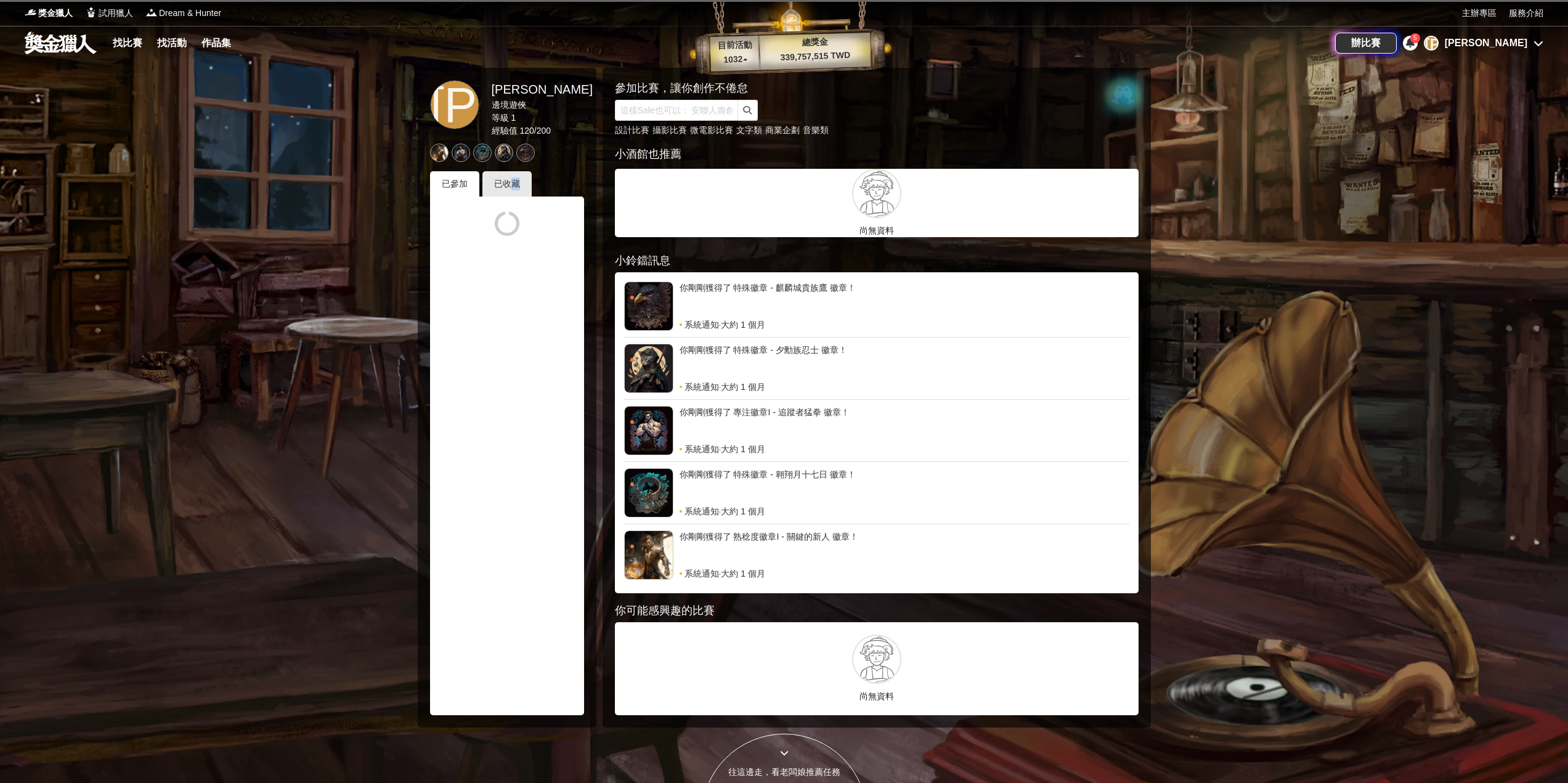
click at [514, 197] on div "已參加 已收藏" at bounding box center [507, 443] width 154 height 544
click at [504, 179] on div "已收藏" at bounding box center [507, 183] width 49 height 26
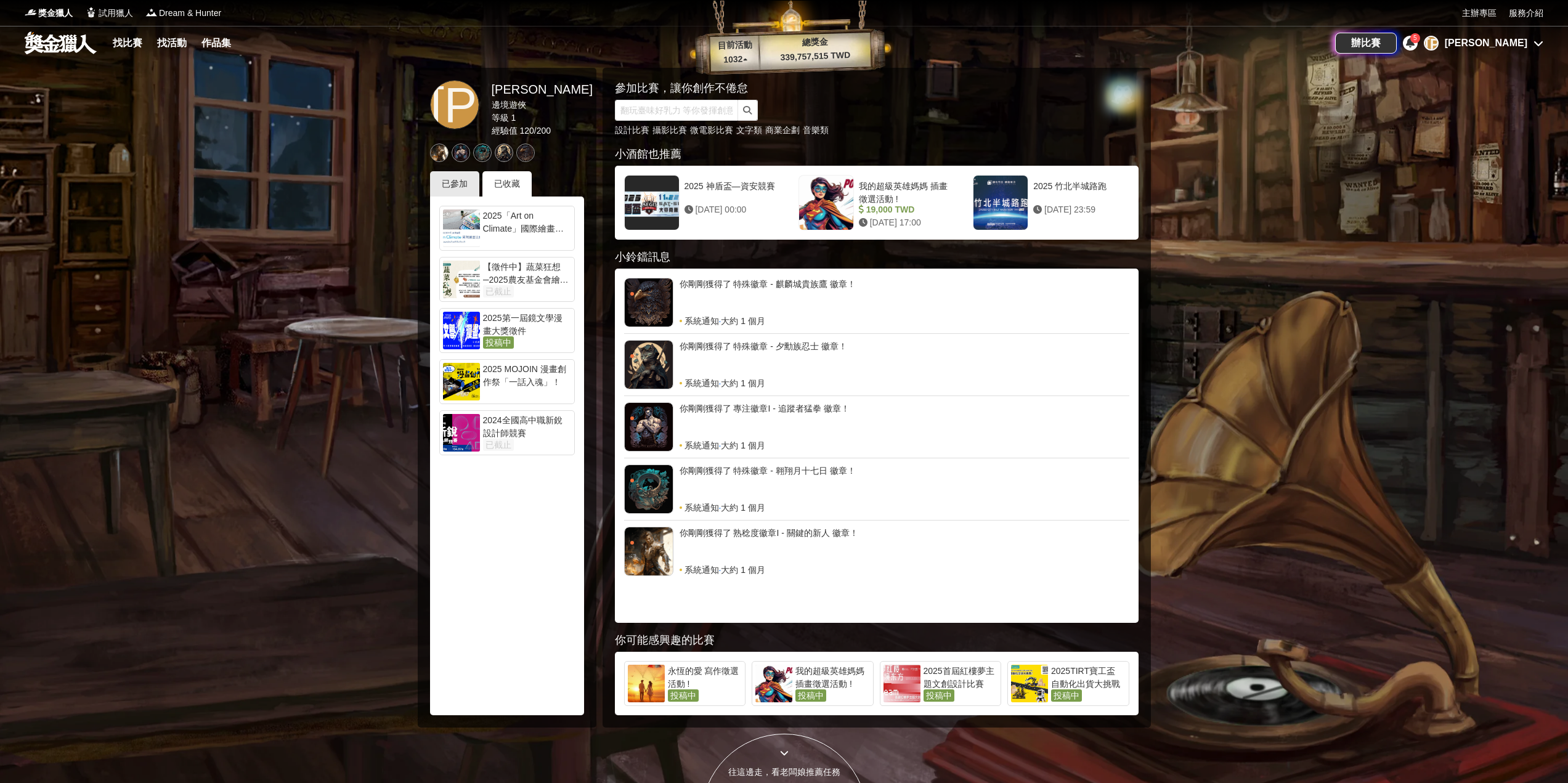
click at [64, 41] on link at bounding box center [61, 43] width 75 height 24
click at [141, 46] on link "找比賽" at bounding box center [128, 43] width 40 height 17
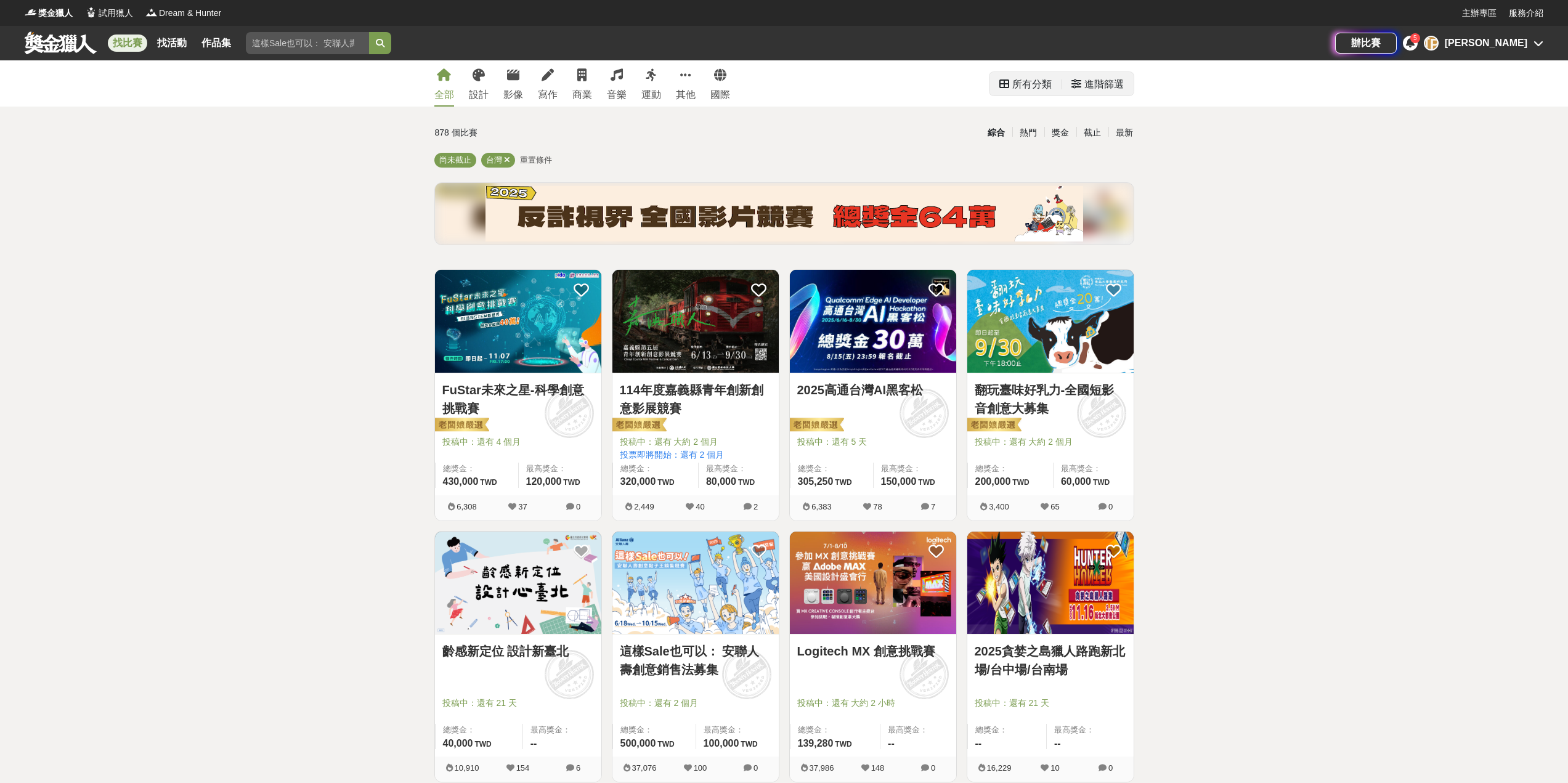
click at [1012, 79] on div "所有分類" at bounding box center [1032, 84] width 40 height 25
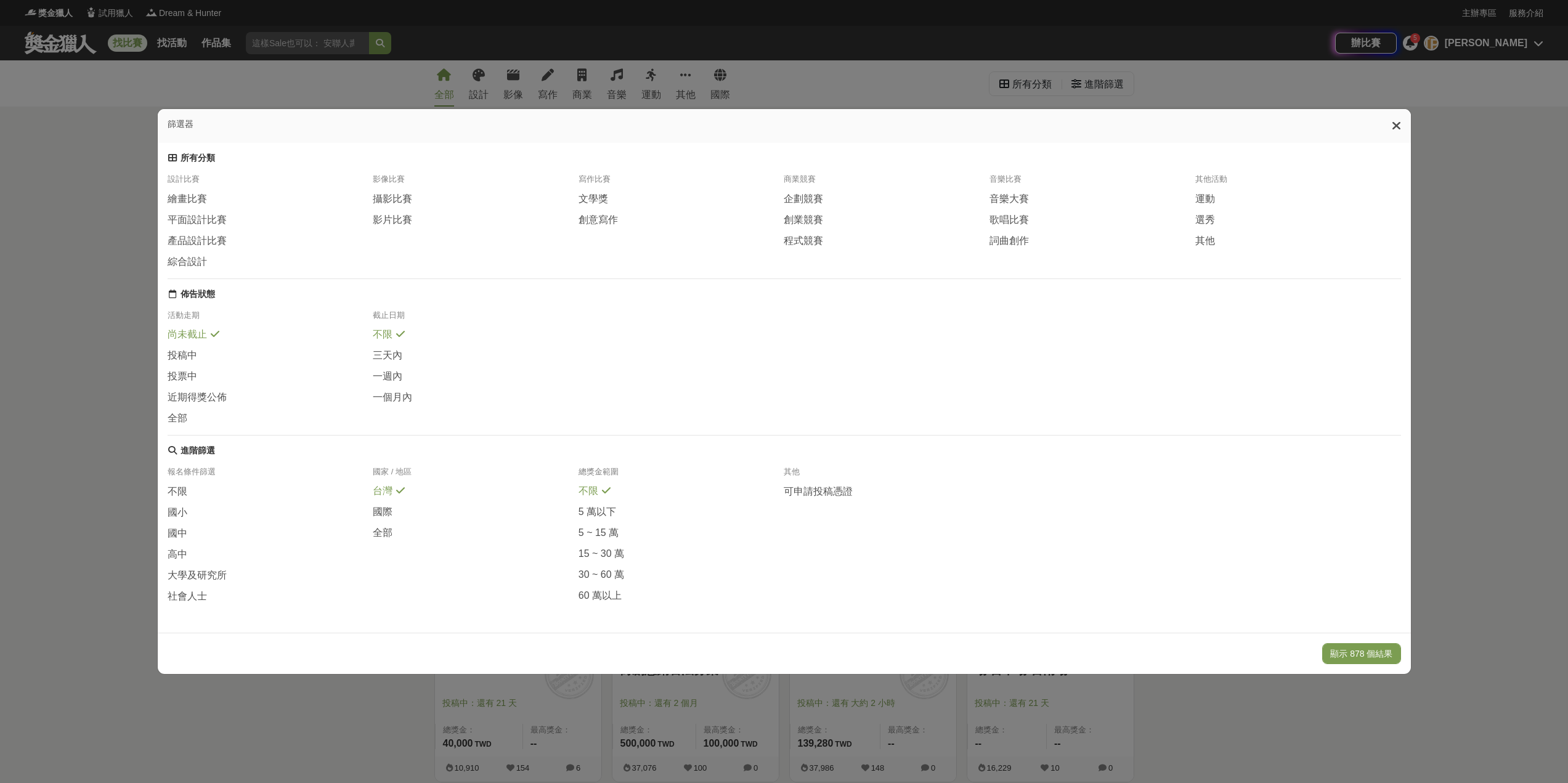
click at [1393, 111] on div "篩選器" at bounding box center [784, 126] width 1253 height 34
click at [1402, 119] on icon at bounding box center [1397, 125] width 9 height 12
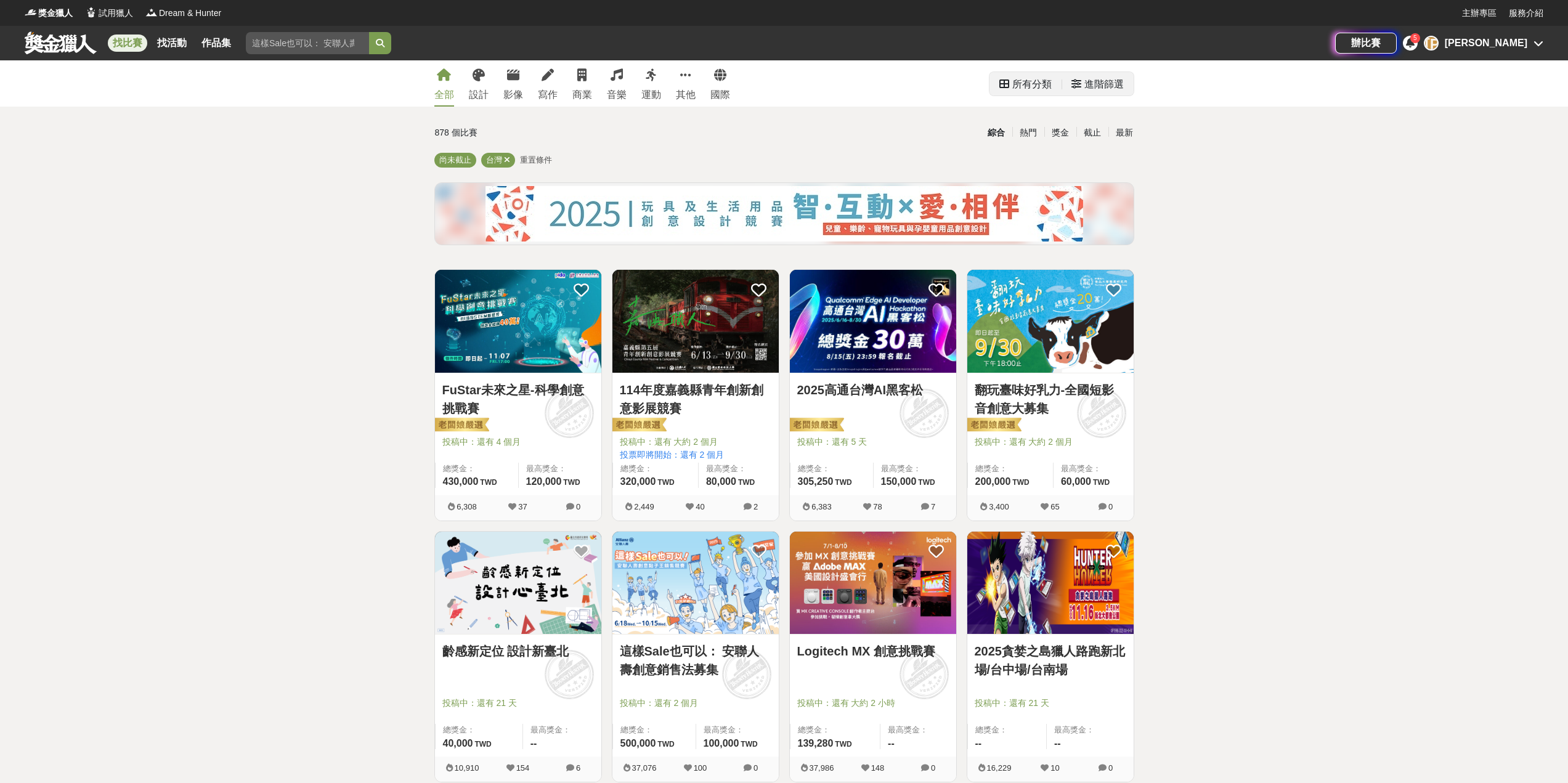
click at [1089, 95] on div "進階篩選" at bounding box center [1105, 84] width 40 height 25
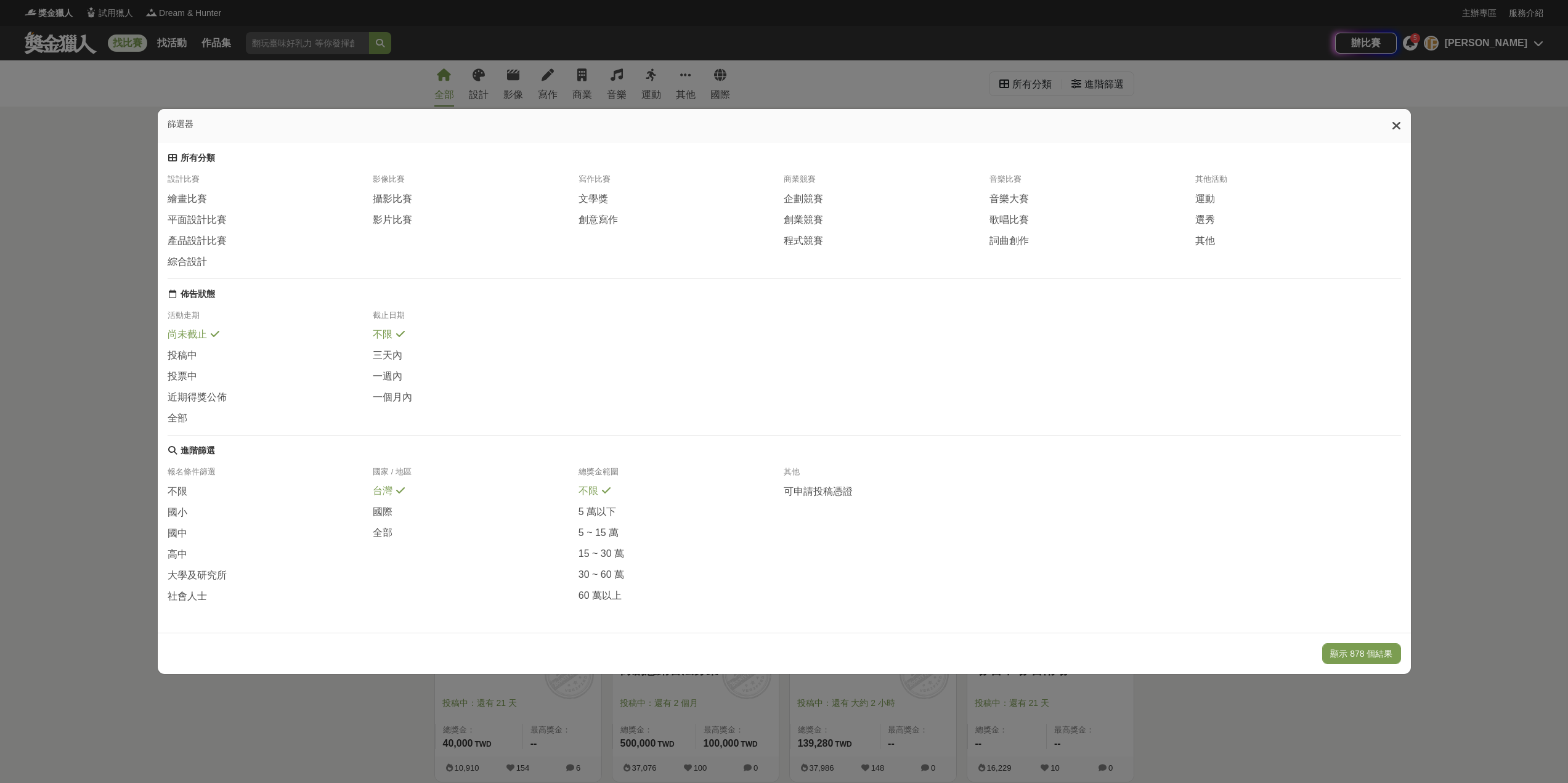
click at [1380, 117] on div "篩選器" at bounding box center [784, 126] width 1253 height 34
click at [1398, 119] on icon at bounding box center [1397, 125] width 9 height 12
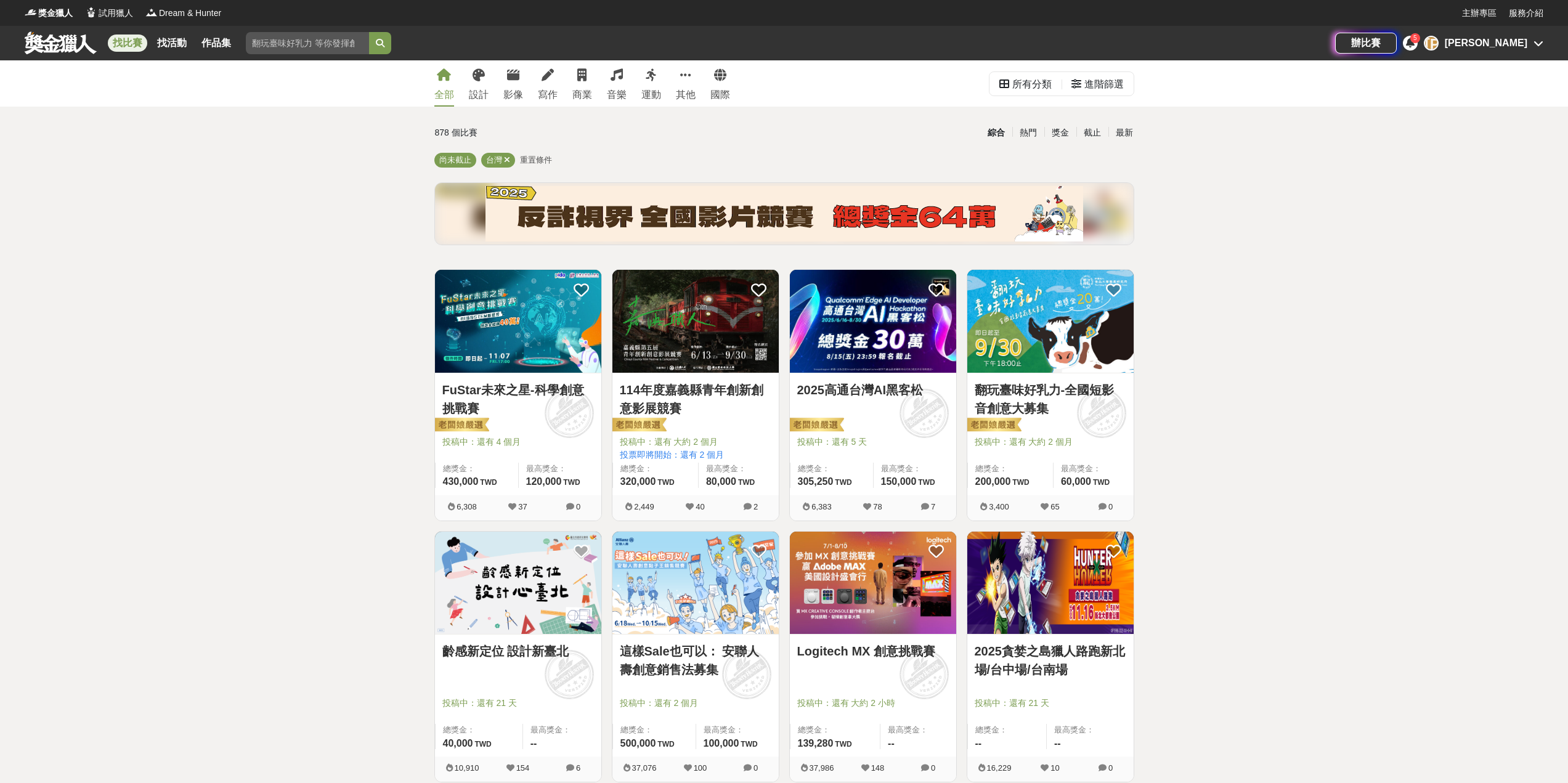
click at [347, 47] on input "search" at bounding box center [307, 43] width 123 height 22
type input "基隆"
click at [369, 32] on button "submit" at bounding box center [379, 43] width 22 height 22
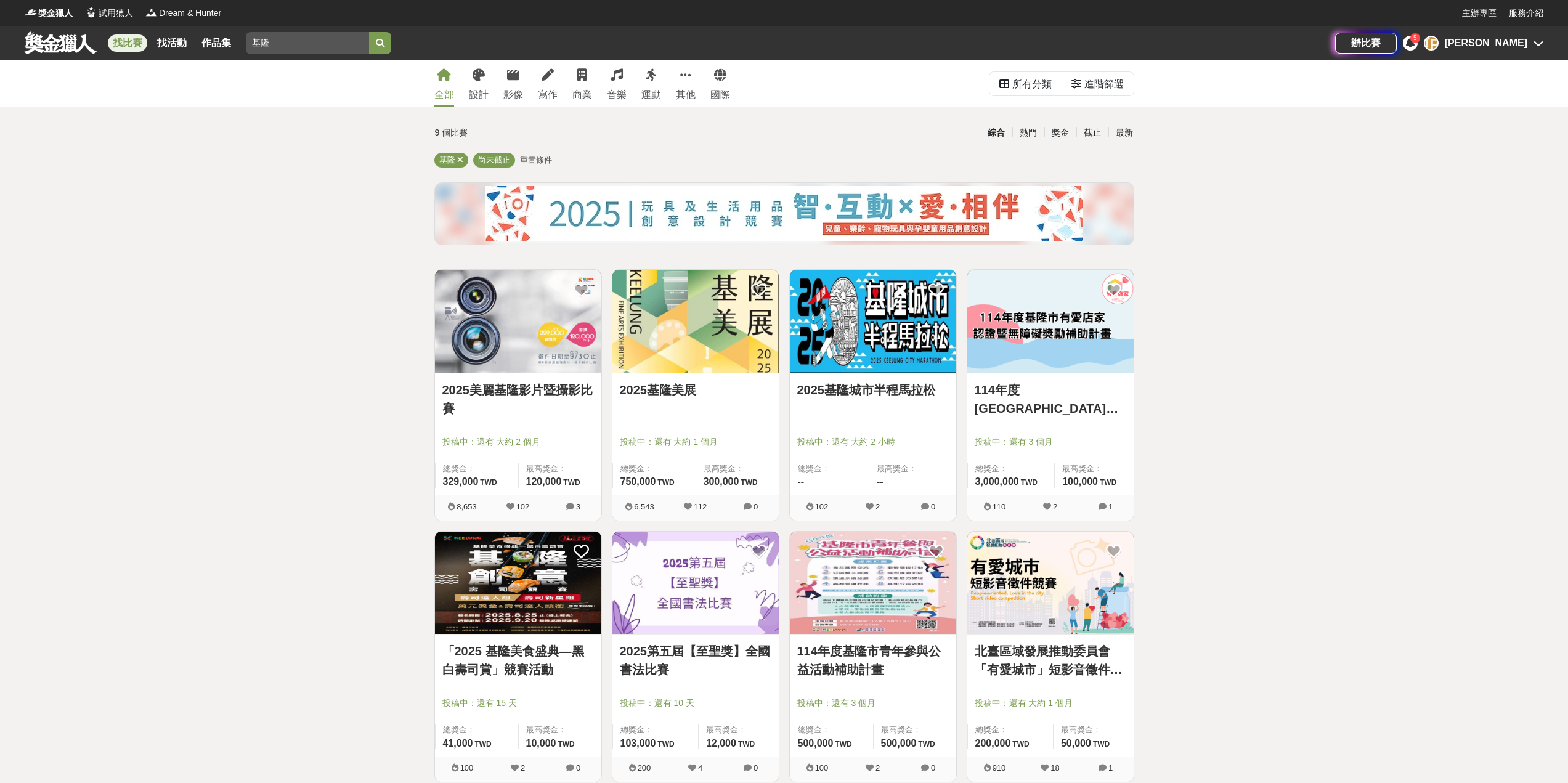
click at [685, 342] on img at bounding box center [696, 321] width 166 height 103
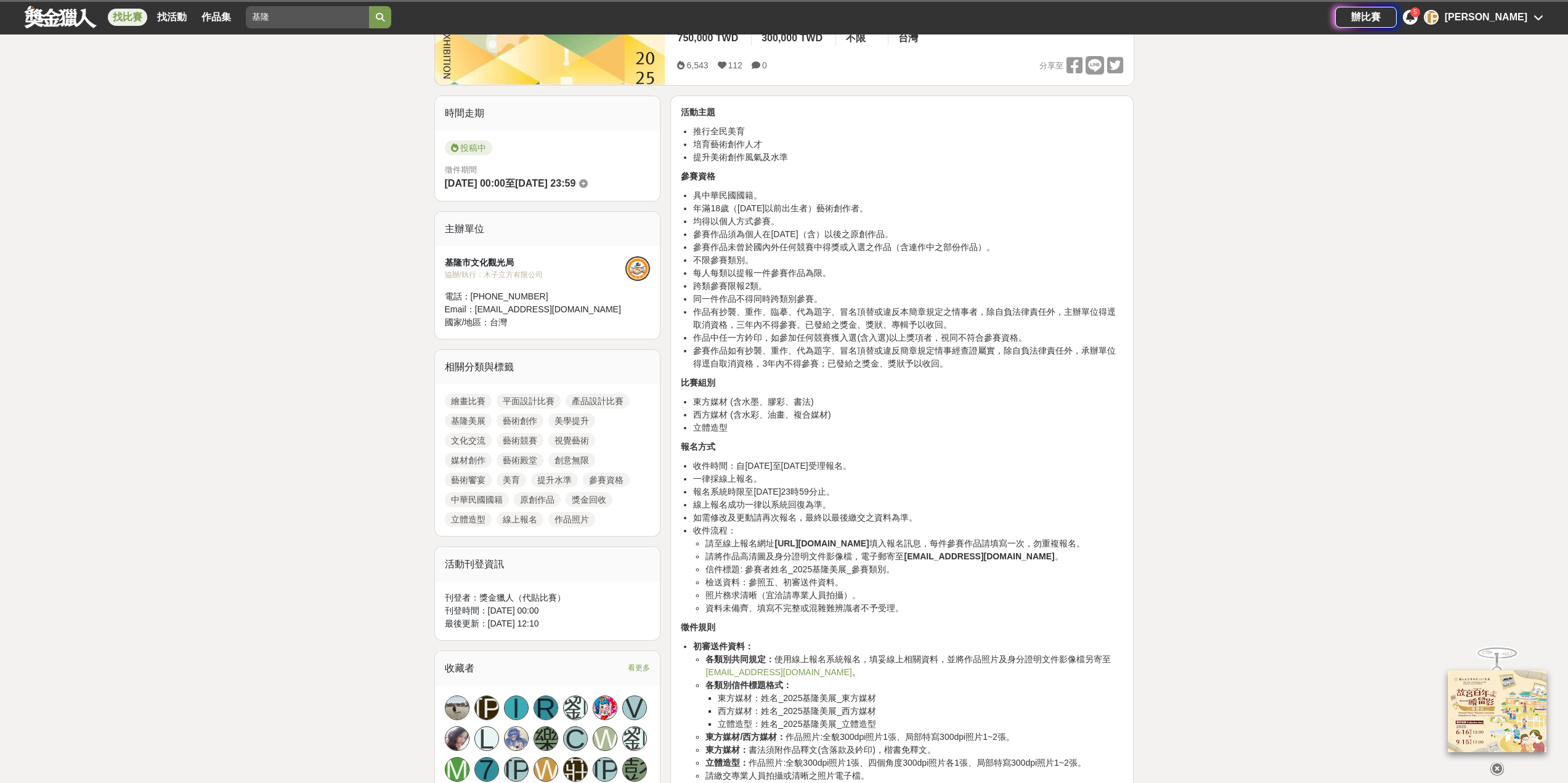
scroll to position [370, 0]
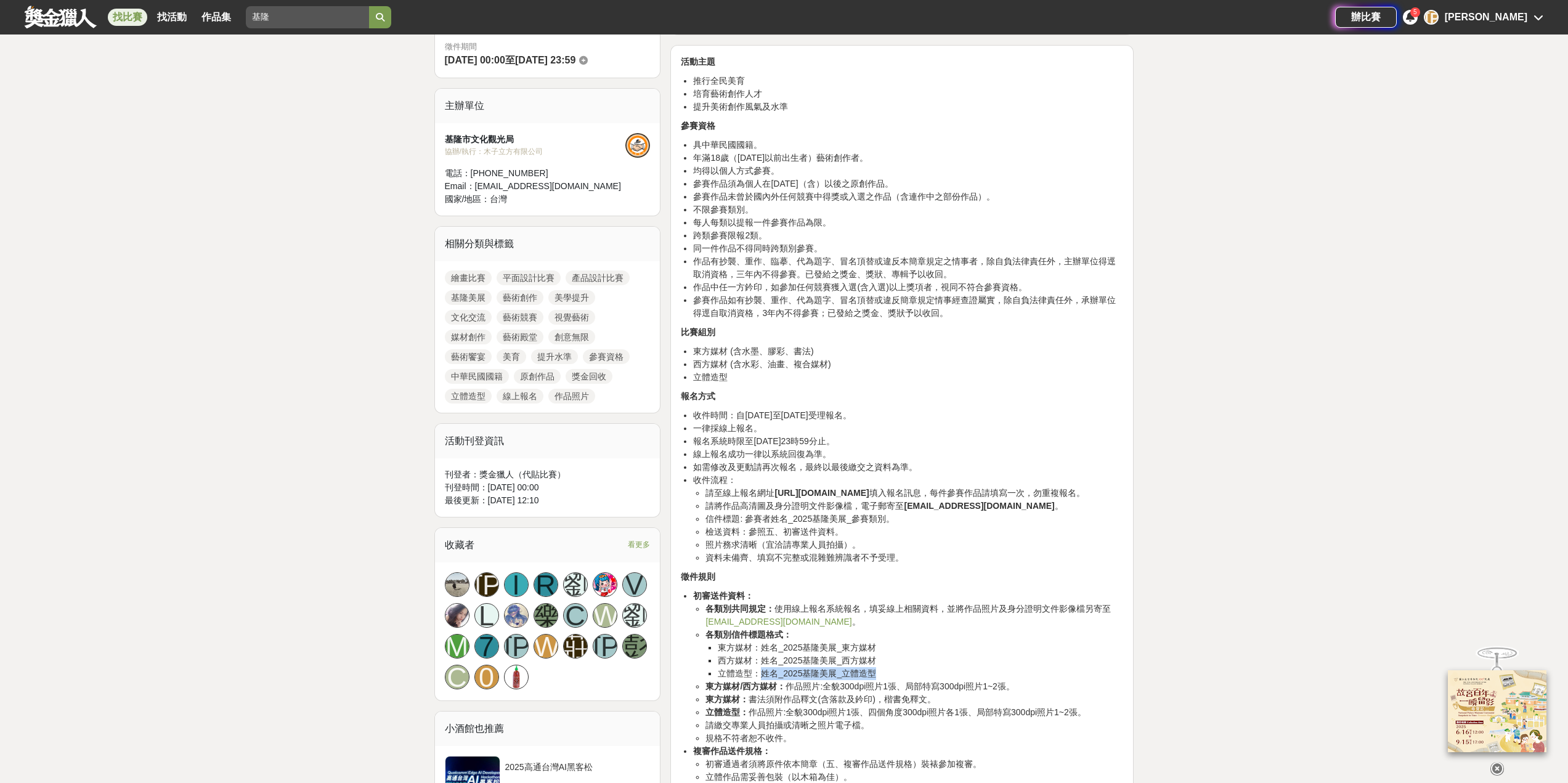
drag, startPoint x: 762, startPoint y: 687, endPoint x: 877, endPoint y: 685, distance: 115.0
click at [877, 680] on li "立體造型：姓名_2025基隆美展_立體造型" at bounding box center [920, 674] width 406 height 13
drag, startPoint x: 870, startPoint y: 727, endPoint x: 983, endPoint y: 727, distance: 113.0
click at [1083, 719] on li "立體造型： 作品照片:全貌300dpi照片1張、四個角度300dpi照片各1張、局部特寫300dpi照片1~2張。" at bounding box center [915, 713] width 418 height 13
drag, startPoint x: 707, startPoint y: 735, endPoint x: 861, endPoint y: 745, distance: 154.3
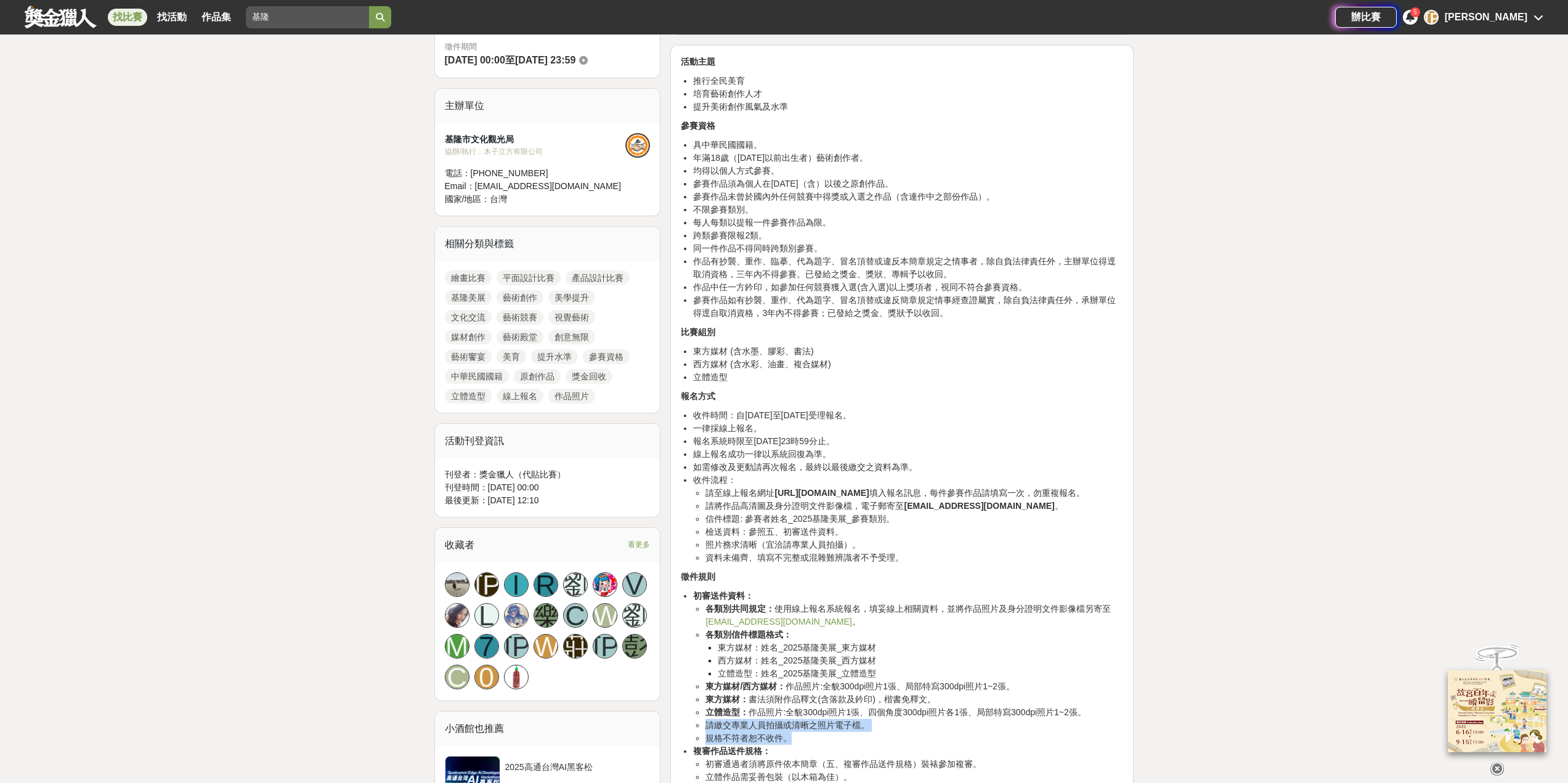
click at [861, 745] on ul "各類別共同規定： 使用線上報名系統報名，填妥線上相關資料，並將作品照片及身分證明文件影像檔另寄至 keelungarts@gmail.com 。 各類別信件標…" at bounding box center [908, 673] width 430 height 143
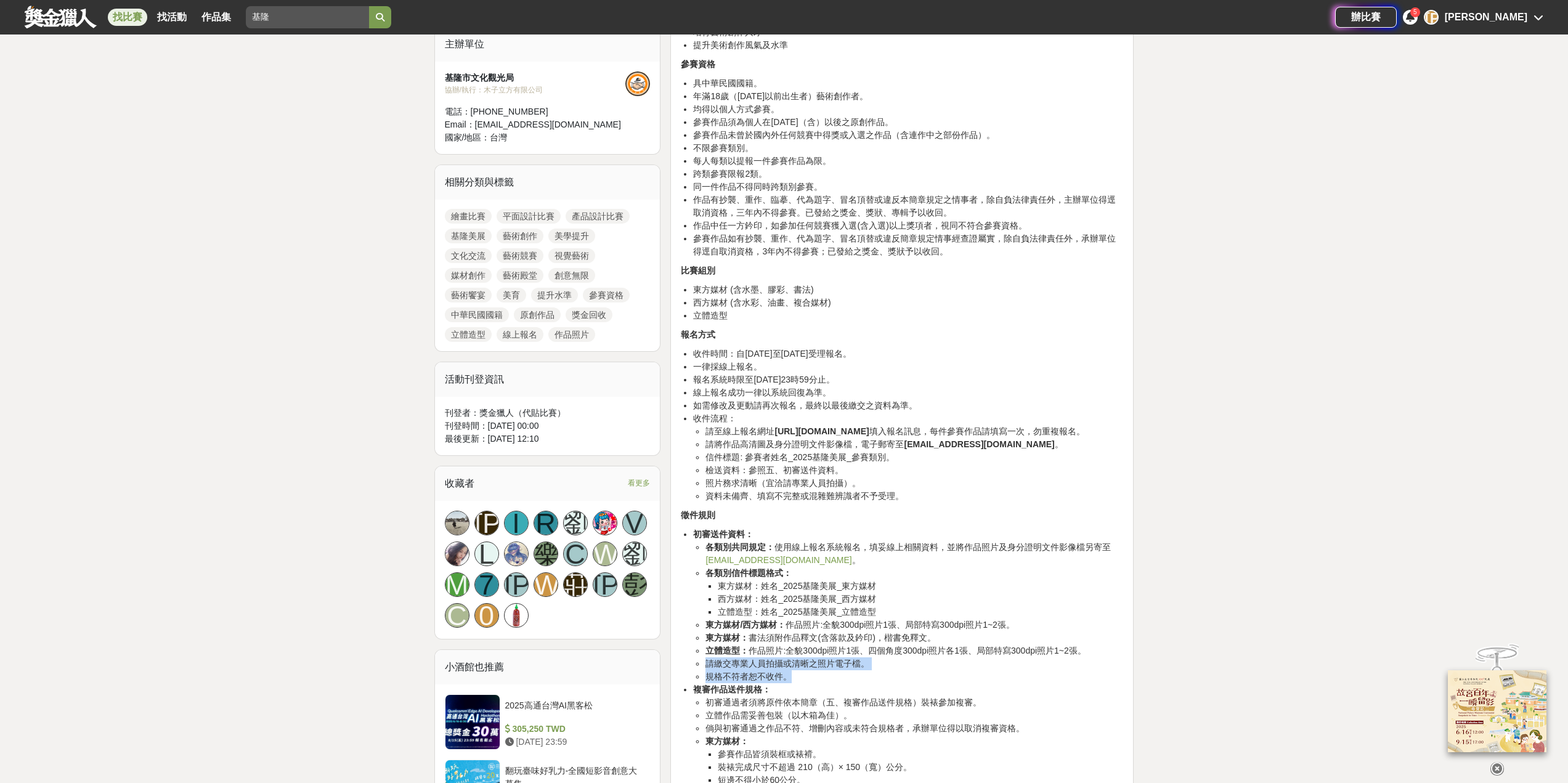
scroll to position [493, 0]
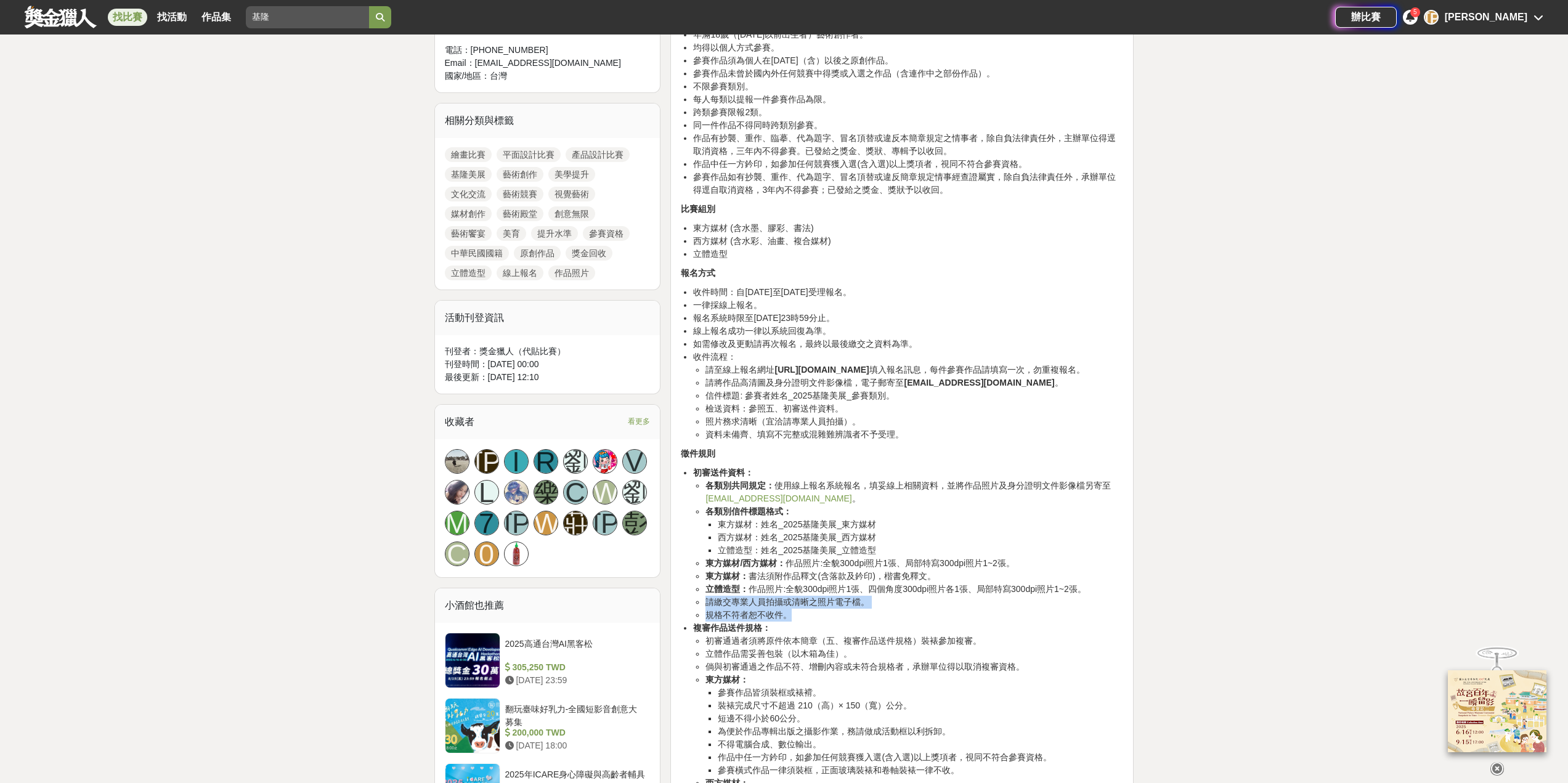
drag, startPoint x: 792, startPoint y: 572, endPoint x: 1023, endPoint y: 574, distance: 231.0
click at [1023, 570] on li "東方媒材/西方媒材： 作品照片:全貌300dpi照片1張、局部特寫300dpi照片1~2張。" at bounding box center [915, 564] width 418 height 13
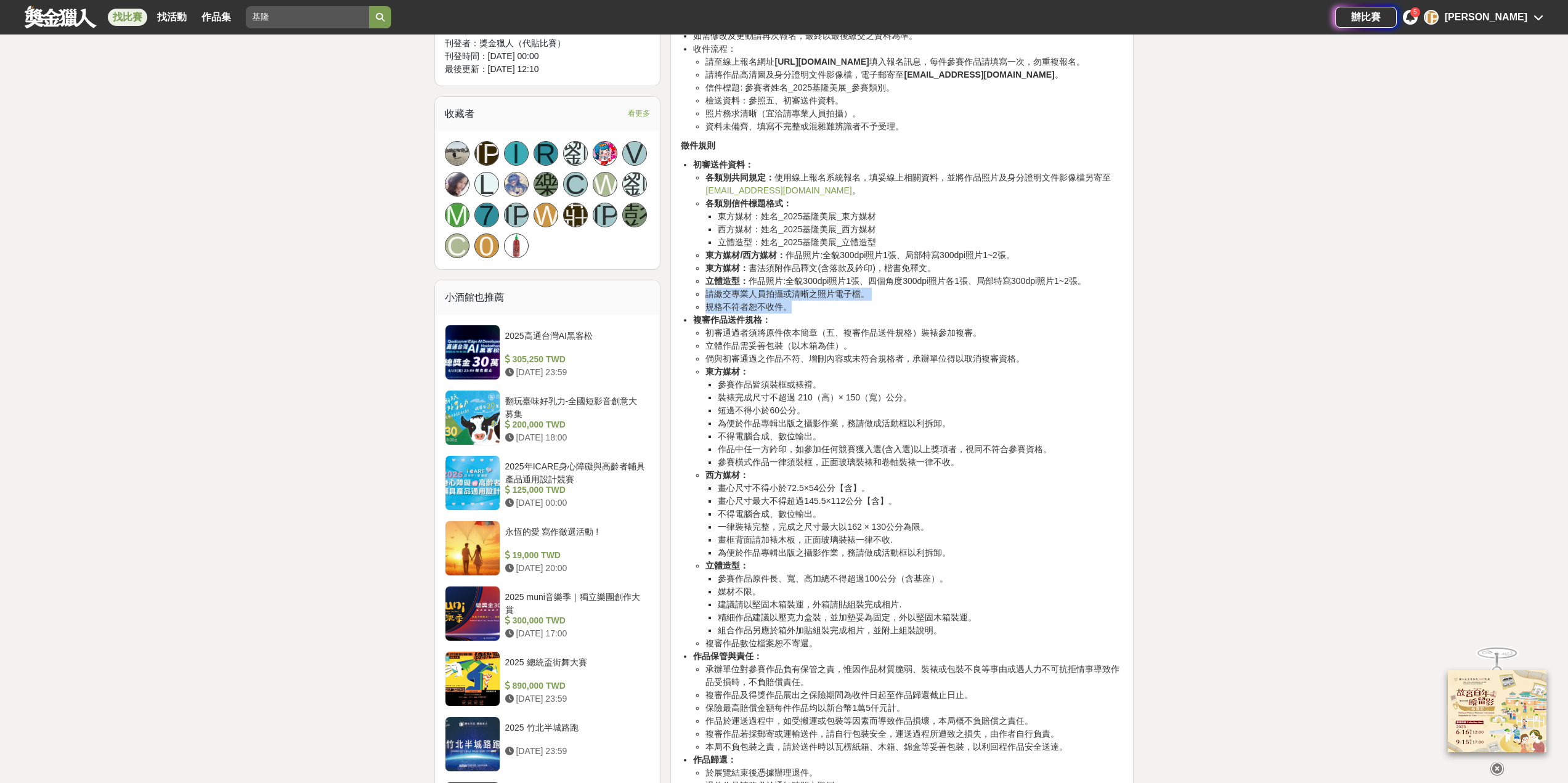
scroll to position [1109, 0]
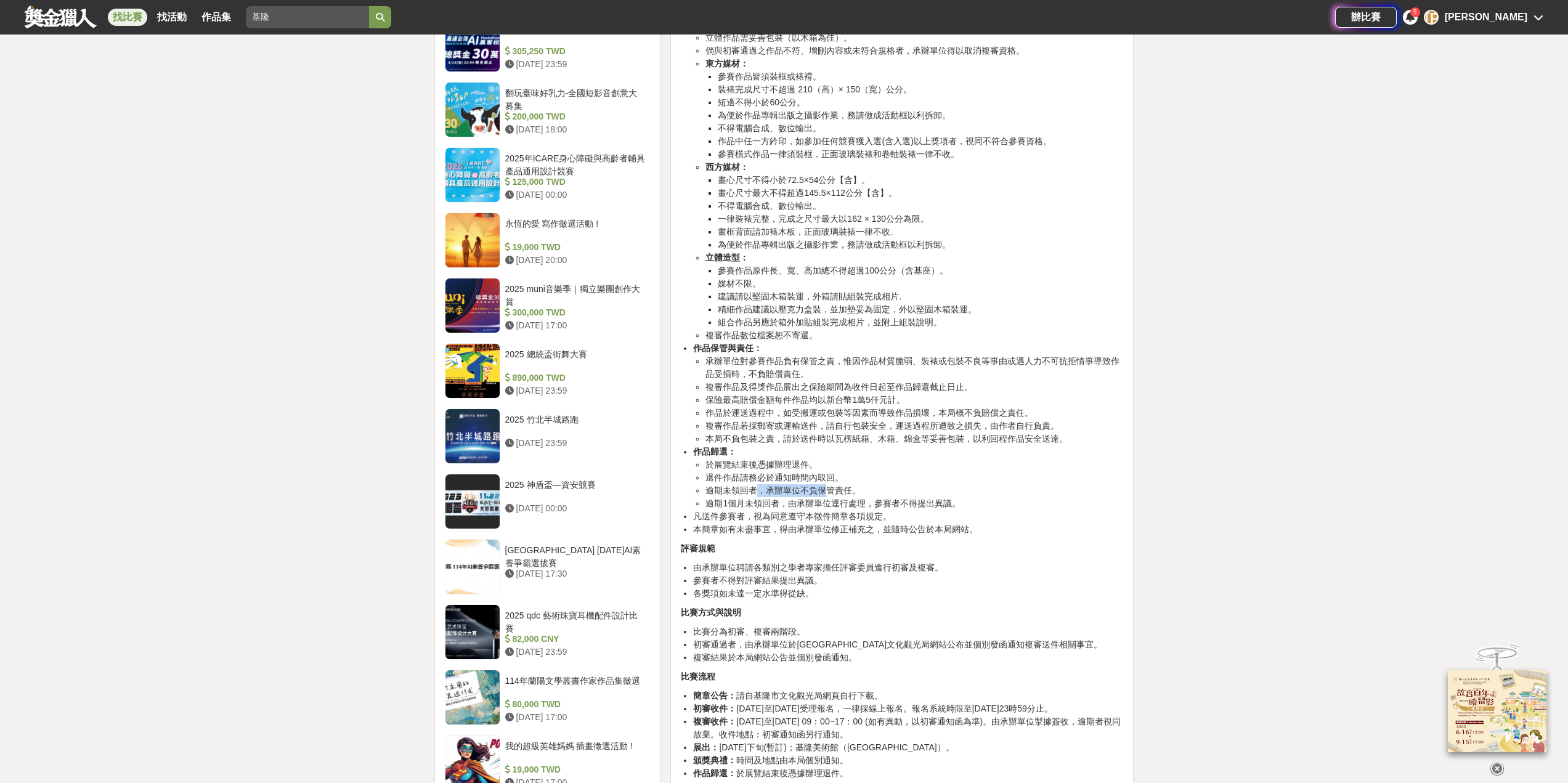
drag, startPoint x: 774, startPoint y: 502, endPoint x: 824, endPoint y: 503, distance: 50.0
click at [824, 497] on li "逾期未領回者，承辦單位不負保管責任。" at bounding box center [915, 491] width 418 height 13
drag, startPoint x: 733, startPoint y: 517, endPoint x: 967, endPoint y: 536, distance: 234.8
click at [967, 536] on ul "初審送件資料： 各類別共同規定： 使用線上報名系統報名，填妥線上相關資料，並將作品照片及身分證明文件影像檔另寄至 keelungarts@gmail.com …" at bounding box center [902, 193] width 443 height 686
click at [841, 374] on li "承辦單位對參賽作品負有保管之責，惟因作品材質脆弱、裝裱或包裝不良等事由或遇人力不可抗拒情事導致作品受損時，不負賠償責任。" at bounding box center [915, 367] width 418 height 26
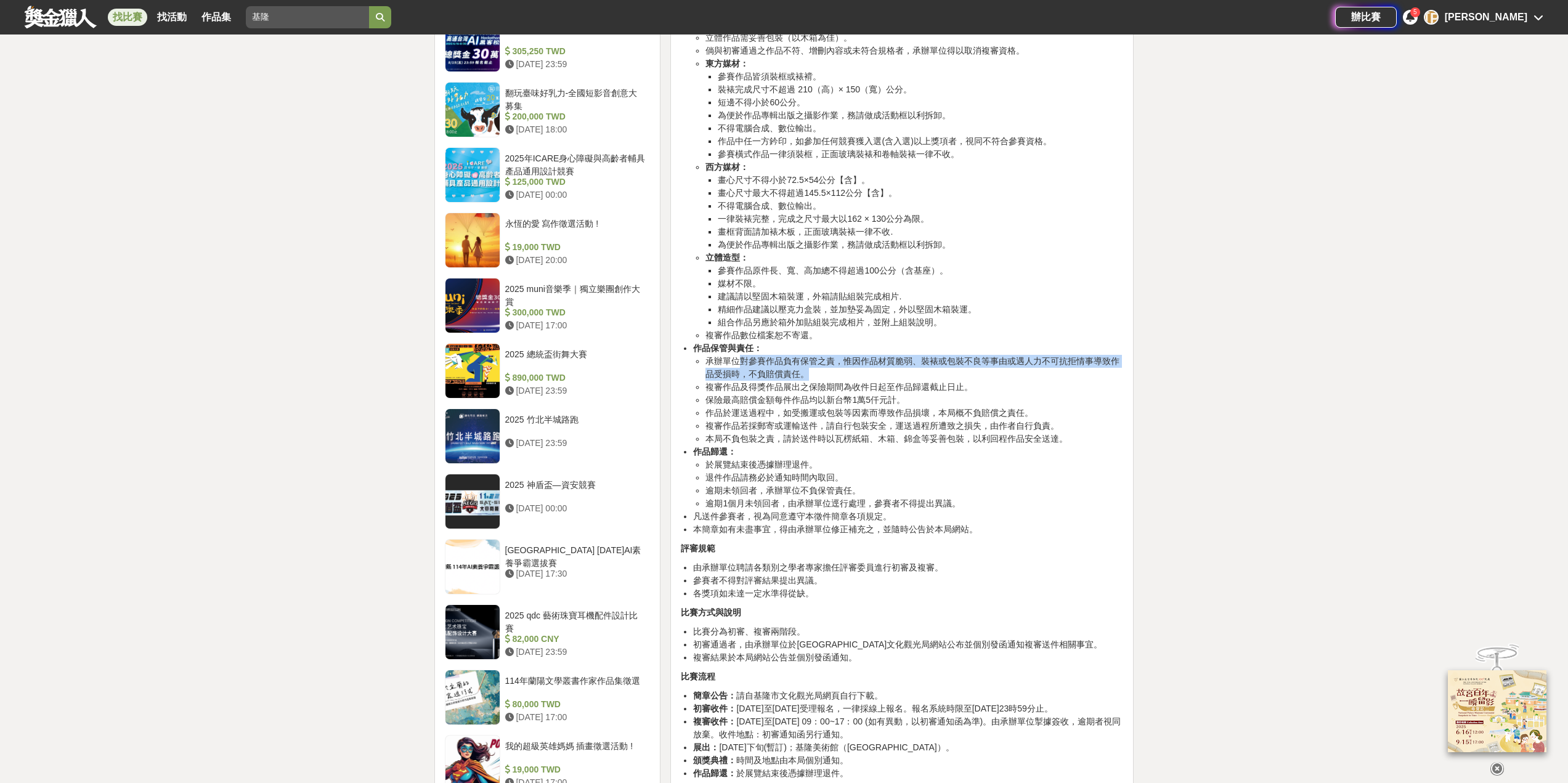
drag, startPoint x: 745, startPoint y: 377, endPoint x: 1032, endPoint y: 381, distance: 287.0
click at [1032, 381] on li "承辦單位對參賽作品負有保管之責，惟因作品材質脆弱、裝裱或包裝不良等事由或遇人力不可抗拒情事導致作品受損時，不負賠償責任。" at bounding box center [915, 367] width 418 height 26
drag, startPoint x: 739, startPoint y: 396, endPoint x: 908, endPoint y: 395, distance: 169.0
click at [908, 393] on li "複審作品及得獎作品展出之保險期間為收件日起至作品歸還截止日止。" at bounding box center [915, 388] width 418 height 13
drag, startPoint x: 722, startPoint y: 411, endPoint x: 880, endPoint y: 409, distance: 158.0
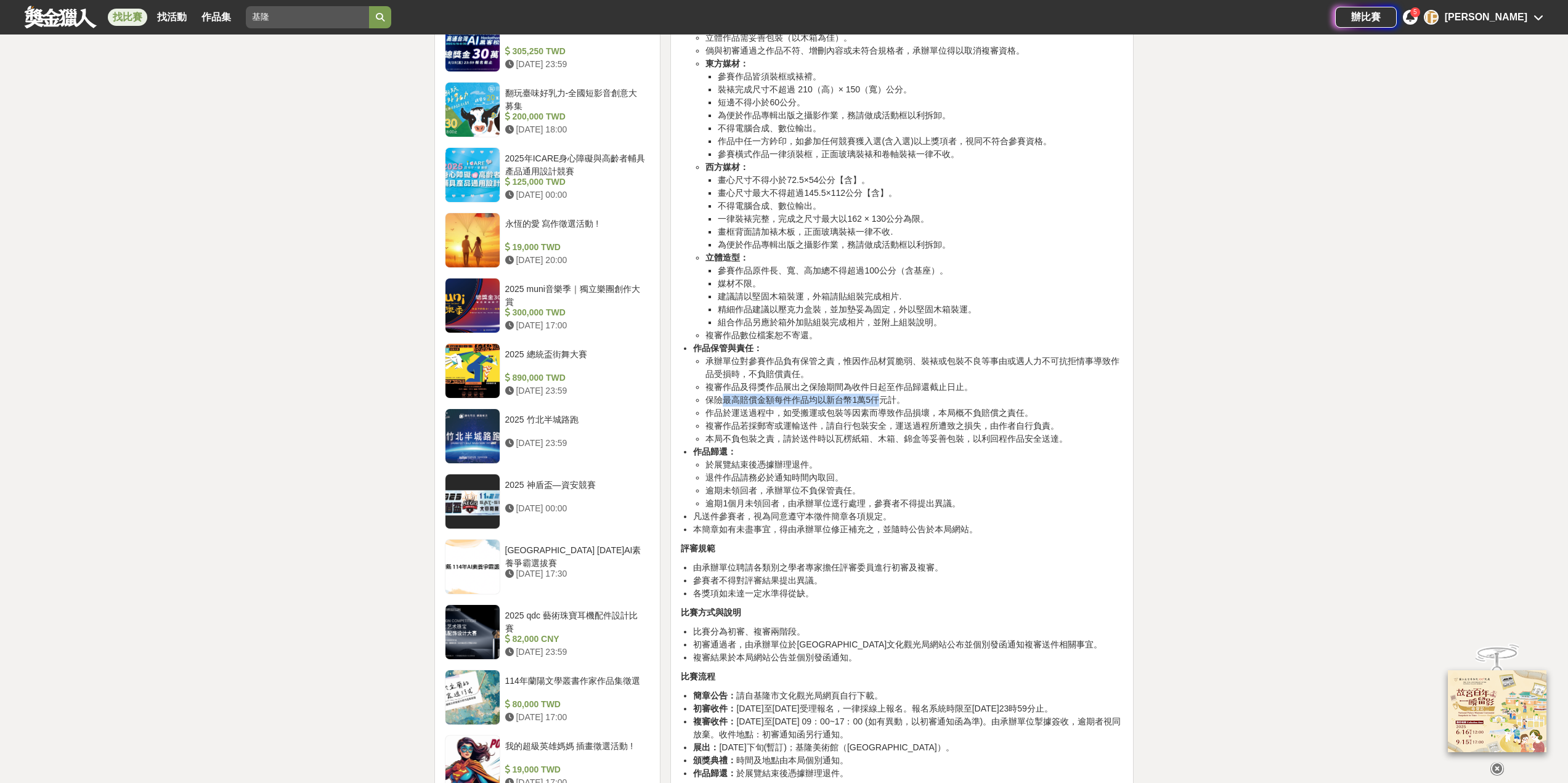
click at [880, 407] on li "保險最高賠償金額每件作品均以新台幣1萬5仟元計。" at bounding box center [915, 400] width 418 height 13
drag, startPoint x: 793, startPoint y: 425, endPoint x: 914, endPoint y: 416, distance: 121.3
click at [914, 416] on ul "承辦單位對參賽作品負有保管之責，惟因作品材質脆弱、裝裱或包裝不良等事由或遇人力不可抗拒情事導致作品受損時，不負賠償責任。 複審作品及得獎作品展出之保險期間為收…" at bounding box center [908, 400] width 430 height 91
drag, startPoint x: 820, startPoint y: 440, endPoint x: 931, endPoint y: 450, distance: 111.4
click at [985, 432] on li "複審作品若採郵寄或運輸送件，請自行包裝安全，運送過程所遭致之損失，由作者自行負責。" at bounding box center [915, 426] width 418 height 13
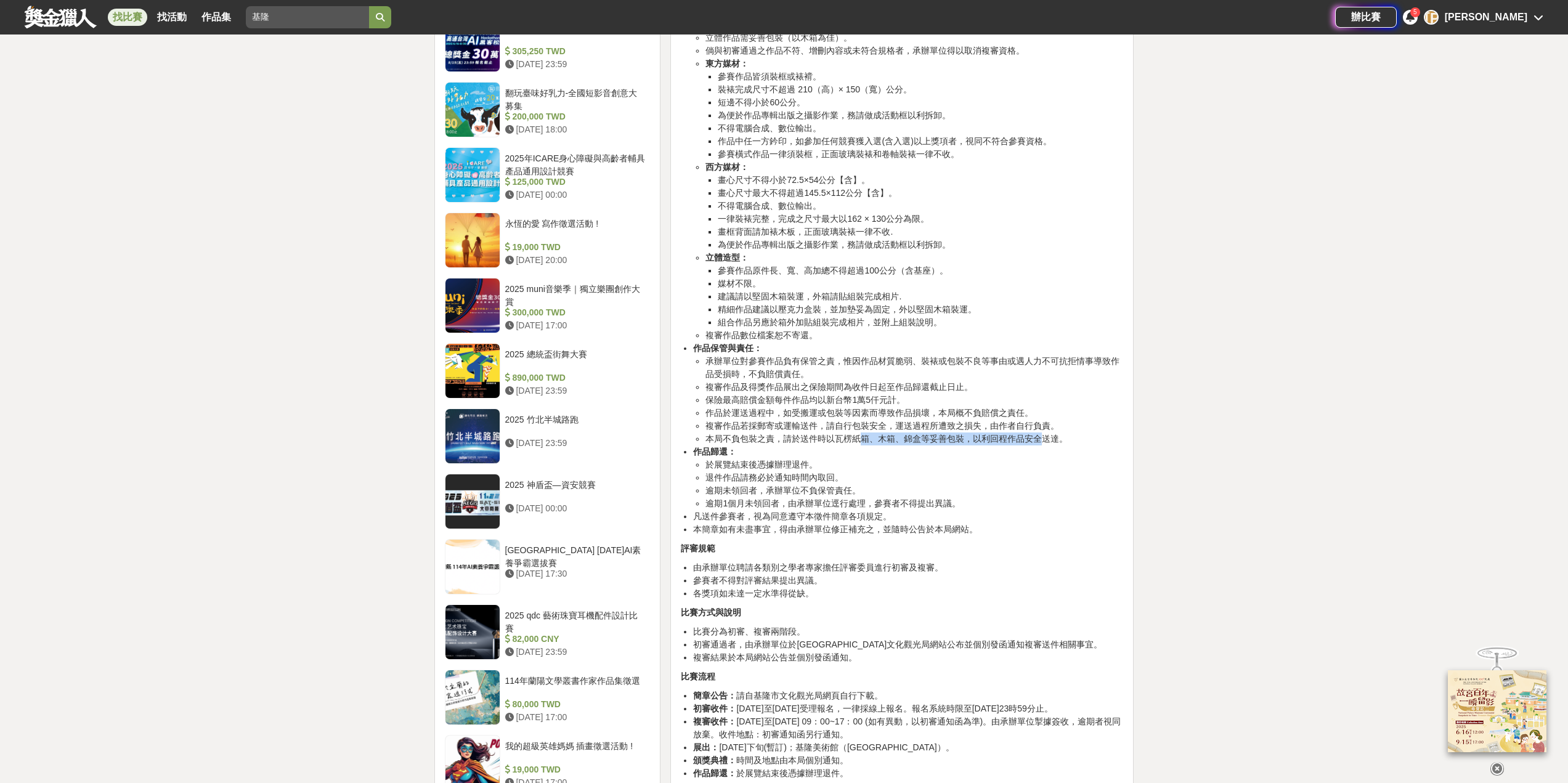
drag, startPoint x: 860, startPoint y: 452, endPoint x: 1040, endPoint y: 455, distance: 180.0
click at [1040, 445] on li "本局不負包裝之責，請於送件時以瓦楞紙箱、木箱、錦盒等妥善包裝，以利回程作品安全送達。" at bounding box center [915, 439] width 418 height 13
drag, startPoint x: 732, startPoint y: 576, endPoint x: 924, endPoint y: 628, distance: 198.9
click at [943, 600] on ul "由承辦單位聘請各類別之學者專家擔任評審委員進行初審及複審。 參賽者不得對評審結果提出異議。 各獎項如未達一定水準得從缺。" at bounding box center [902, 581] width 443 height 39
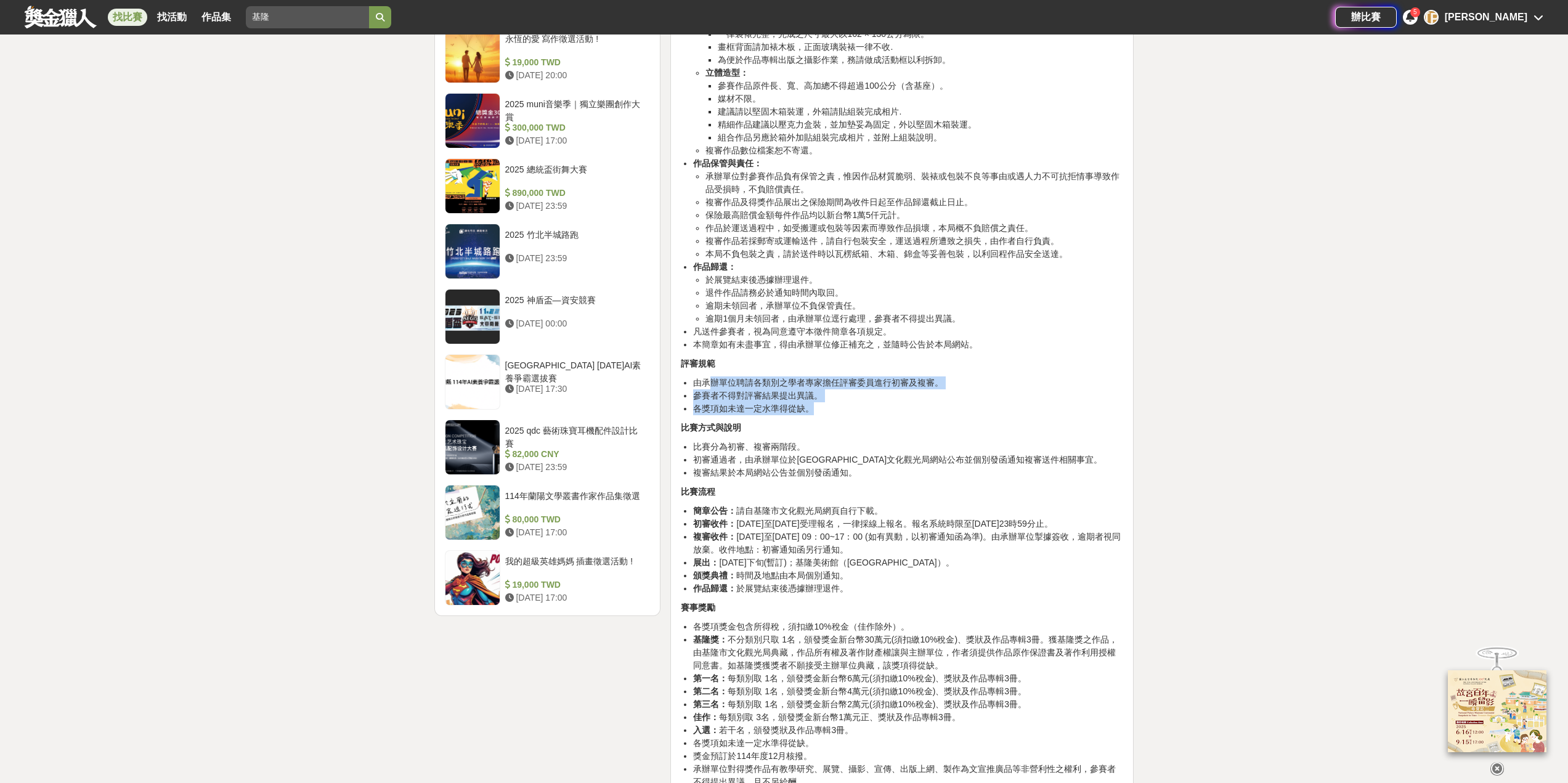
scroll to position [1418, 0]
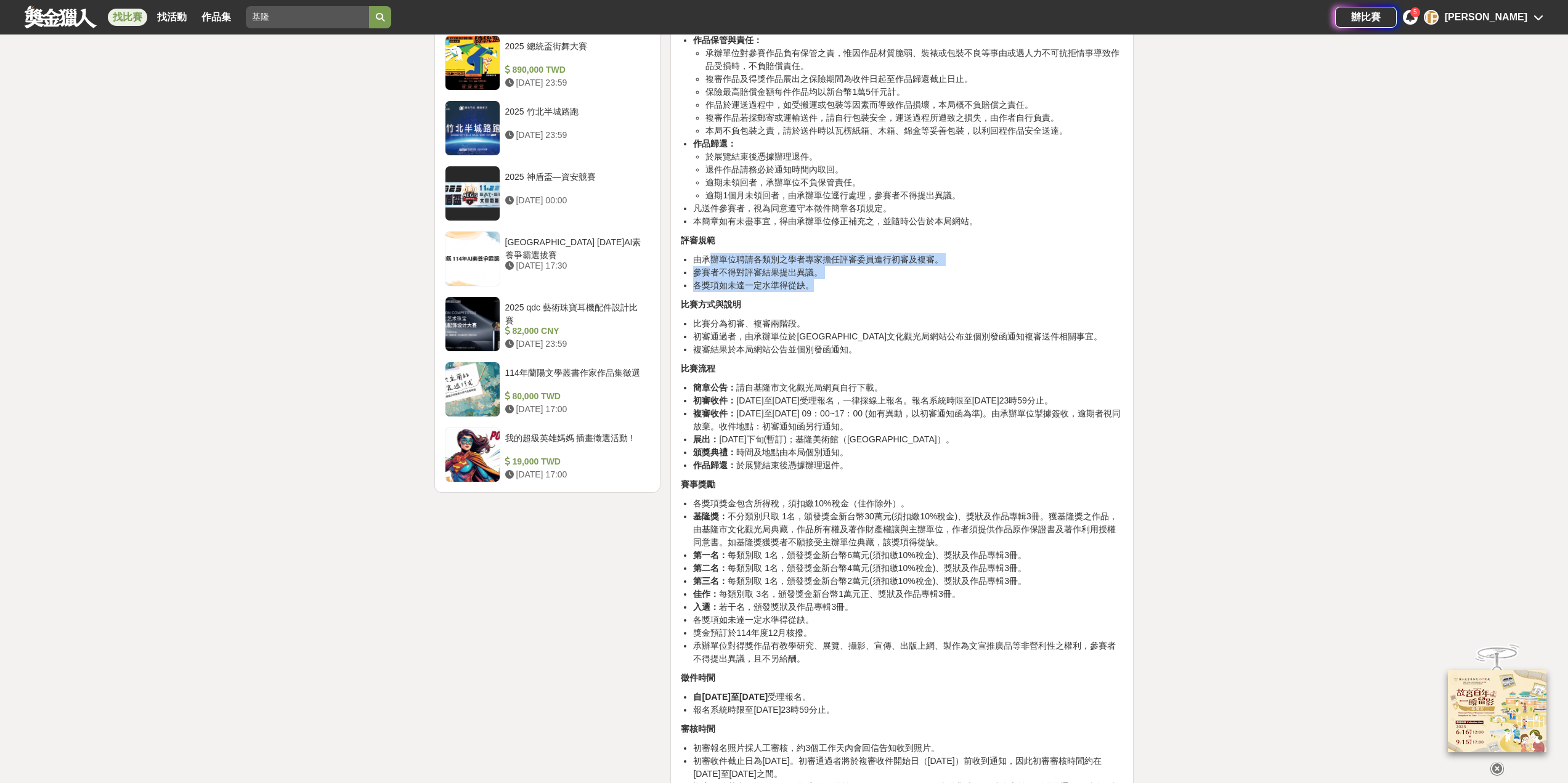
drag, startPoint x: 735, startPoint y: 542, endPoint x: 1075, endPoint y: 566, distance: 340.8
click at [1075, 549] on li "基隆獎： 不分類別只取 1名，頒發獎金新台幣30萬元(須扣繳10%稅金)、獎狀及作品專輯3冊。獲基隆獎之作品，由基隆市文化觀光局典藏，作品所有權及著作財產權讓…" at bounding box center [908, 529] width 430 height 39
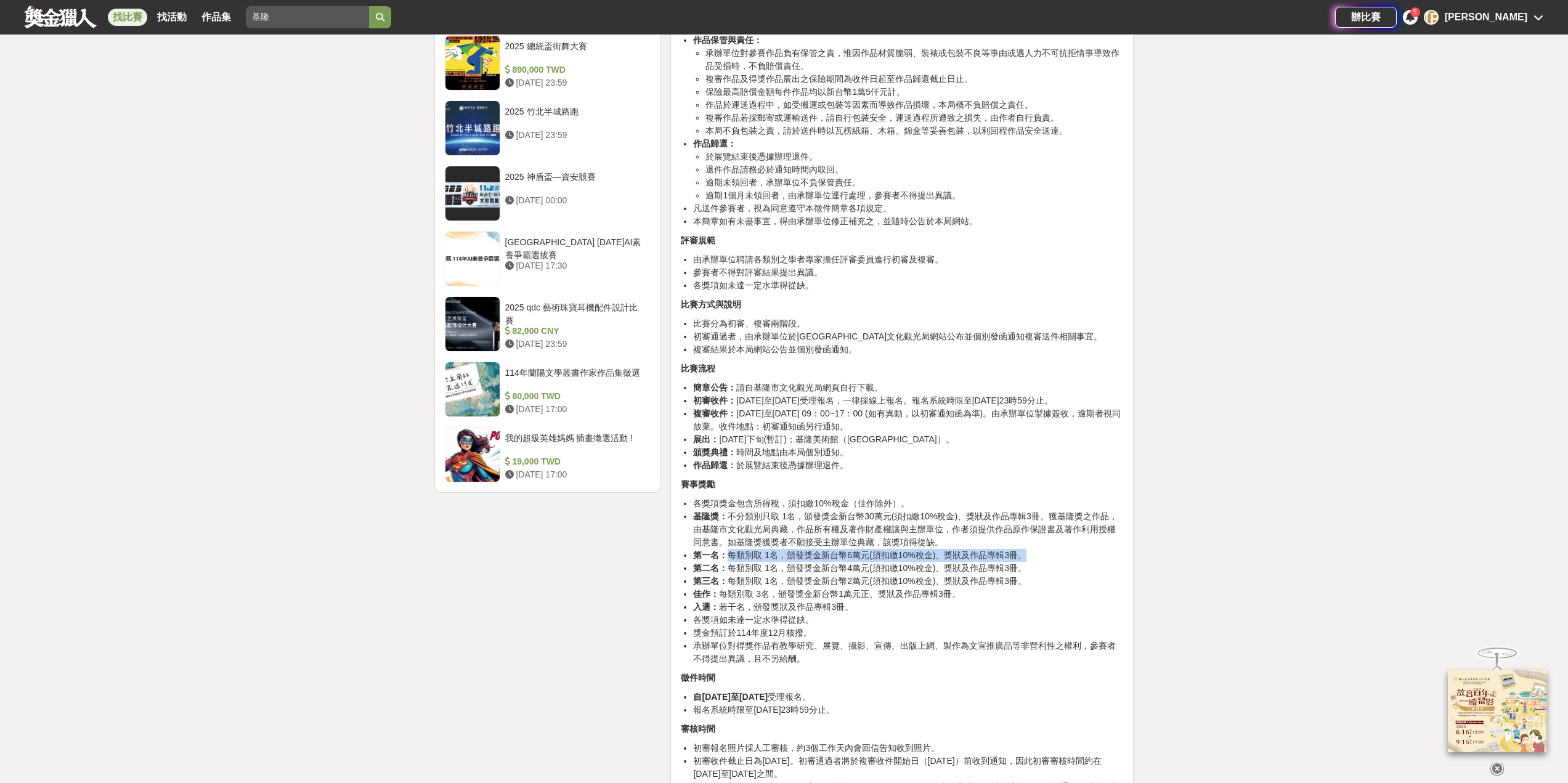
drag, startPoint x: 728, startPoint y: 581, endPoint x: 1018, endPoint y: 579, distance: 290.0
click at [1018, 562] on li "第一名： 每類別取 1名，頒發獎金新台幣6萬元(須扣繳10%稅金)、獎狀及作品專輯3冊。" at bounding box center [908, 556] width 430 height 13
click at [1062, 575] on li "第二名： 每類別取 1名，頒發獎金新台幣4萬元(須扣繳10%稅金)、獎狀及作品專輯3冊。" at bounding box center [908, 568] width 430 height 13
drag, startPoint x: 1007, startPoint y: 588, endPoint x: 740, endPoint y: 595, distance: 267.1
click at [740, 575] on li "第二名： 每類別取 1名，頒發獎金新台幣4萬元(須扣繳10%稅金)、獎狀及作品專輯3冊。" at bounding box center [908, 568] width 430 height 13
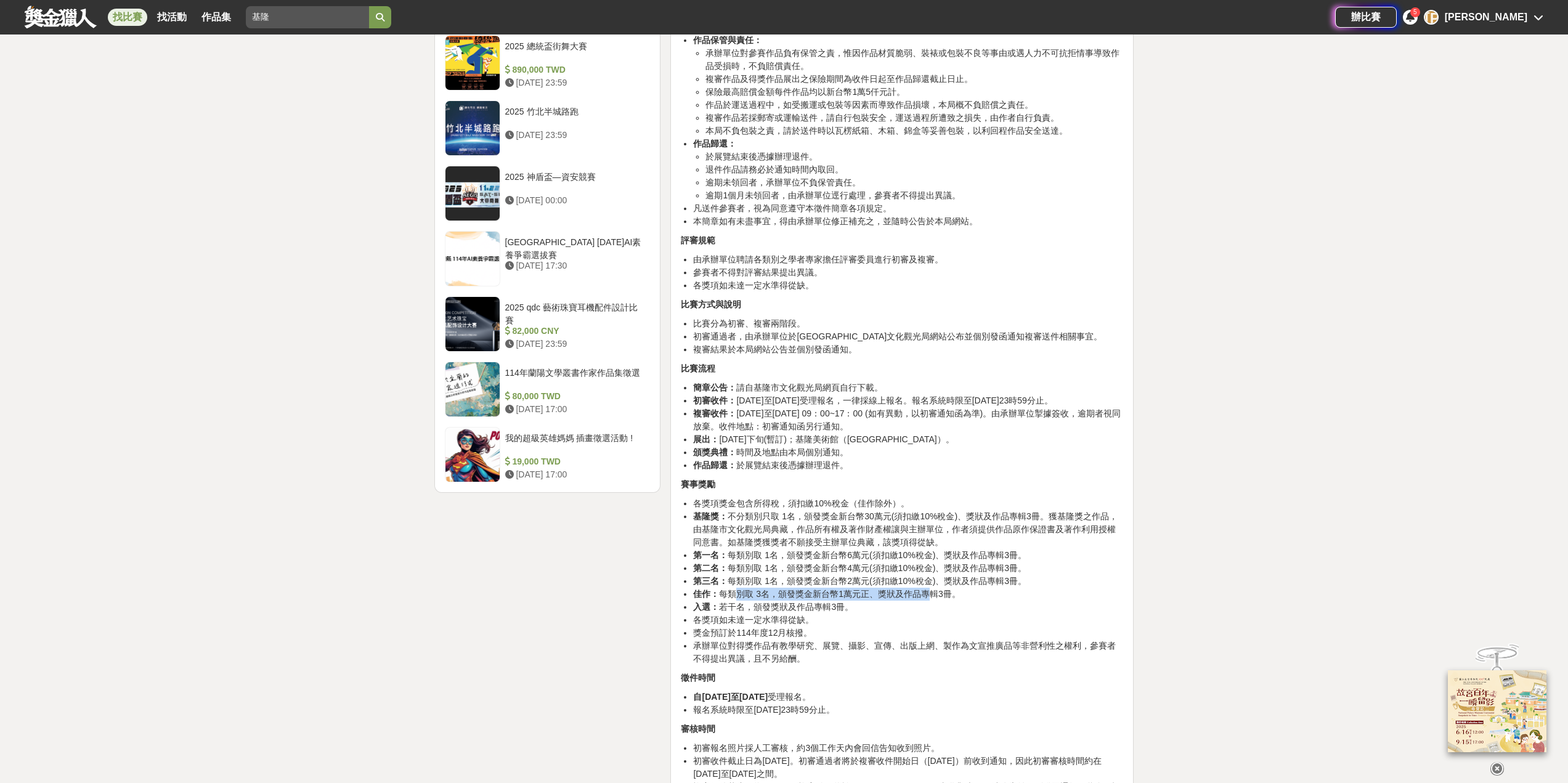
drag, startPoint x: 729, startPoint y: 623, endPoint x: 924, endPoint y: 619, distance: 195.0
click at [924, 600] on li "佳作： 每類別取 3名，頒發獎金新台幣1萬元正、獎狀及作品專輯3冊。" at bounding box center [908, 595] width 430 height 13
drag, startPoint x: 723, startPoint y: 634, endPoint x: 846, endPoint y: 634, distance: 123.0
click at [846, 614] on li "入選： 若干名，頒發獎狀及作品專輯3冊。" at bounding box center [908, 607] width 430 height 13
drag, startPoint x: 710, startPoint y: 657, endPoint x: 781, endPoint y: 664, distance: 71.3
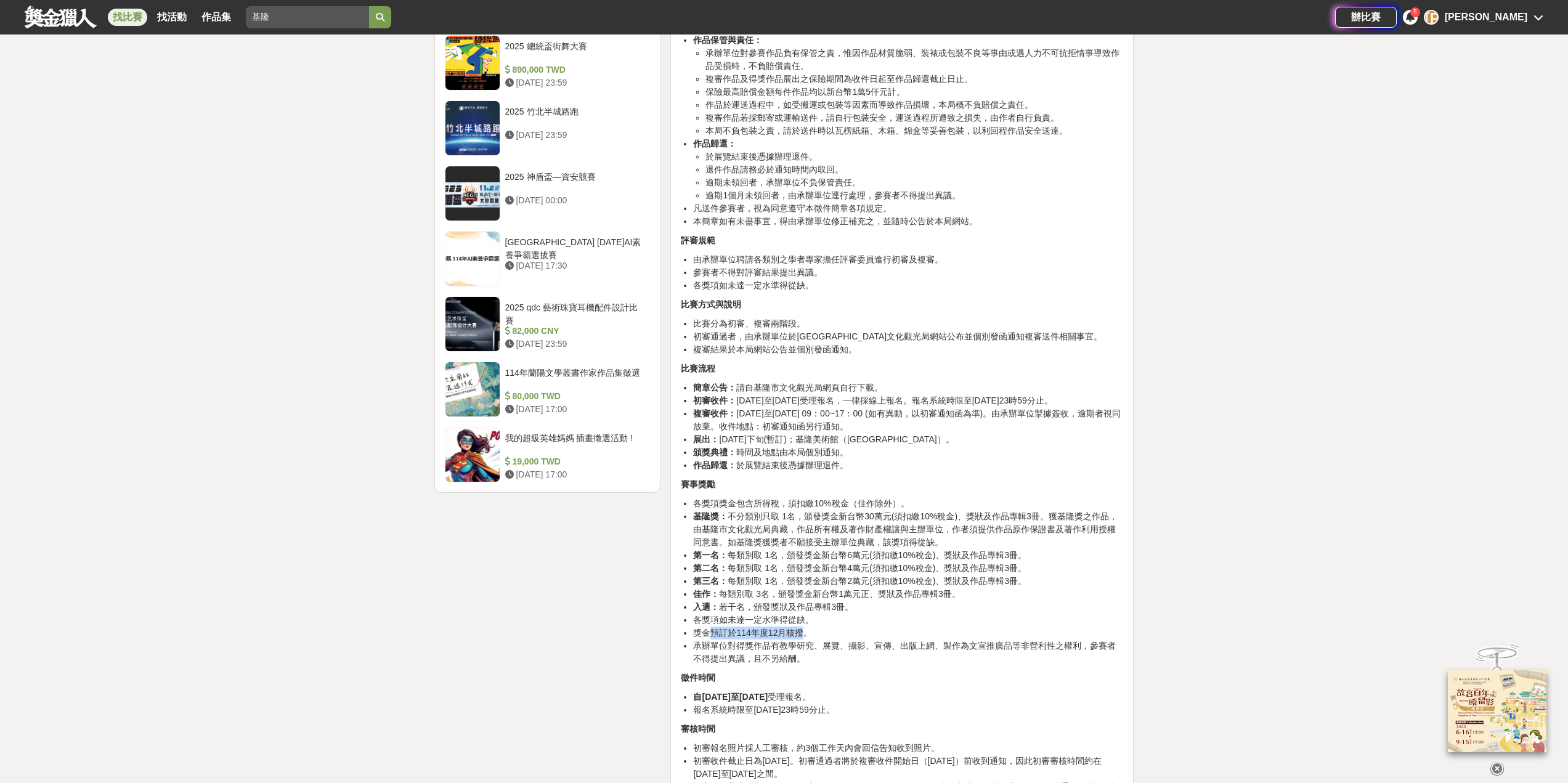
click at [800, 639] on li "獎金預訂於114年度12月核撥。" at bounding box center [908, 634] width 430 height 13
drag, startPoint x: 745, startPoint y: 671, endPoint x: 1042, endPoint y: 690, distance: 297.6
click at [1042, 666] on li "承辦單位對得獎作品有教學研究、展覽、攝影、宣傳、出版上網、製作為文宣推廣品等非營利性之權利，參賽者不得提出異議，且不另給酬。" at bounding box center [908, 652] width 430 height 26
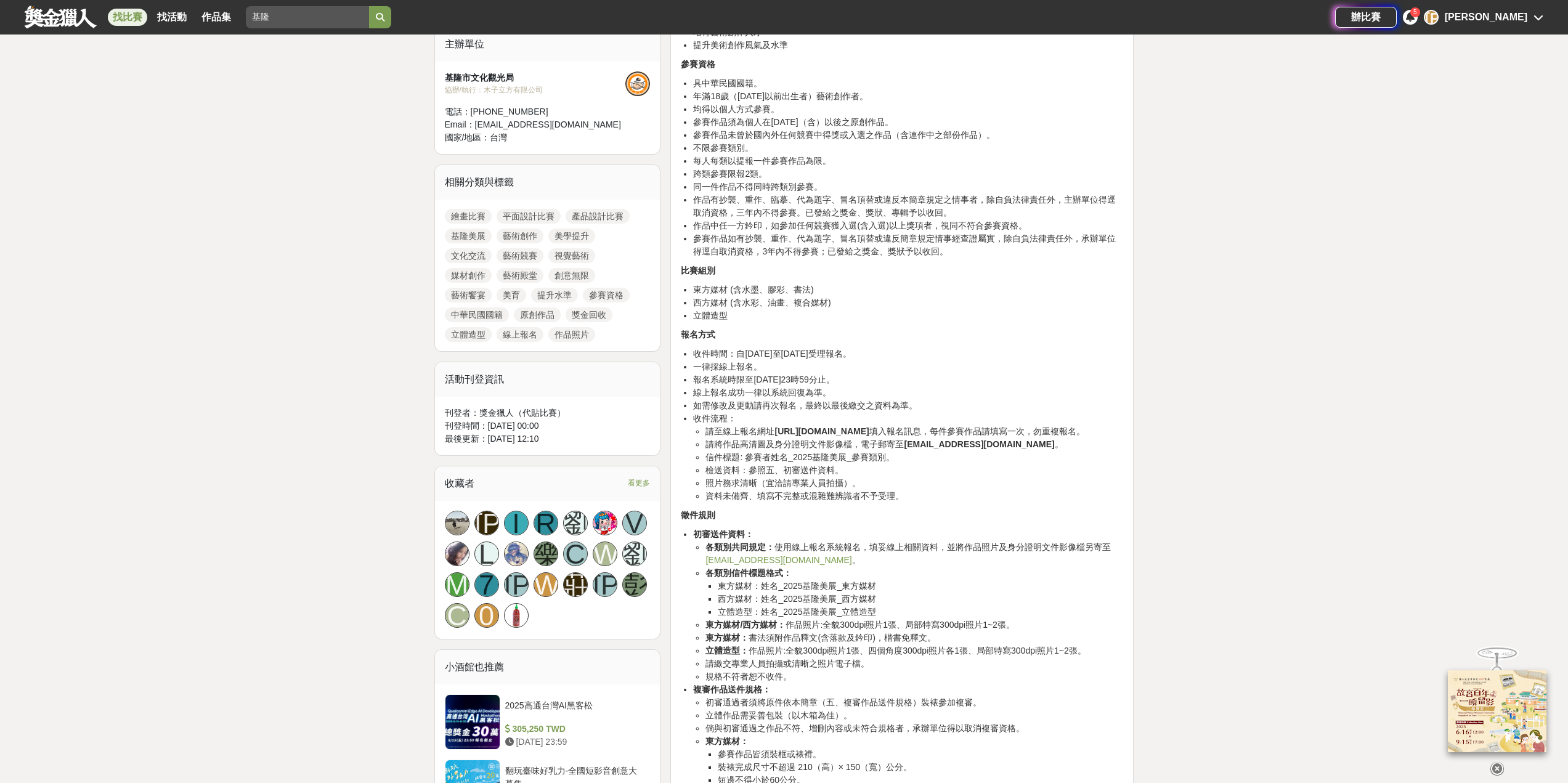
scroll to position [61, 0]
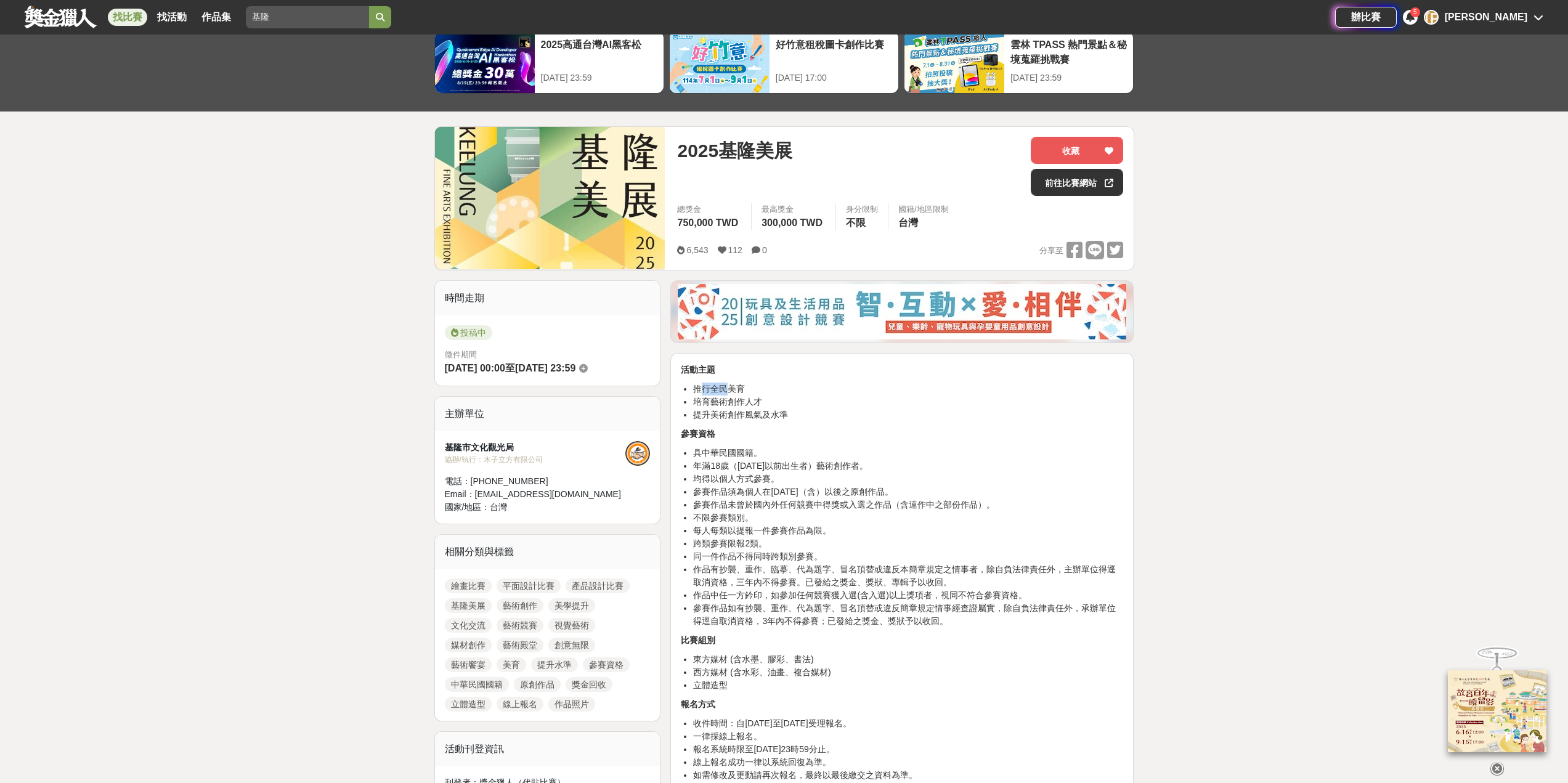
drag, startPoint x: 699, startPoint y: 388, endPoint x: 727, endPoint y: 392, distance: 28.3
click at [727, 392] on li "推行全民美育" at bounding box center [908, 390] width 430 height 13
drag, startPoint x: 723, startPoint y: 399, endPoint x: 740, endPoint y: 402, distance: 17.3
click at [740, 402] on li "培育藝術創作人才" at bounding box center [908, 402] width 430 height 13
drag, startPoint x: 737, startPoint y: 415, endPoint x: 765, endPoint y: 423, distance: 29.1
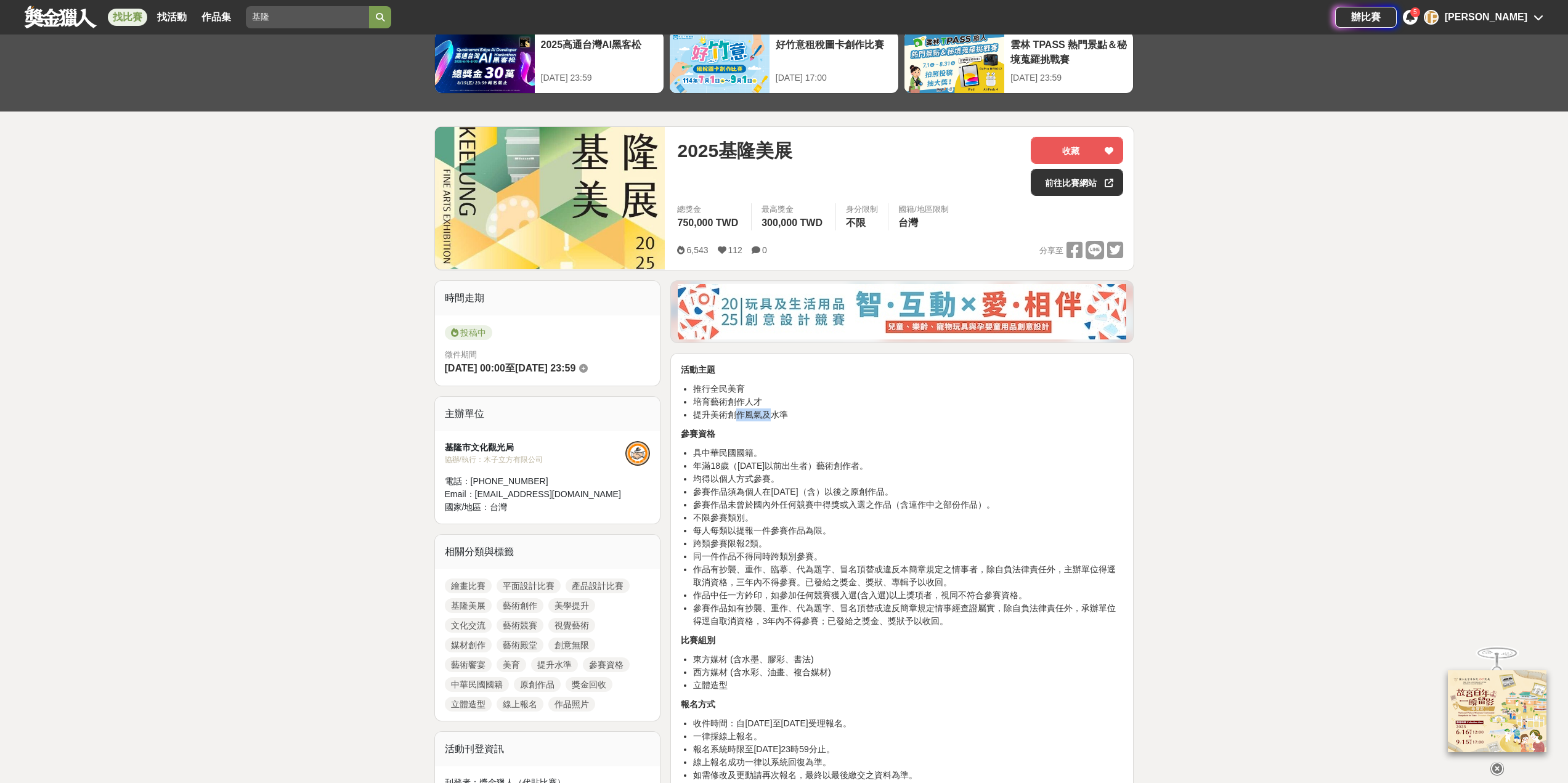
click at [767, 420] on li "提升美術創作風氣及水準" at bounding box center [908, 415] width 430 height 13
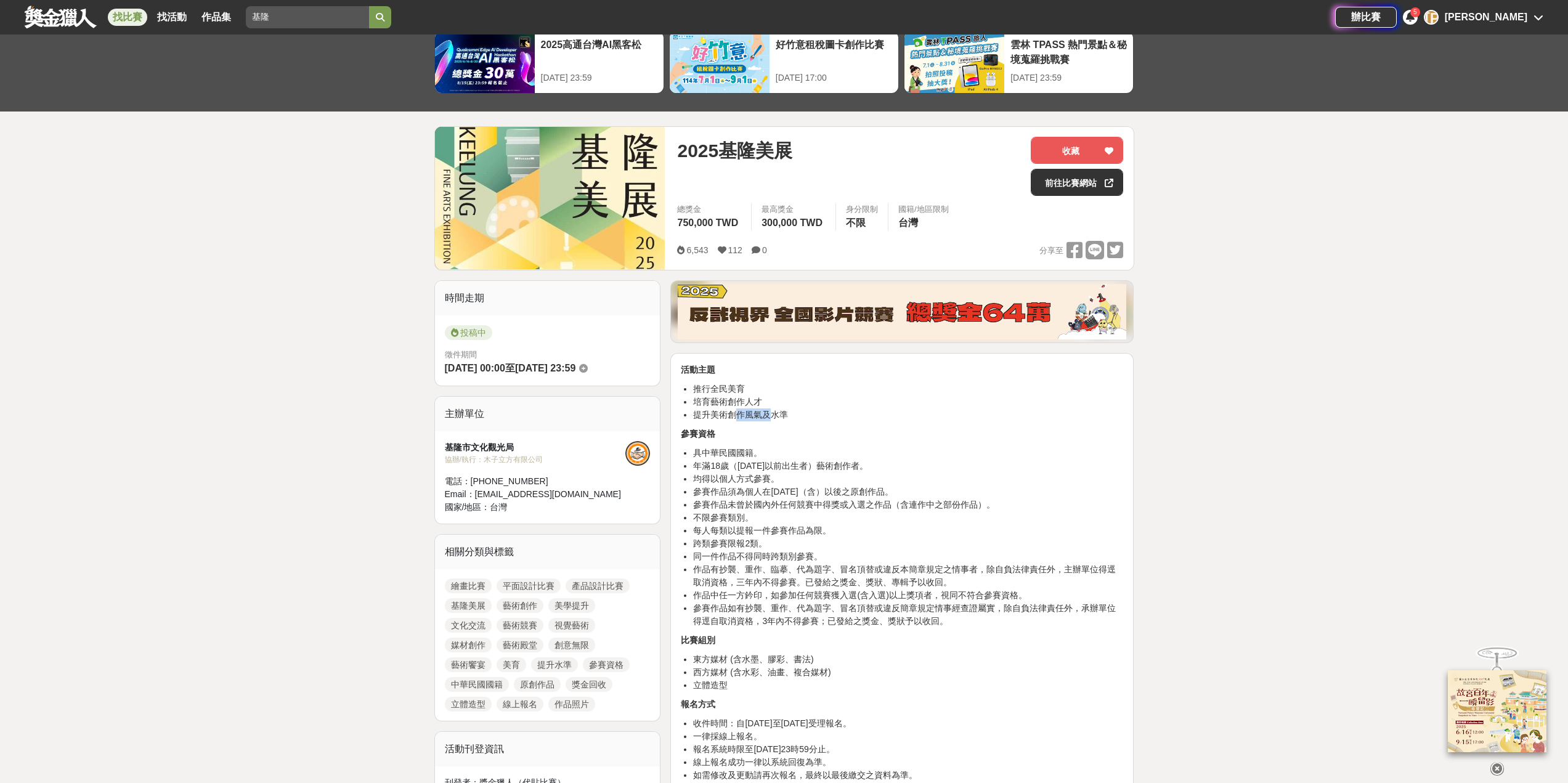
drag, startPoint x: 734, startPoint y: 468, endPoint x: 899, endPoint y: 463, distance: 165.1
click at [913, 461] on li "年滿18歲（[DATE]以前出生者）藝術創作者。" at bounding box center [908, 466] width 430 height 13
drag, startPoint x: 708, startPoint y: 478, endPoint x: 759, endPoint y: 478, distance: 51.0
click at [759, 478] on li "均得以個人方式參賽。" at bounding box center [908, 479] width 430 height 13
drag, startPoint x: 706, startPoint y: 491, endPoint x: 880, endPoint y: 487, distance: 174.0
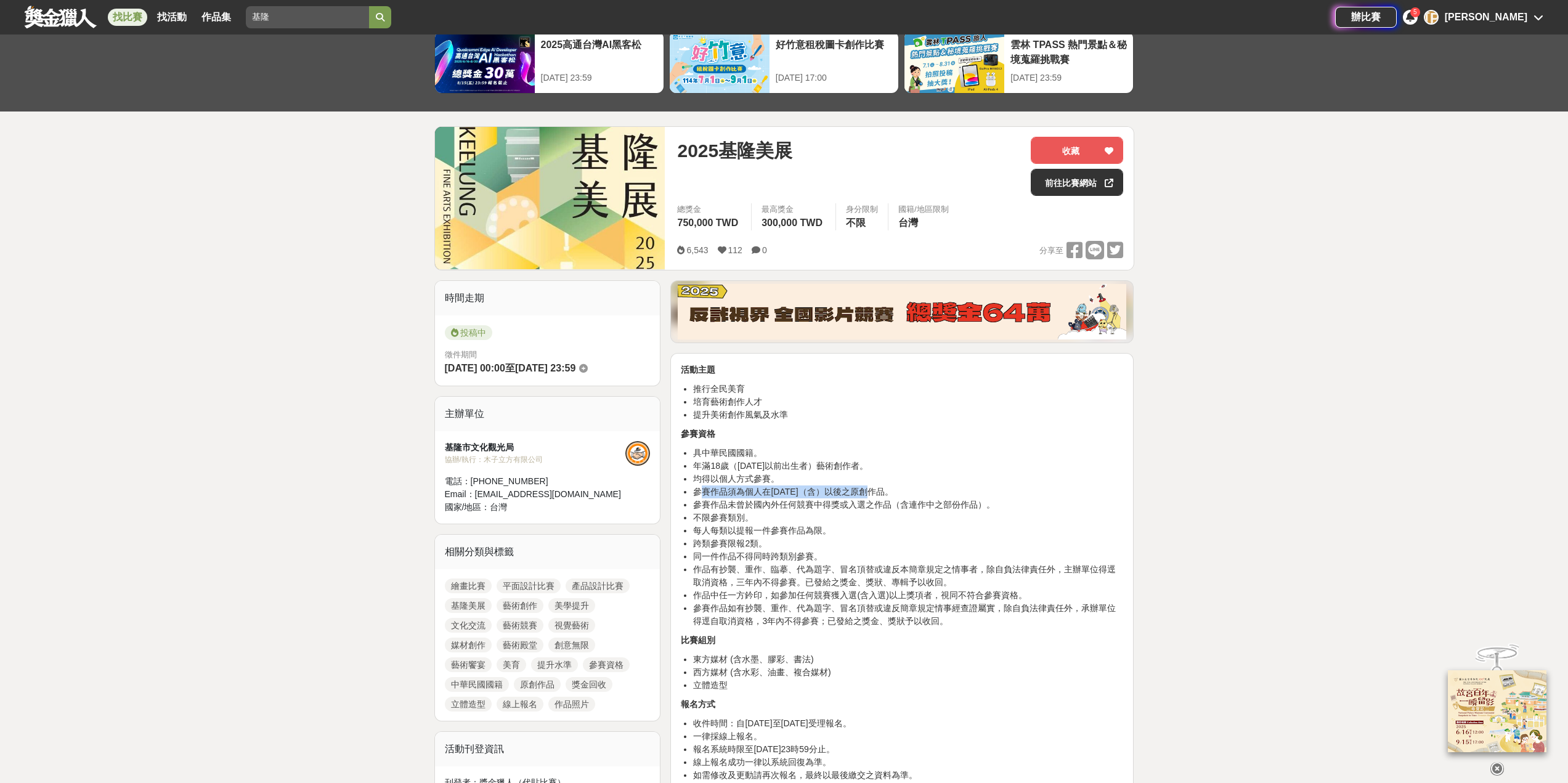
click at [880, 487] on li "參賽作品須為個人在[DATE]（含）以後之原創作品。" at bounding box center [908, 492] width 430 height 13
drag, startPoint x: 703, startPoint y: 507, endPoint x: 943, endPoint y: 504, distance: 240.0
click at [943, 504] on li "參賽作品未曾於國內外任何競賽中得獎或入選之作品（含連作中之部份作品）。" at bounding box center [908, 505] width 430 height 13
drag, startPoint x: 773, startPoint y: 531, endPoint x: 841, endPoint y: 533, distance: 68.0
click at [841, 533] on li "每人每類以提報一件參賽作品為限。" at bounding box center [908, 531] width 430 height 13
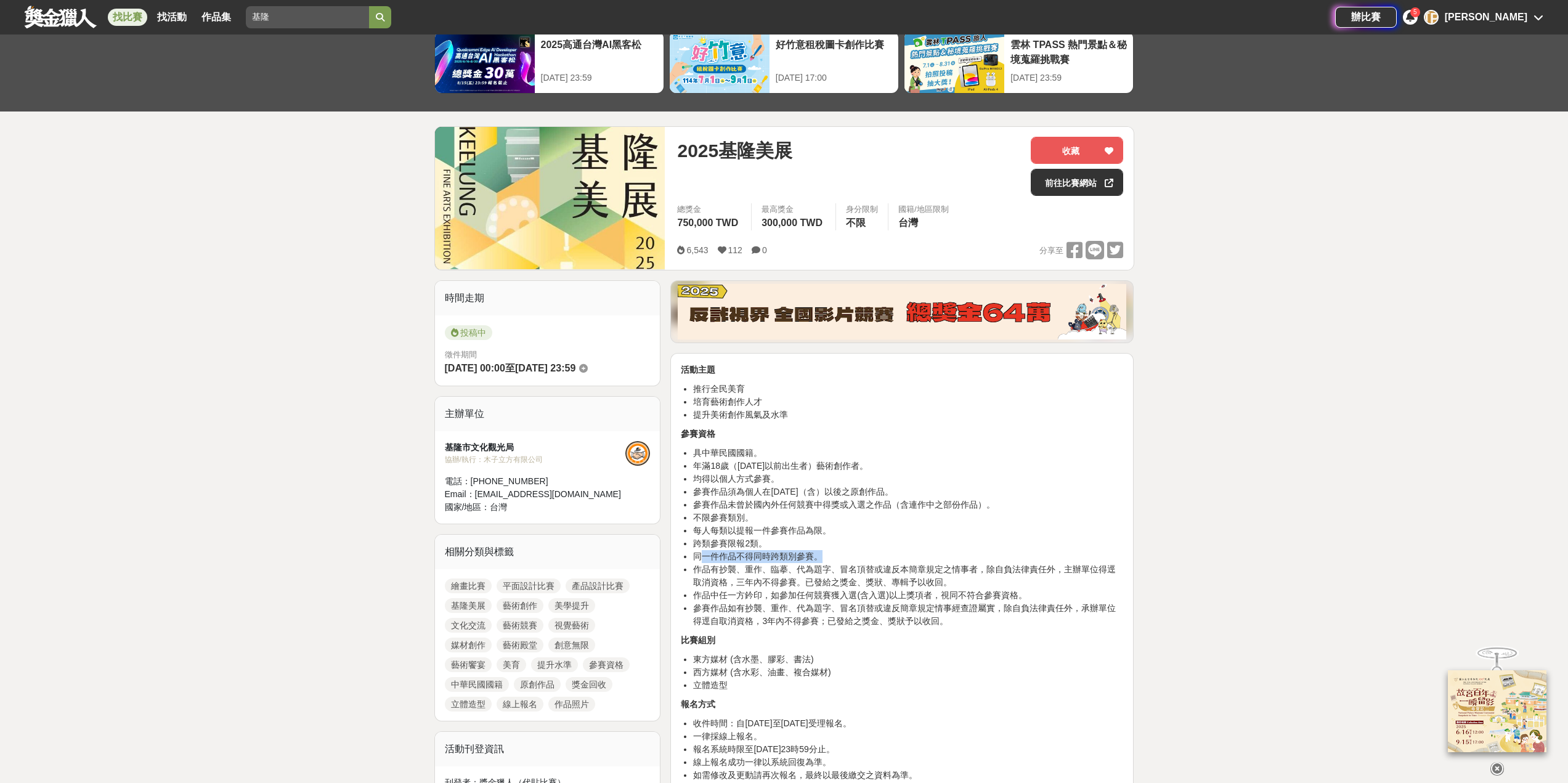
drag, startPoint x: 704, startPoint y: 558, endPoint x: 844, endPoint y: 554, distance: 140.1
click at [845, 553] on li "同一件作品不得同時跨類別參賽。" at bounding box center [908, 557] width 430 height 13
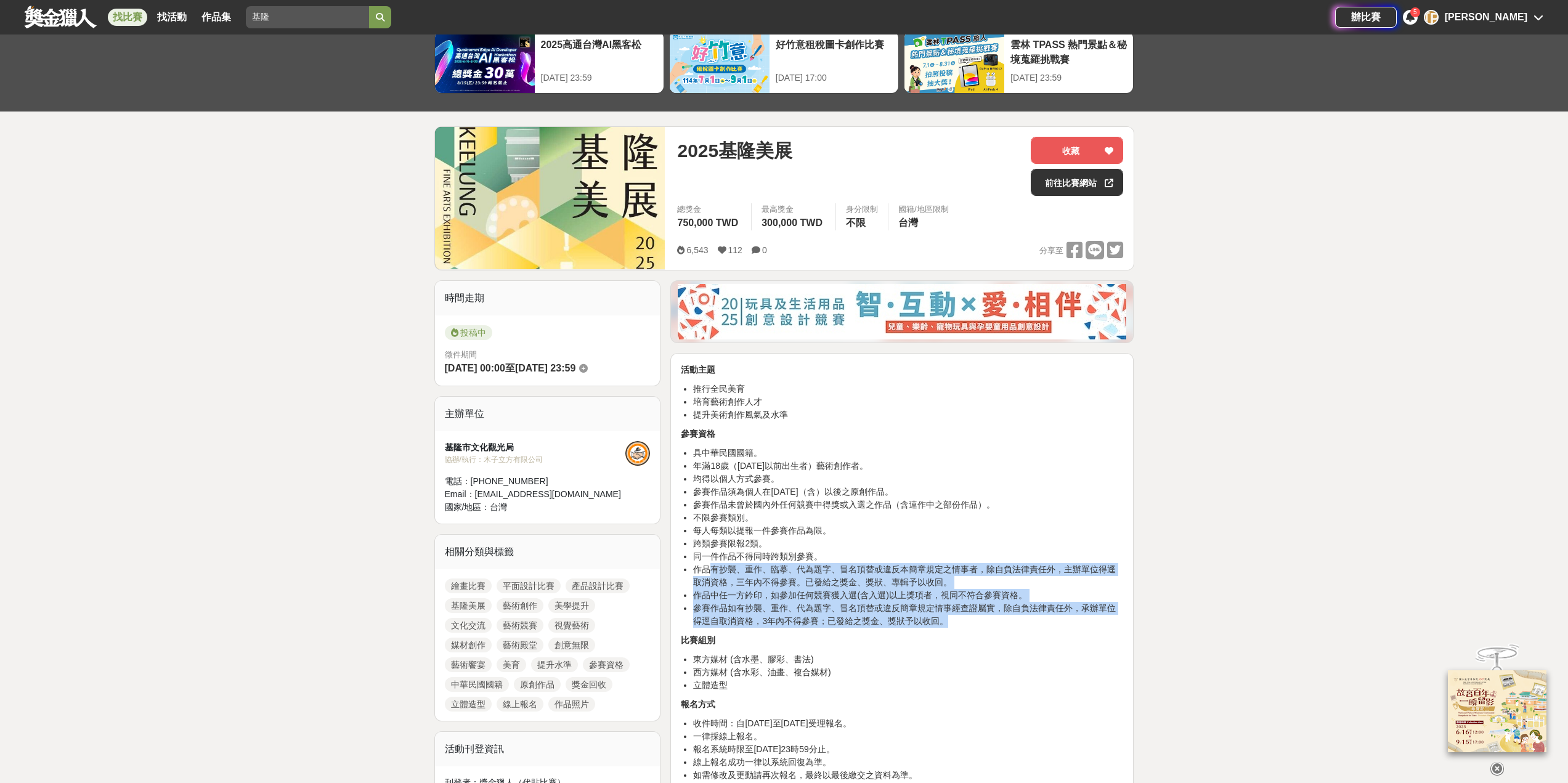
drag, startPoint x: 707, startPoint y: 573, endPoint x: 1160, endPoint y: 625, distance: 456.0
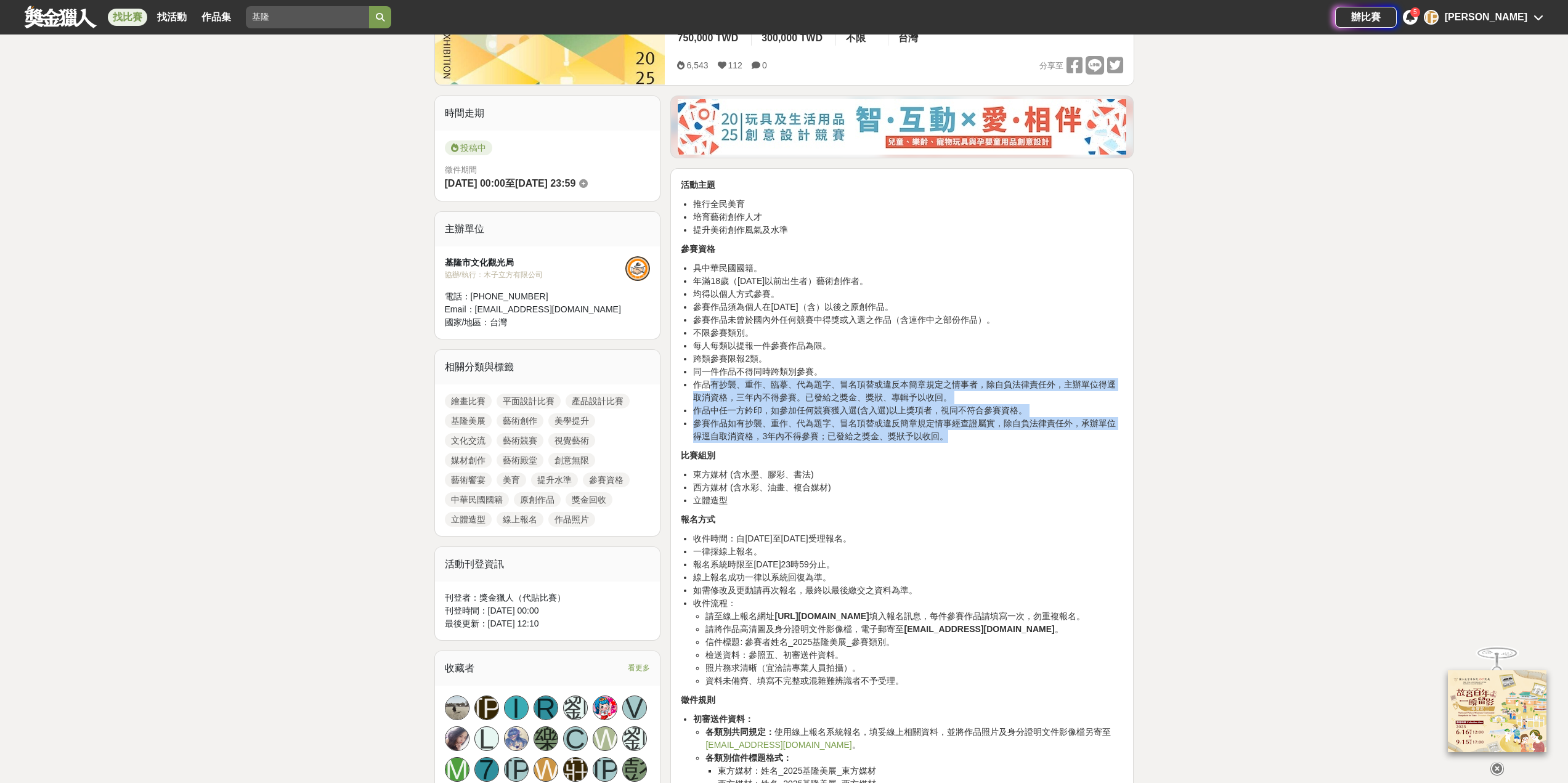
scroll to position [370, 0]
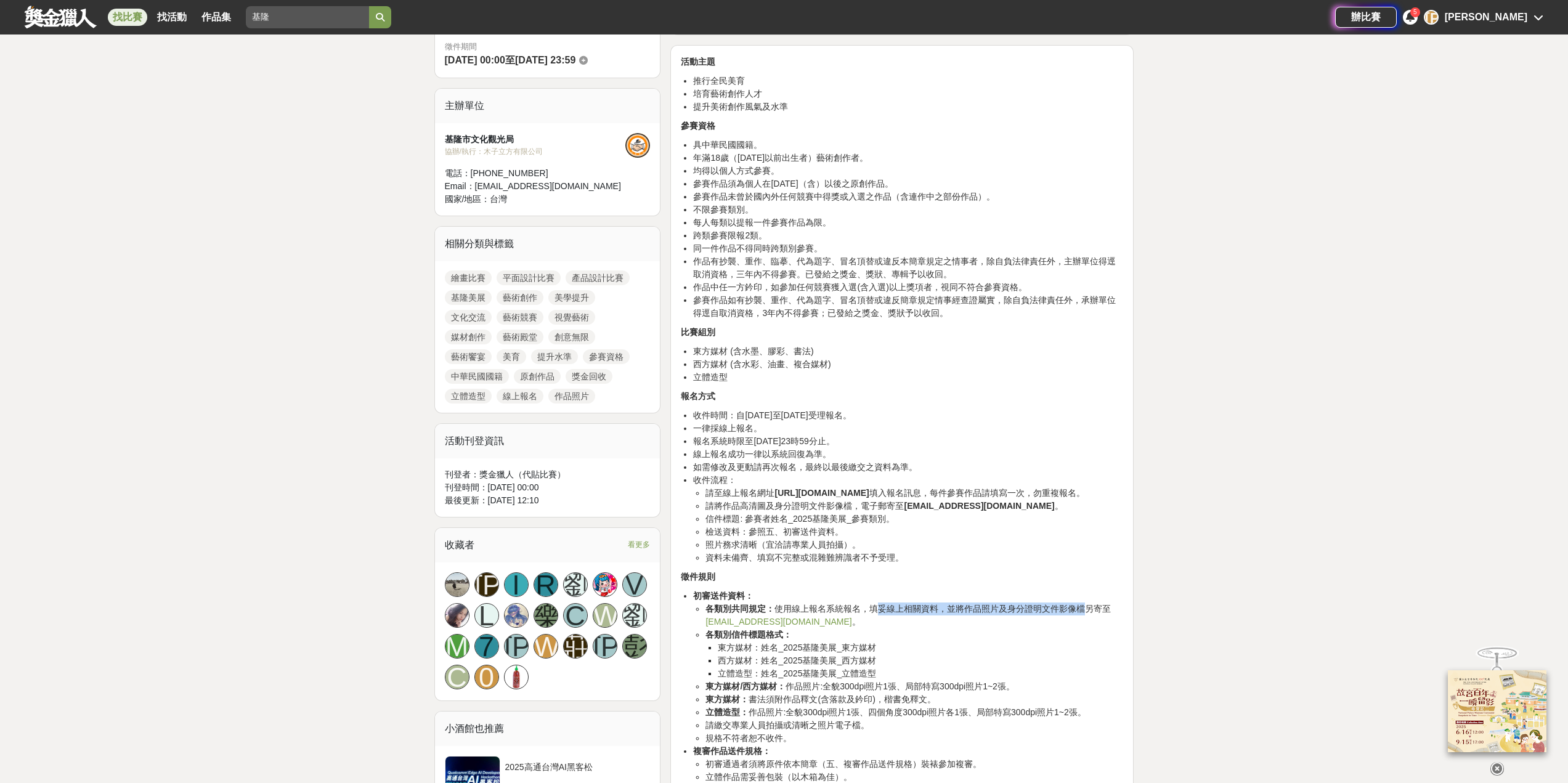
drag, startPoint x: 873, startPoint y: 618, endPoint x: 1079, endPoint y: 625, distance: 206.1
click at [1079, 625] on li "各類別共同規定： 使用線上報名系統報名，填妥線上相關資料，並將作品照片及身分證明文件影像檔另寄至 keelungarts@gmail.com 。" at bounding box center [915, 615] width 418 height 26
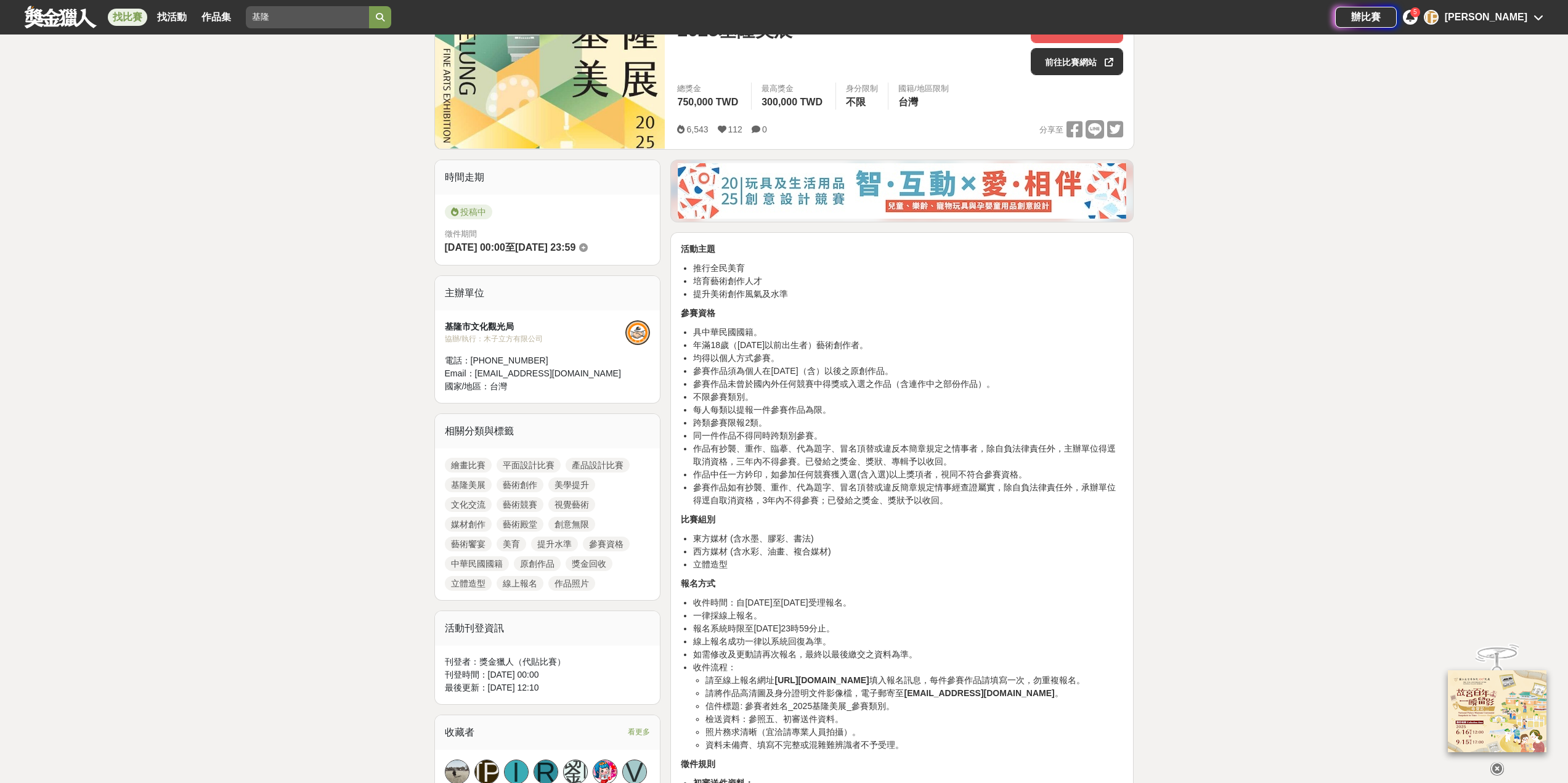
scroll to position [0, 0]
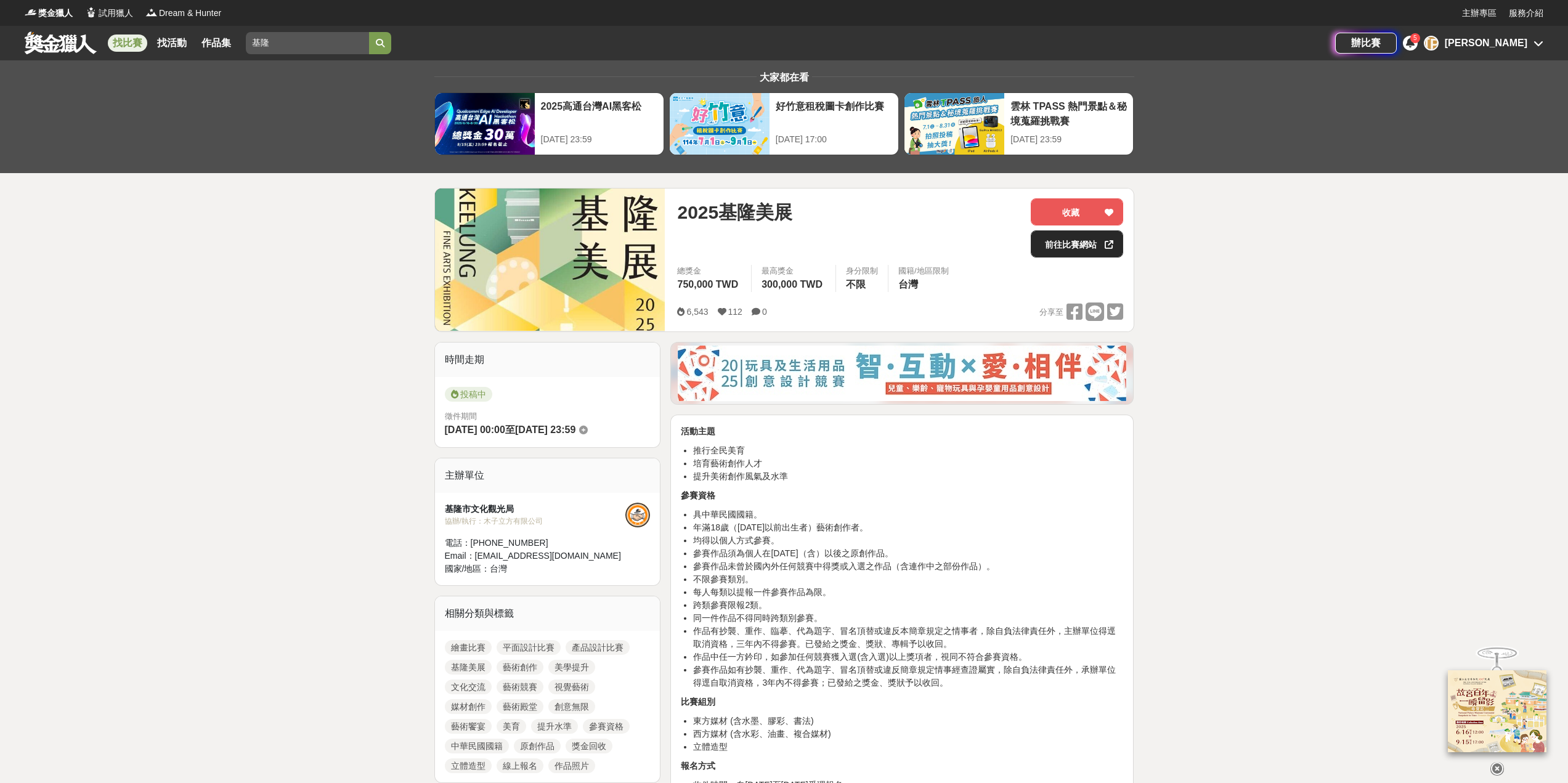
click at [1076, 244] on link "前往比賽網站" at bounding box center [1077, 244] width 93 height 27
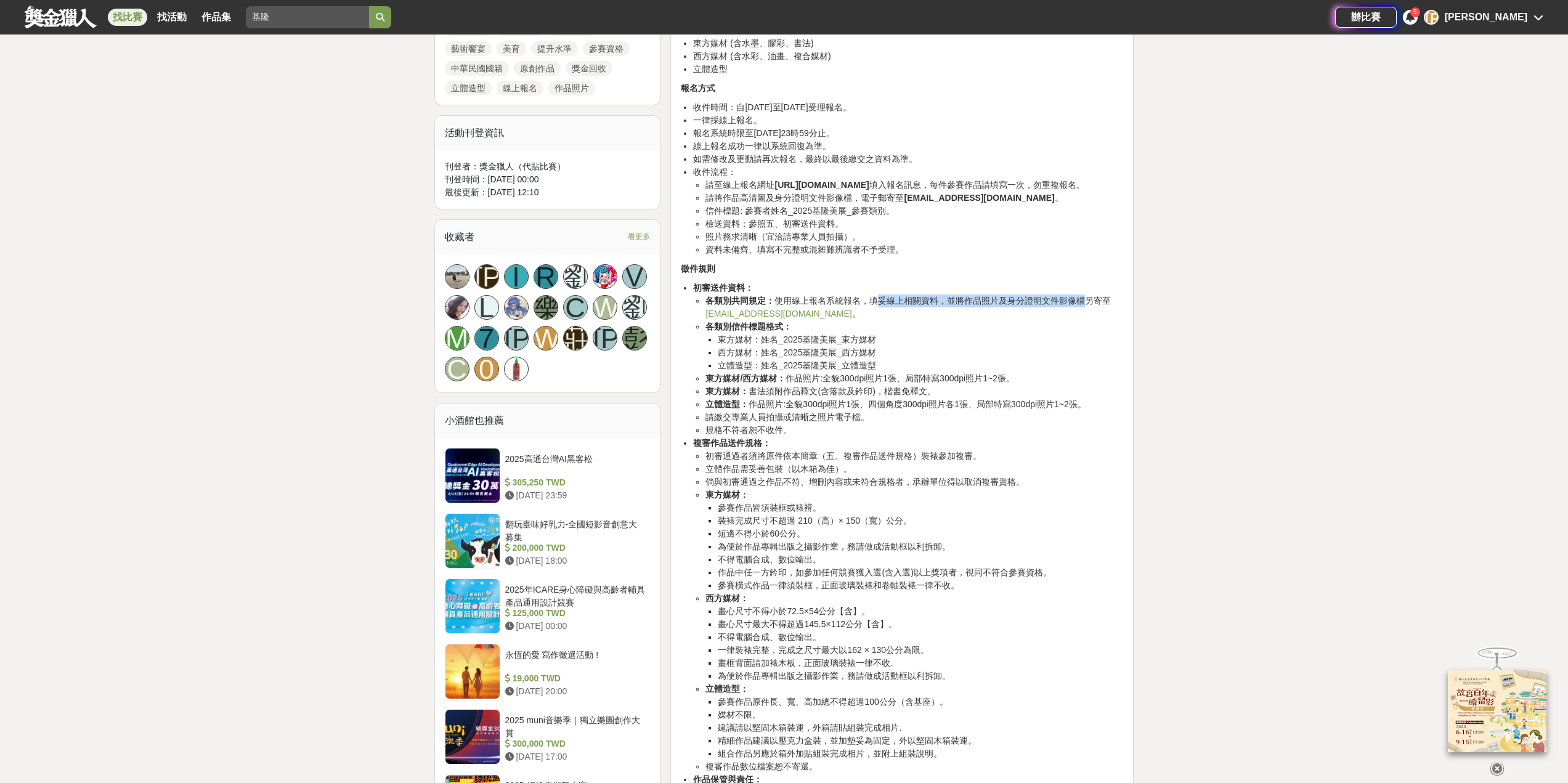
scroll to position [862, 0]
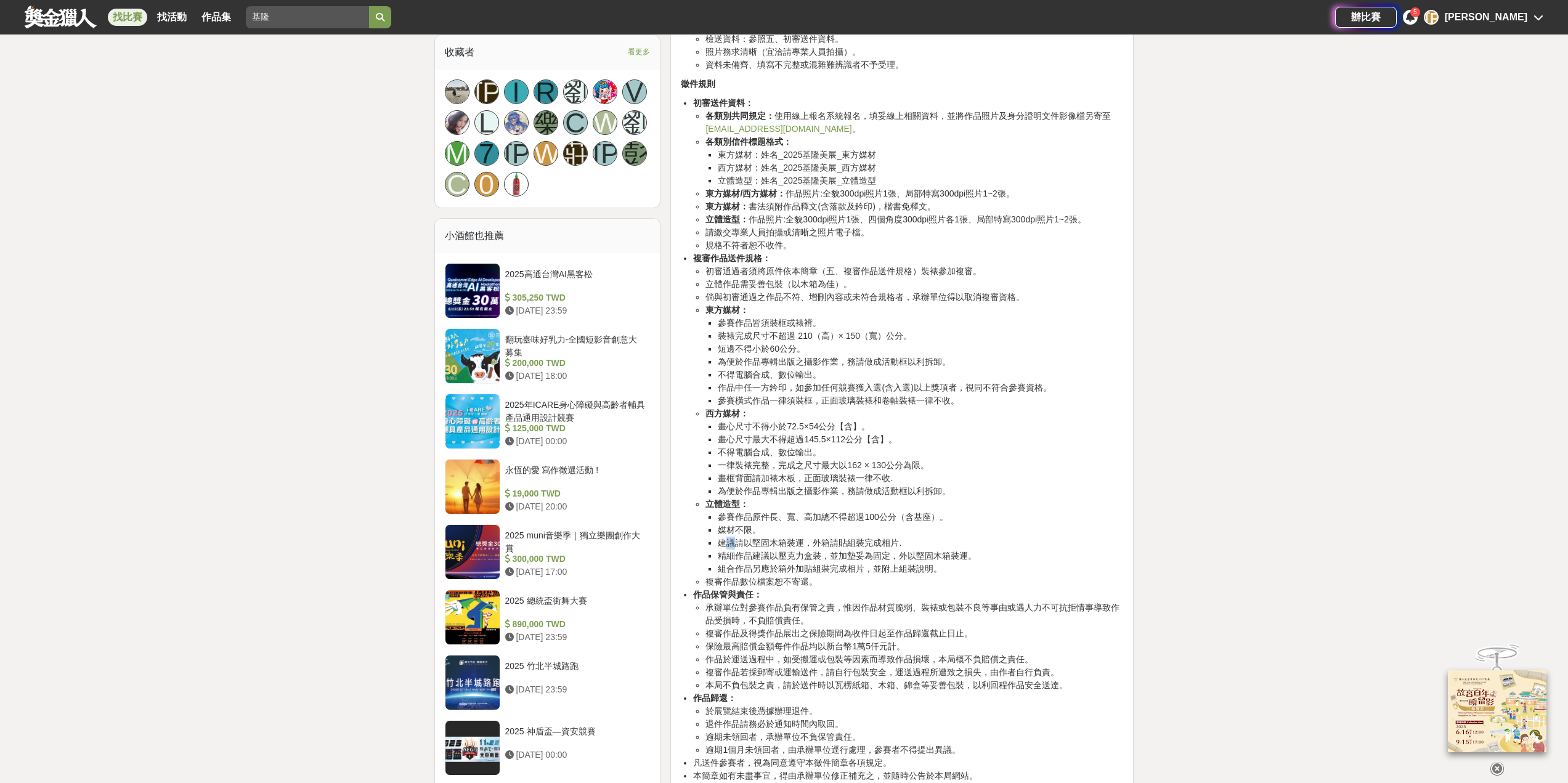
drag, startPoint x: 727, startPoint y: 558, endPoint x: 739, endPoint y: 556, distance: 12.2
click at [739, 549] on li "建議請以堅固木箱裝運，外箱請貼組裝完成相片." at bounding box center [920, 543] width 406 height 13
drag, startPoint x: 741, startPoint y: 567, endPoint x: 867, endPoint y: 573, distance: 126.1
click at [765, 563] on li "精細作品建議以壓克力盒裝，並加墊妥為固定，外以堅固木箱裝運。" at bounding box center [920, 556] width 406 height 13
drag, startPoint x: 867, startPoint y: 571, endPoint x: 875, endPoint y: 570, distance: 8.1
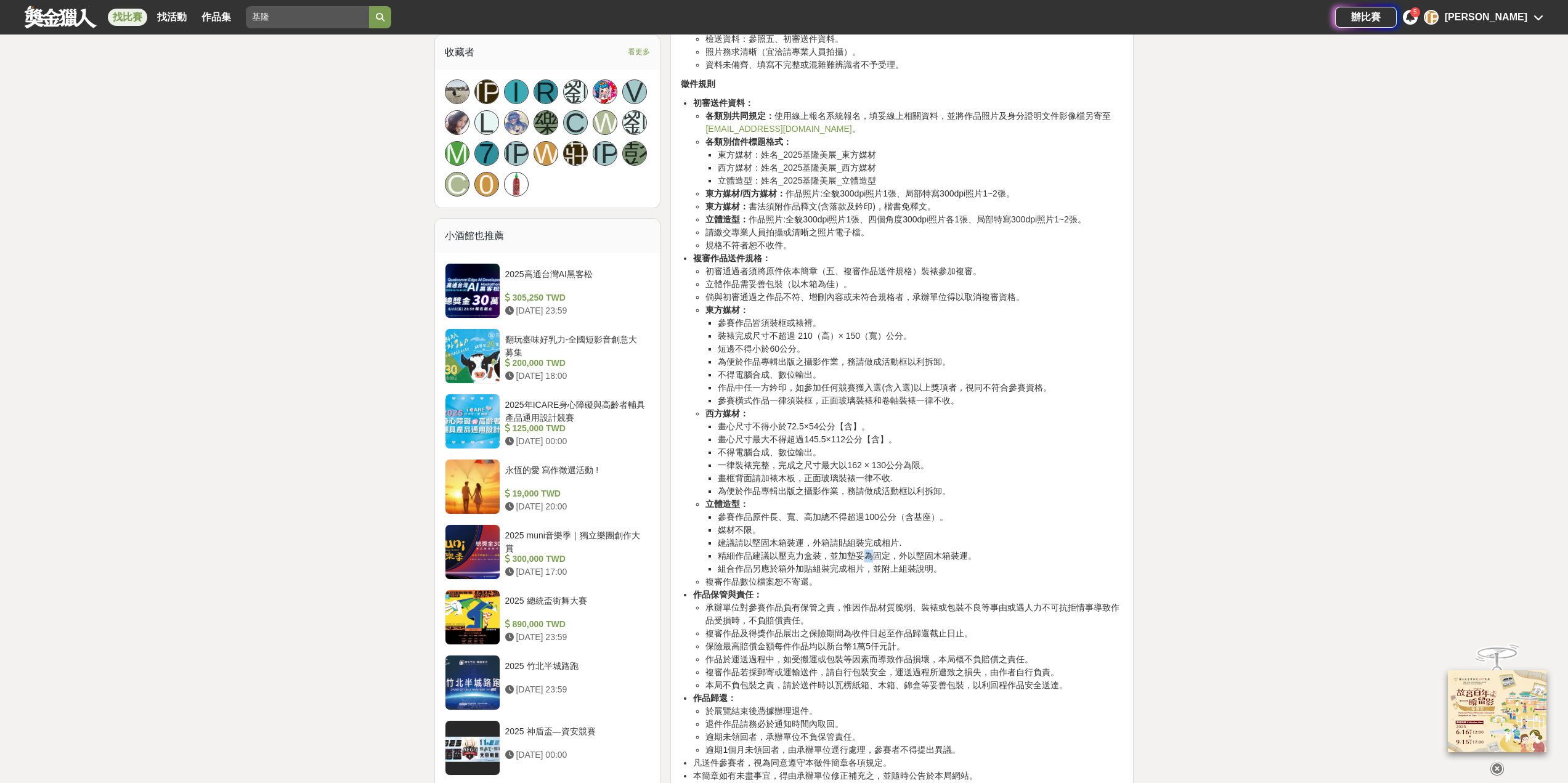
click at [875, 563] on li "精細作品建議以壓克力盒裝，並加墊妥為固定，外以堅固木箱裝運。" at bounding box center [920, 556] width 406 height 13
click at [859, 576] on li "組合作品另應於箱外加貼組裝完成相片，並附上組裝說明。" at bounding box center [920, 569] width 406 height 13
drag, startPoint x: 788, startPoint y: 598, endPoint x: 796, endPoint y: 598, distance: 8.0
click at [794, 588] on li "複審作品數位檔案恕不寄還。" at bounding box center [915, 583] width 418 height 13
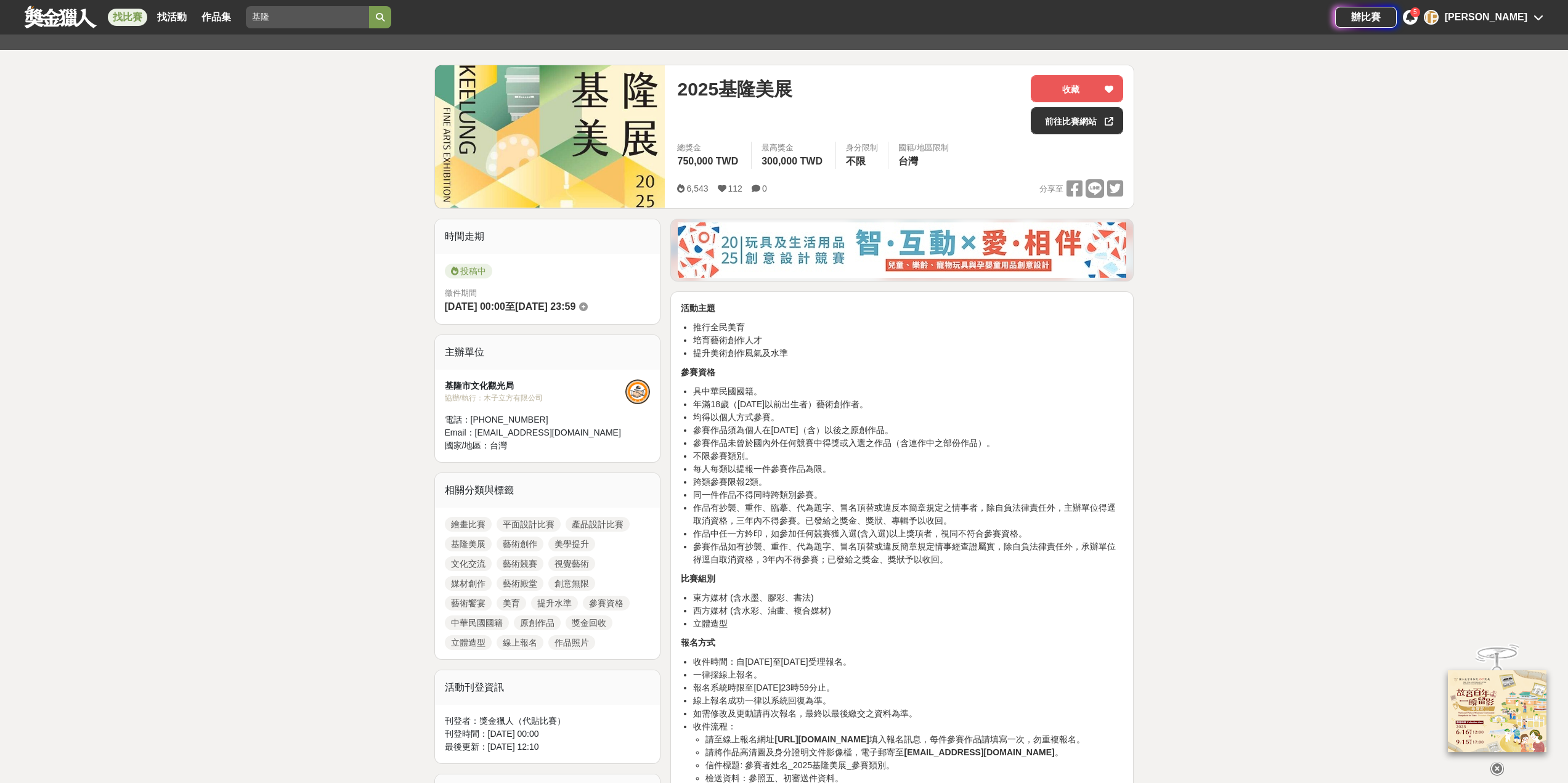
scroll to position [0, 0]
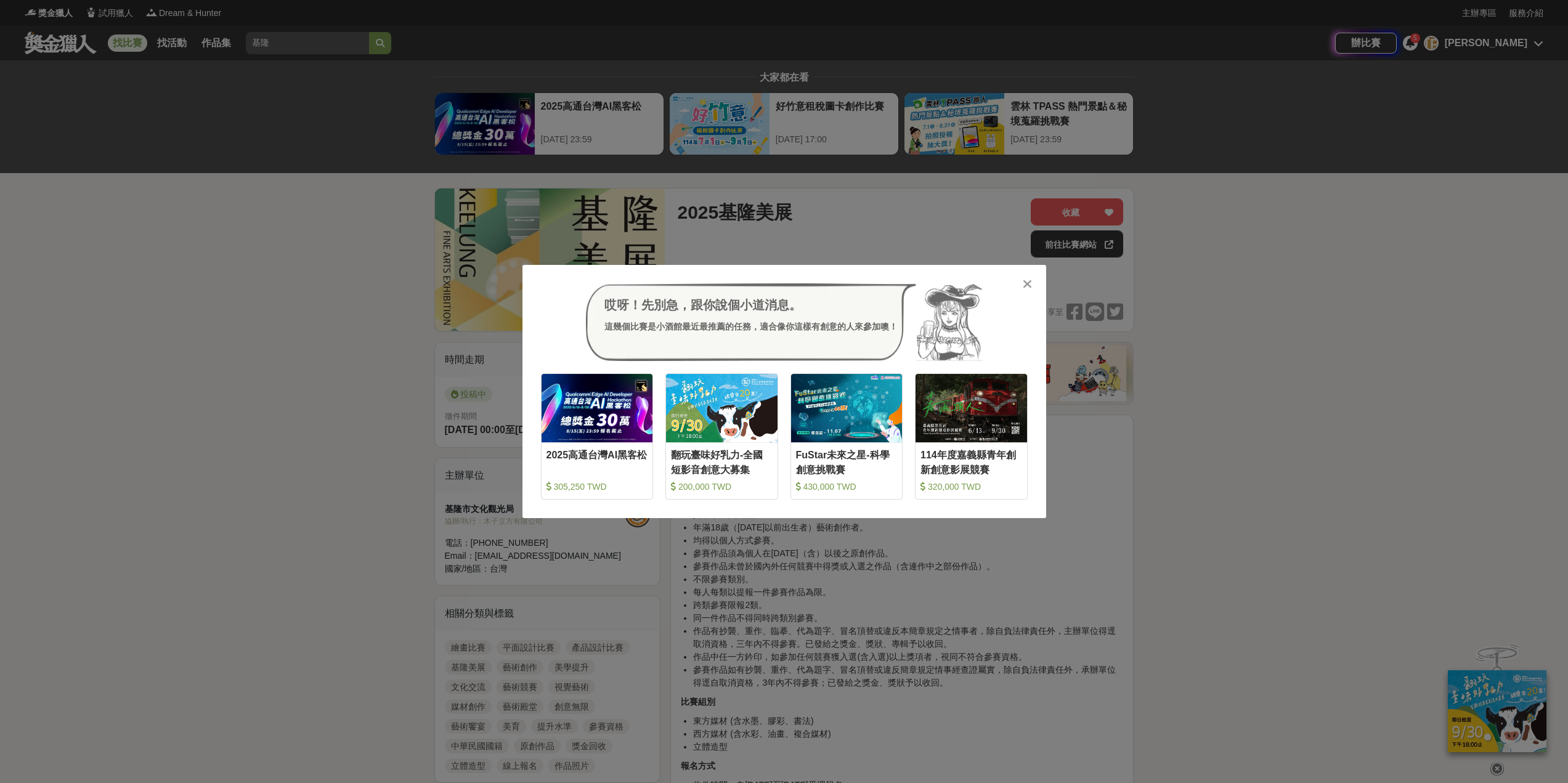
click at [1029, 284] on icon at bounding box center [1028, 284] width 9 height 12
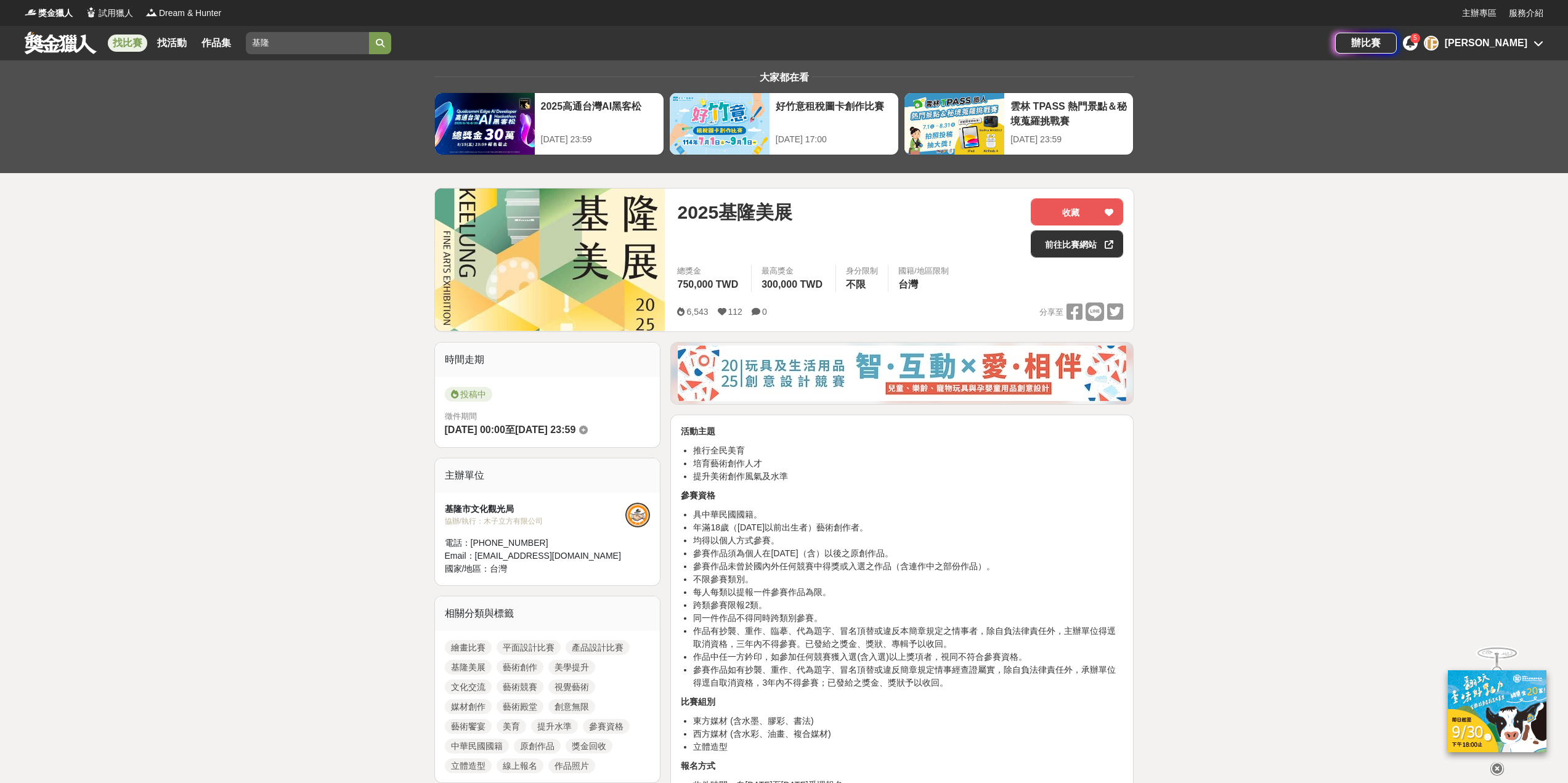
click at [64, 44] on link at bounding box center [61, 43] width 75 height 24
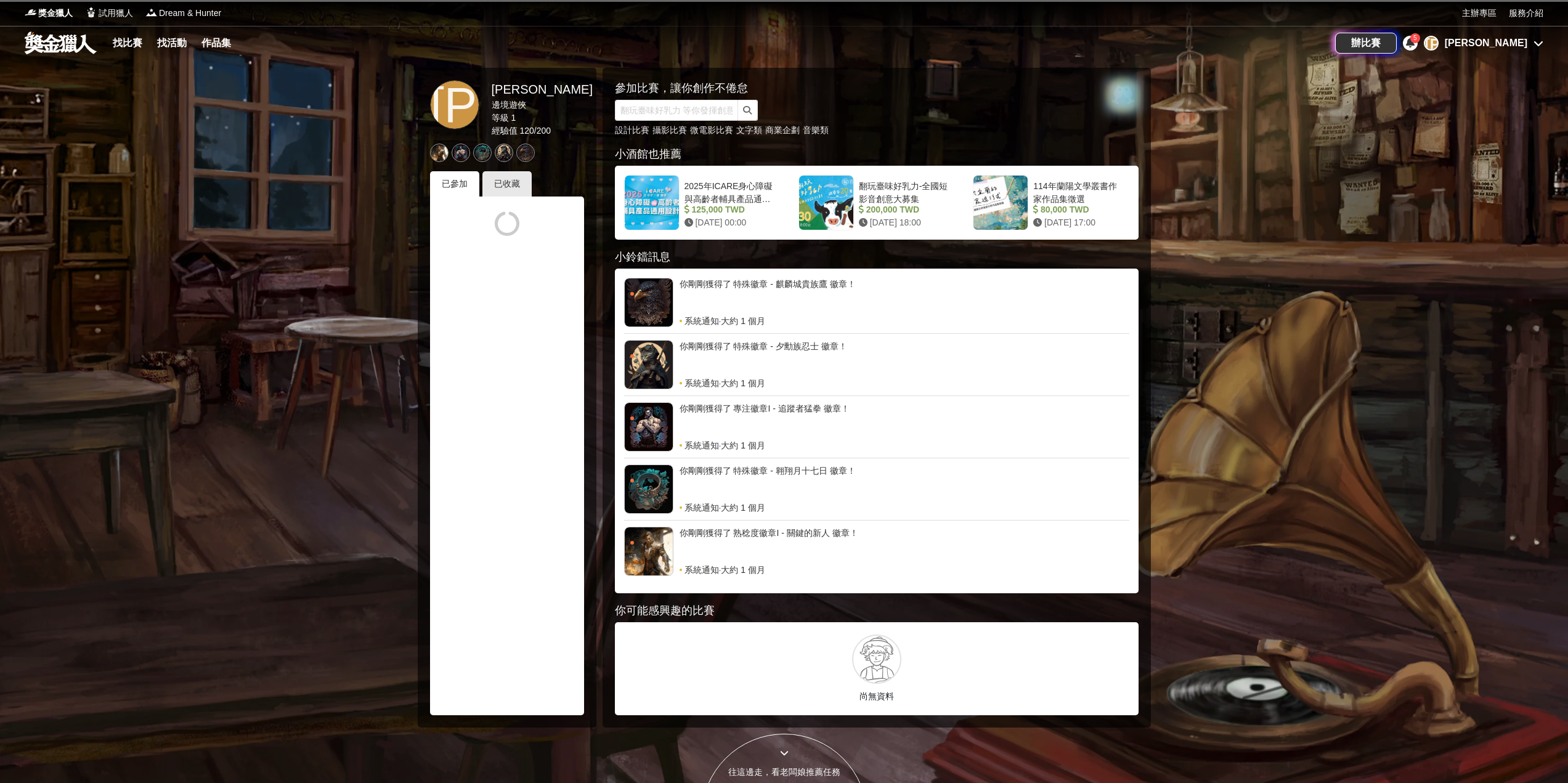
click at [80, 42] on link at bounding box center [61, 43] width 75 height 24
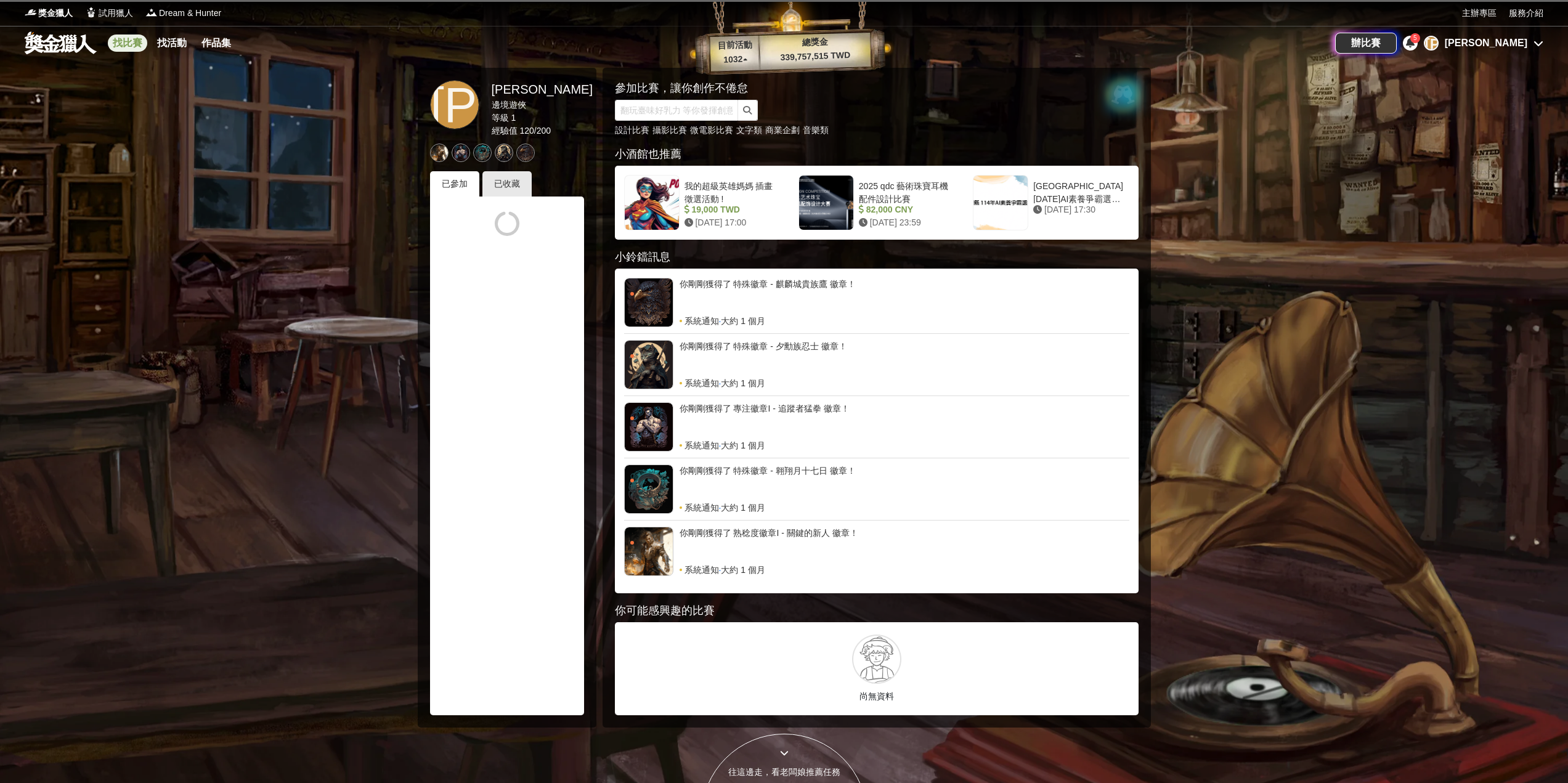
click at [137, 41] on link "找比賽" at bounding box center [128, 43] width 40 height 17
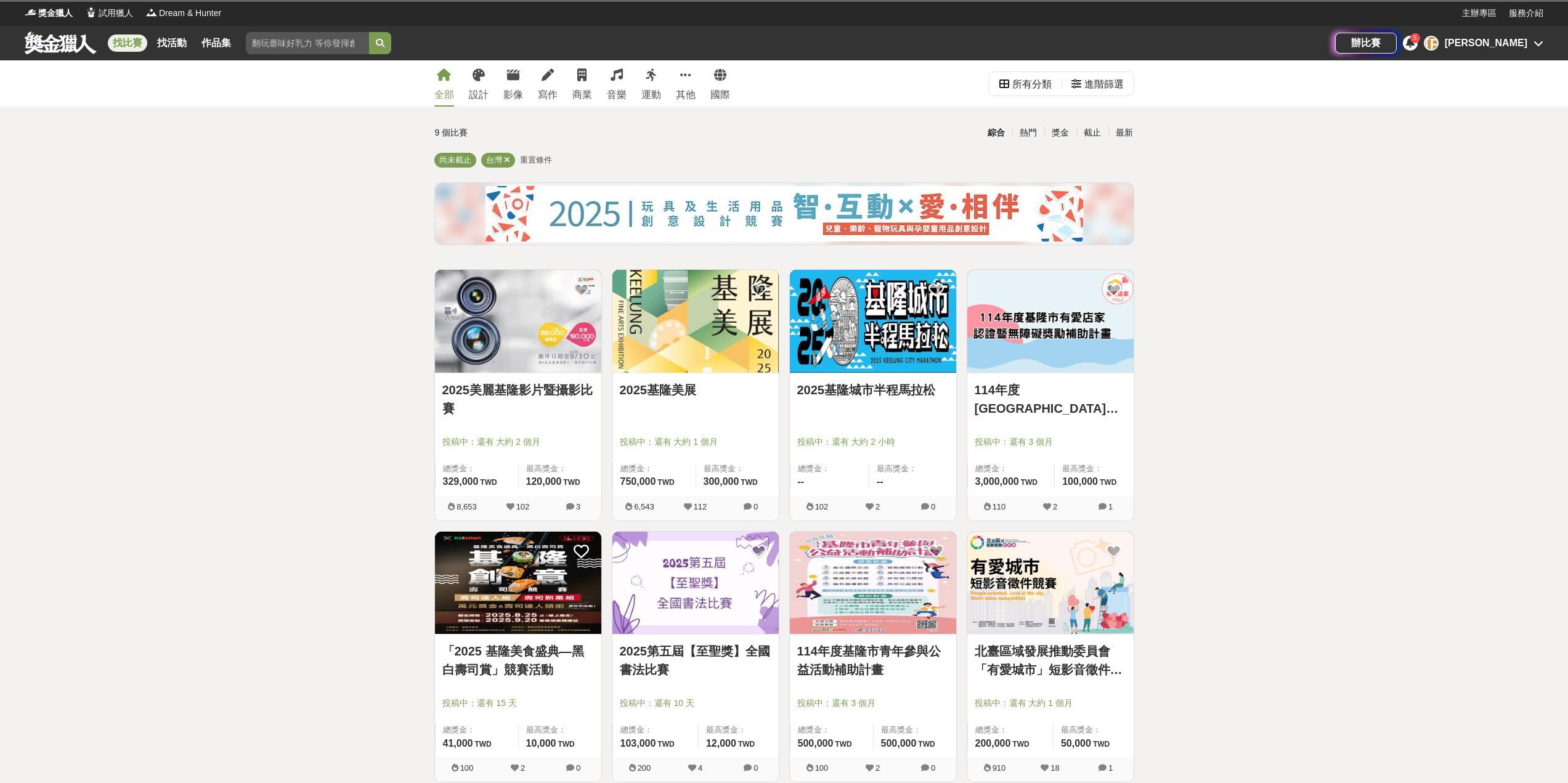
click at [449, 73] on icon at bounding box center [444, 75] width 14 height 12
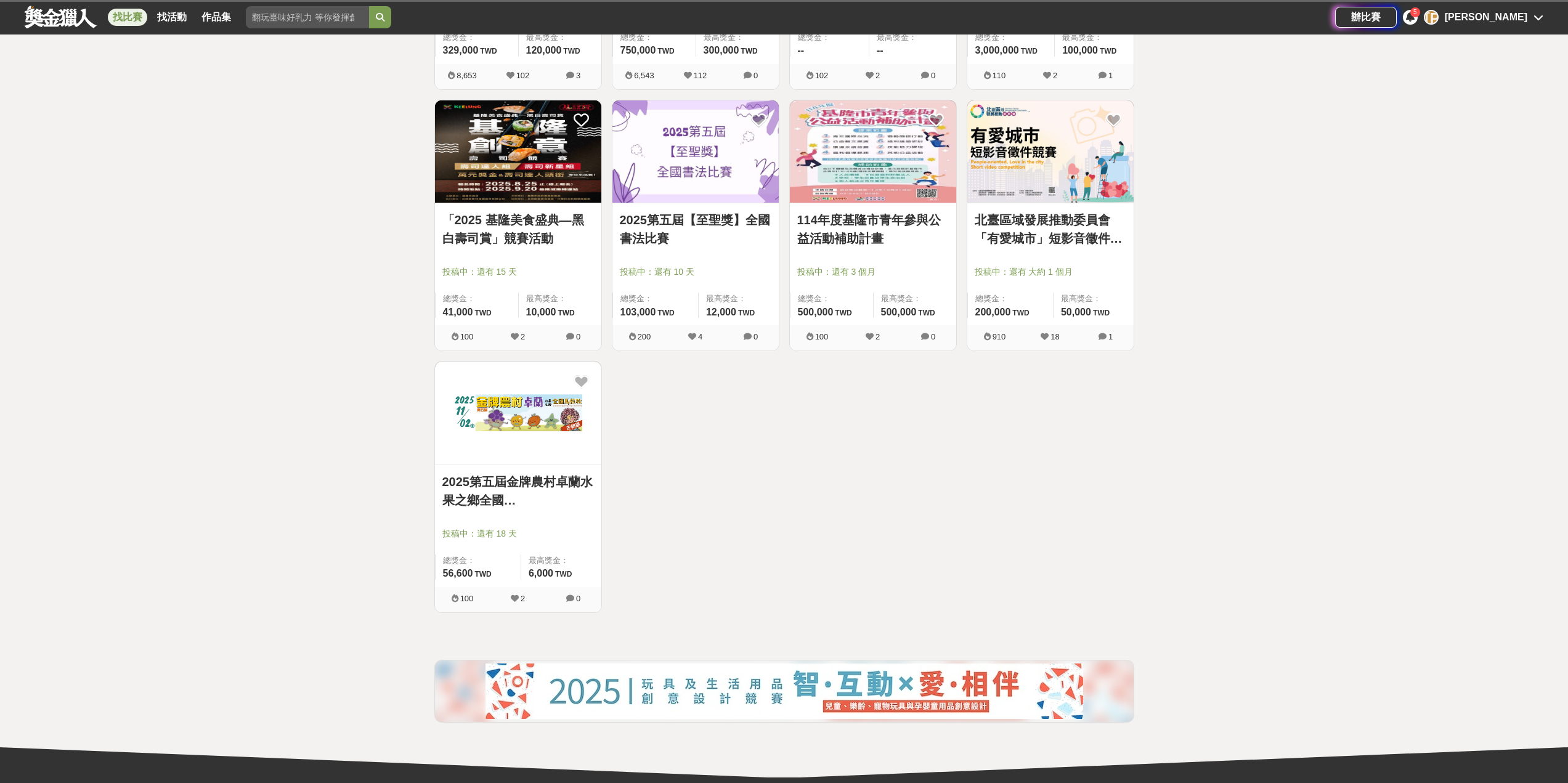
scroll to position [61, 0]
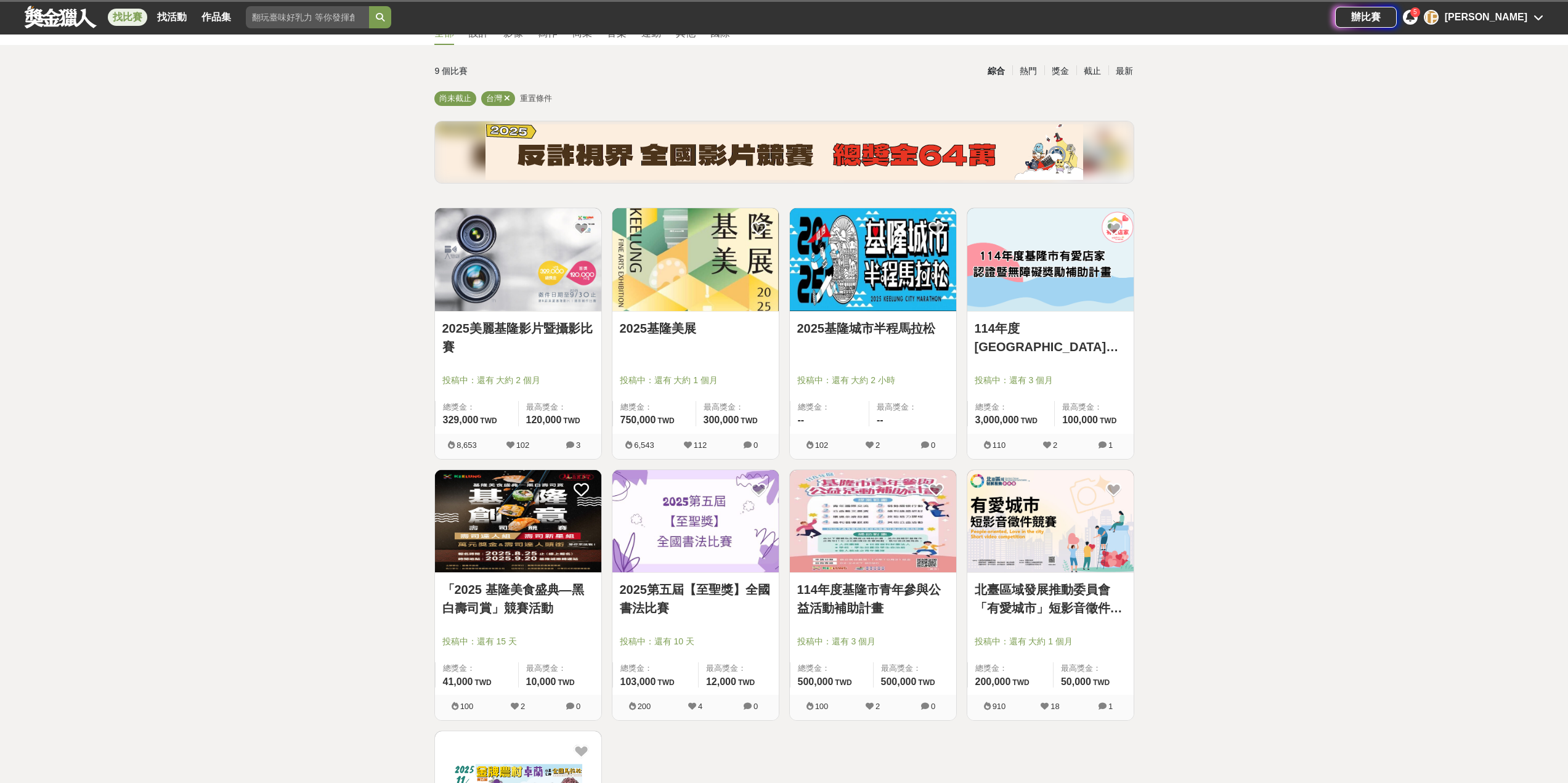
click at [288, 18] on input "search" at bounding box center [307, 17] width 123 height 22
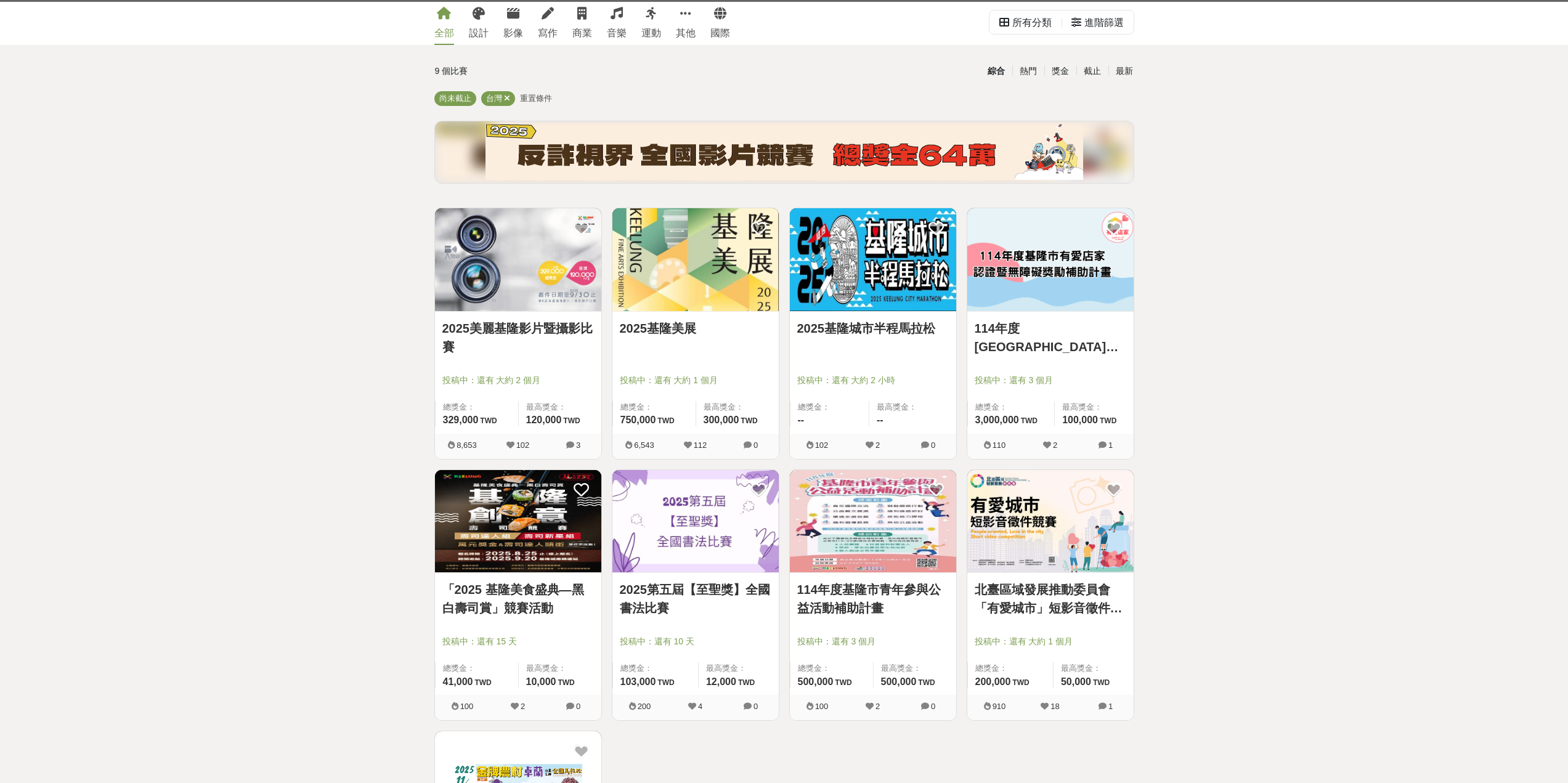
scroll to position [0, 0]
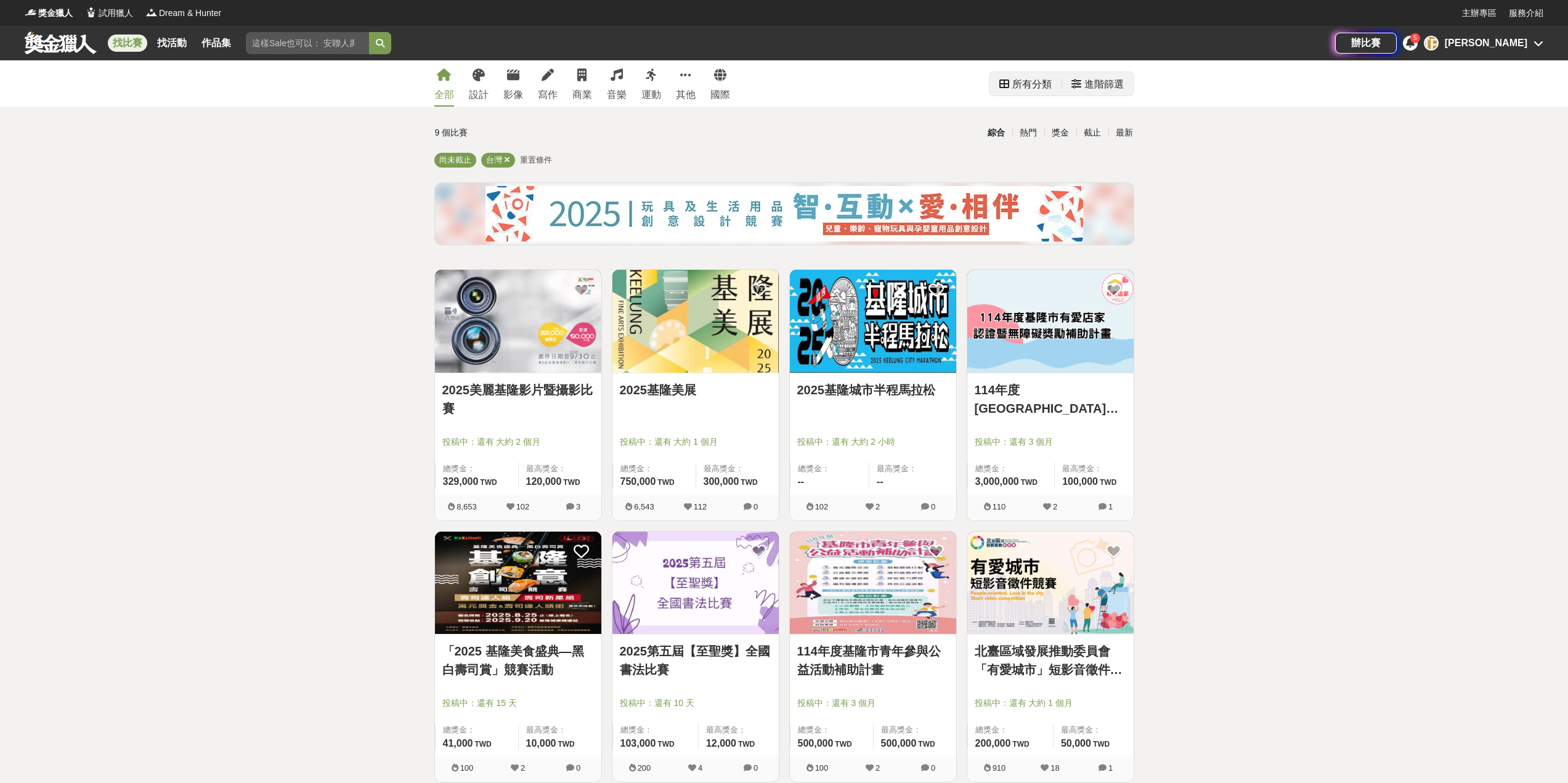
click at [1014, 84] on div "所有分類" at bounding box center [1032, 84] width 40 height 25
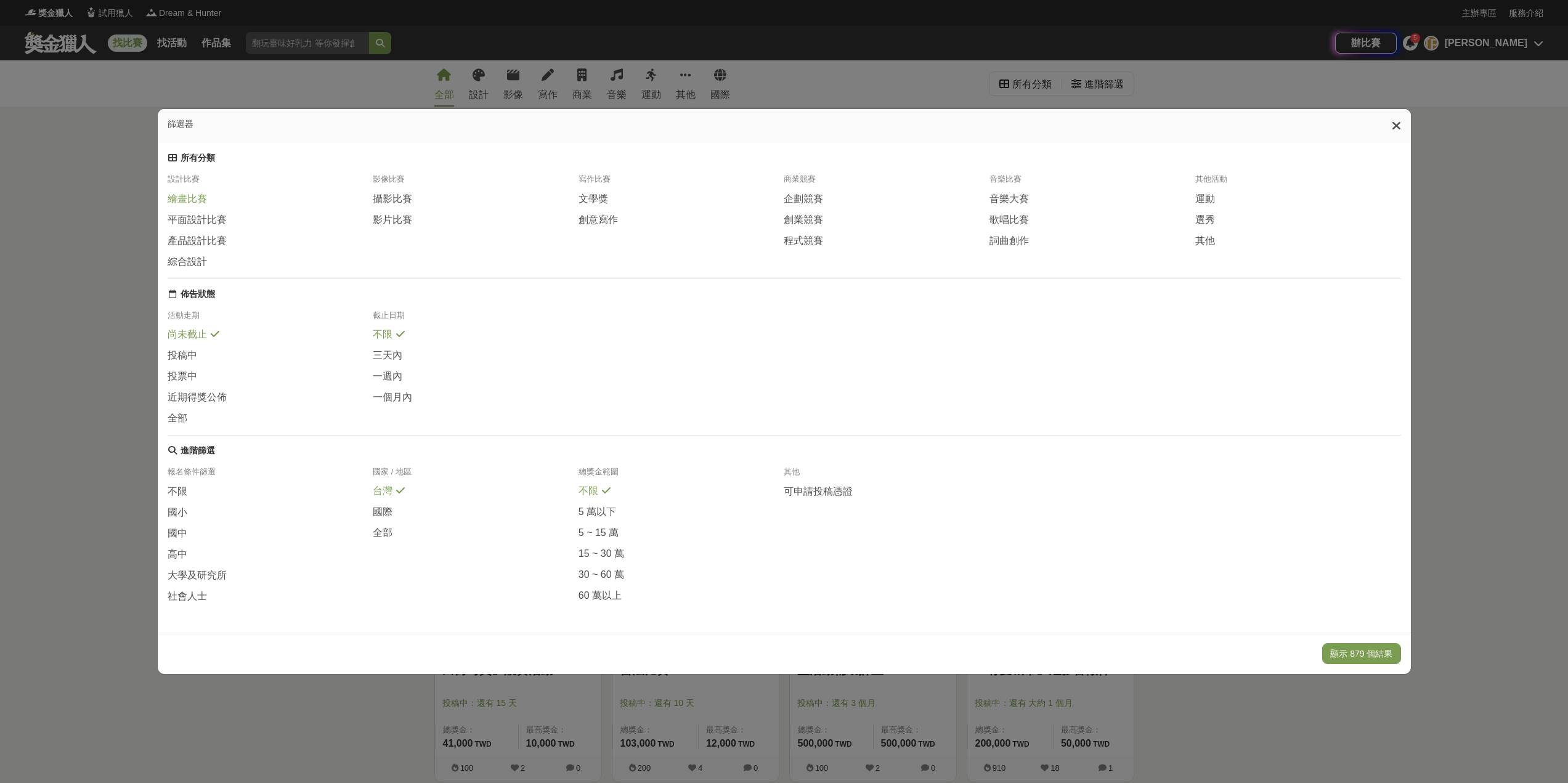
click at [184, 193] on span "繪畫比賽" at bounding box center [187, 200] width 40 height 13
click at [184, 215] on span "平面設計比賽" at bounding box center [197, 220] width 60 height 13
click at [183, 236] on span "產品設計比賽" at bounding box center [197, 241] width 60 height 13
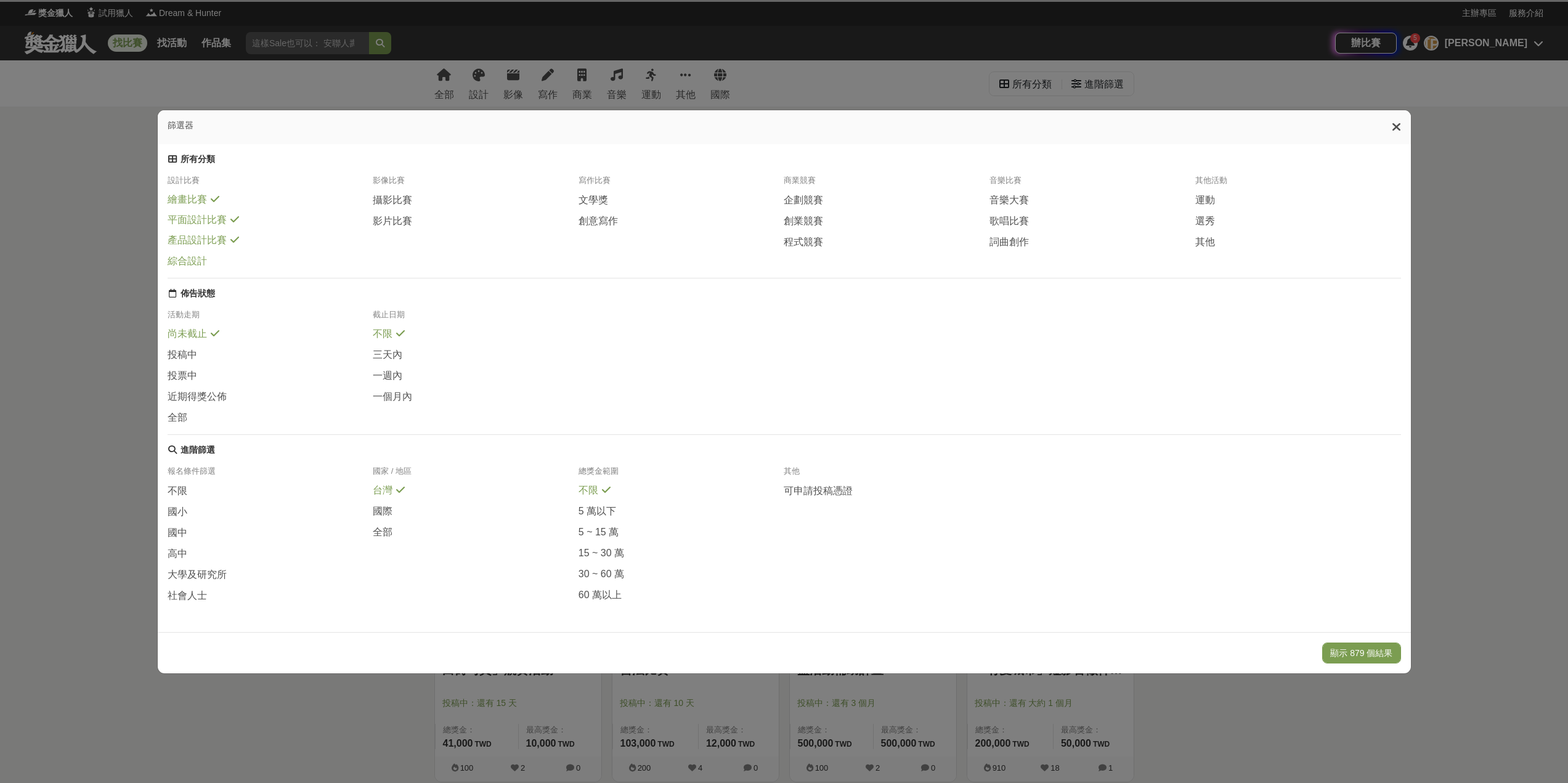
click at [180, 255] on span "綜合設計" at bounding box center [187, 262] width 40 height 13
click at [1357, 663] on button "顯示 120 個結果" at bounding box center [1361, 652] width 78 height 21
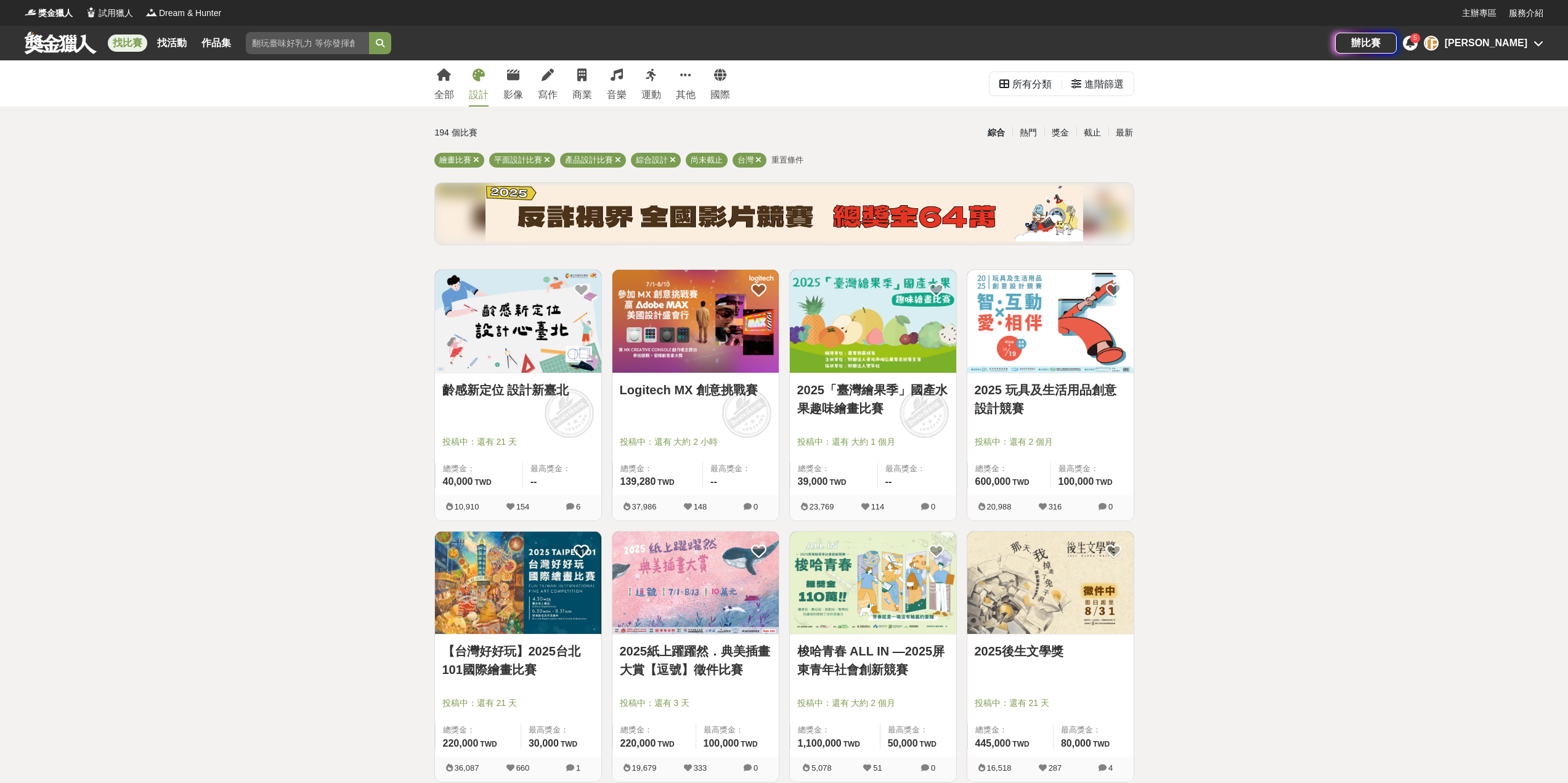
click at [704, 366] on img at bounding box center [696, 321] width 166 height 103
click at [855, 662] on link "梭哈青春 ALL IN —2025屏東青年社會創新競賽" at bounding box center [873, 660] width 151 height 37
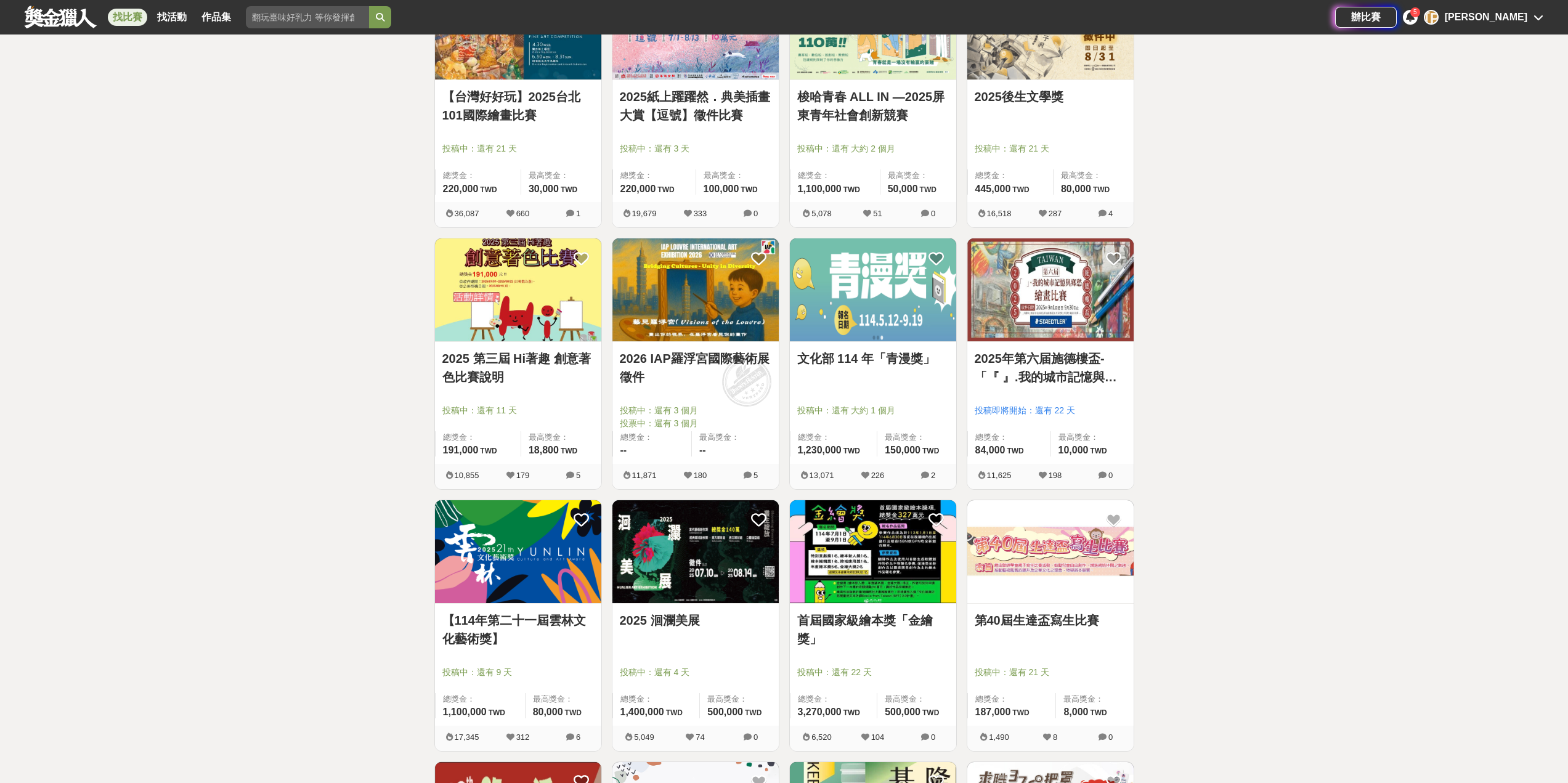
scroll to position [617, 0]
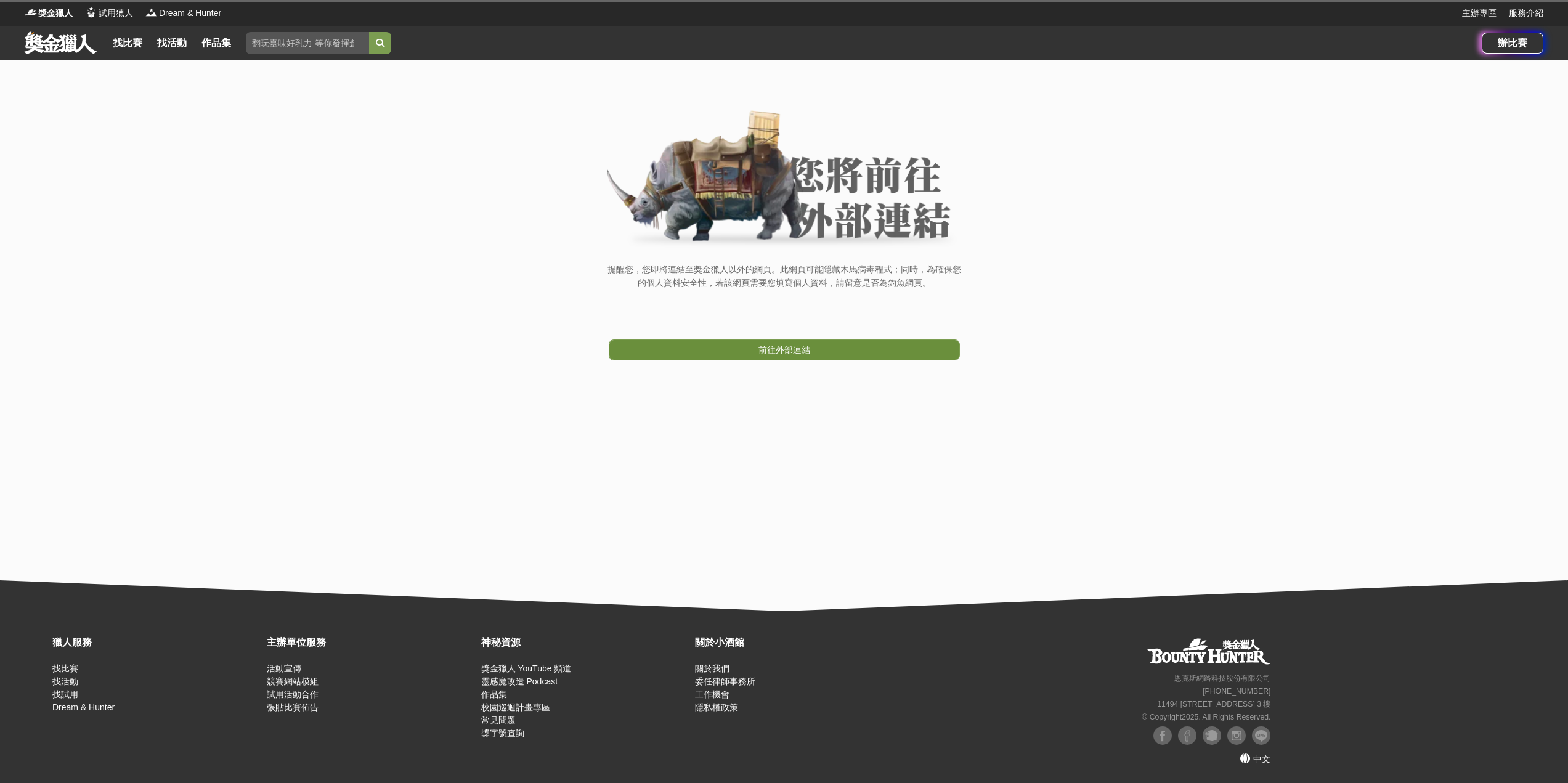
click at [784, 357] on link "前往外部連結" at bounding box center [784, 350] width 351 height 21
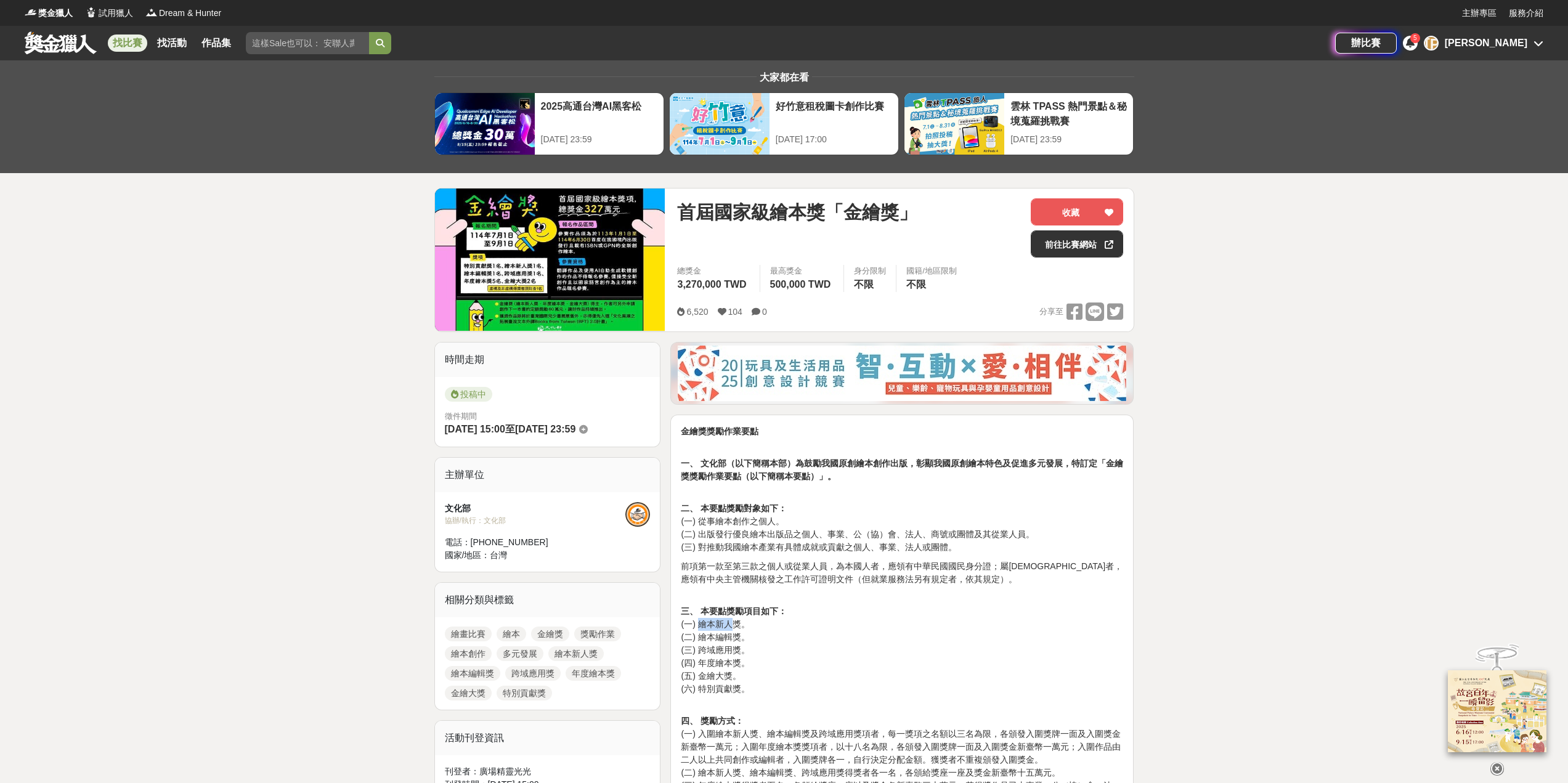
drag, startPoint x: 703, startPoint y: 625, endPoint x: 699, endPoint y: 644, distance: 19.4
click at [731, 627] on p "三、 本要點獎勵項目如下： (一) 繪本新人獎。 (二) 繪本編輯獎。 (三) 跨域應用獎。 (四) 年度繪本獎。 (五) 金繪大獎。 (六) 特別貢獻獎。" at bounding box center [902, 643] width 443 height 103
drag, startPoint x: 713, startPoint y: 641, endPoint x: 719, endPoint y: 649, distance: 10.0
click at [728, 644] on p "三、 本要點獎勵項目如下： (一) 繪本新人獎。 (二) 繪本編輯獎。 (三) 跨域應用獎。 (四) 年度繪本獎。 (五) 金繪大獎。 (六) 特別貢獻獎。" at bounding box center [902, 643] width 443 height 103
drag, startPoint x: 698, startPoint y: 682, endPoint x: 790, endPoint y: 677, distance: 92.1
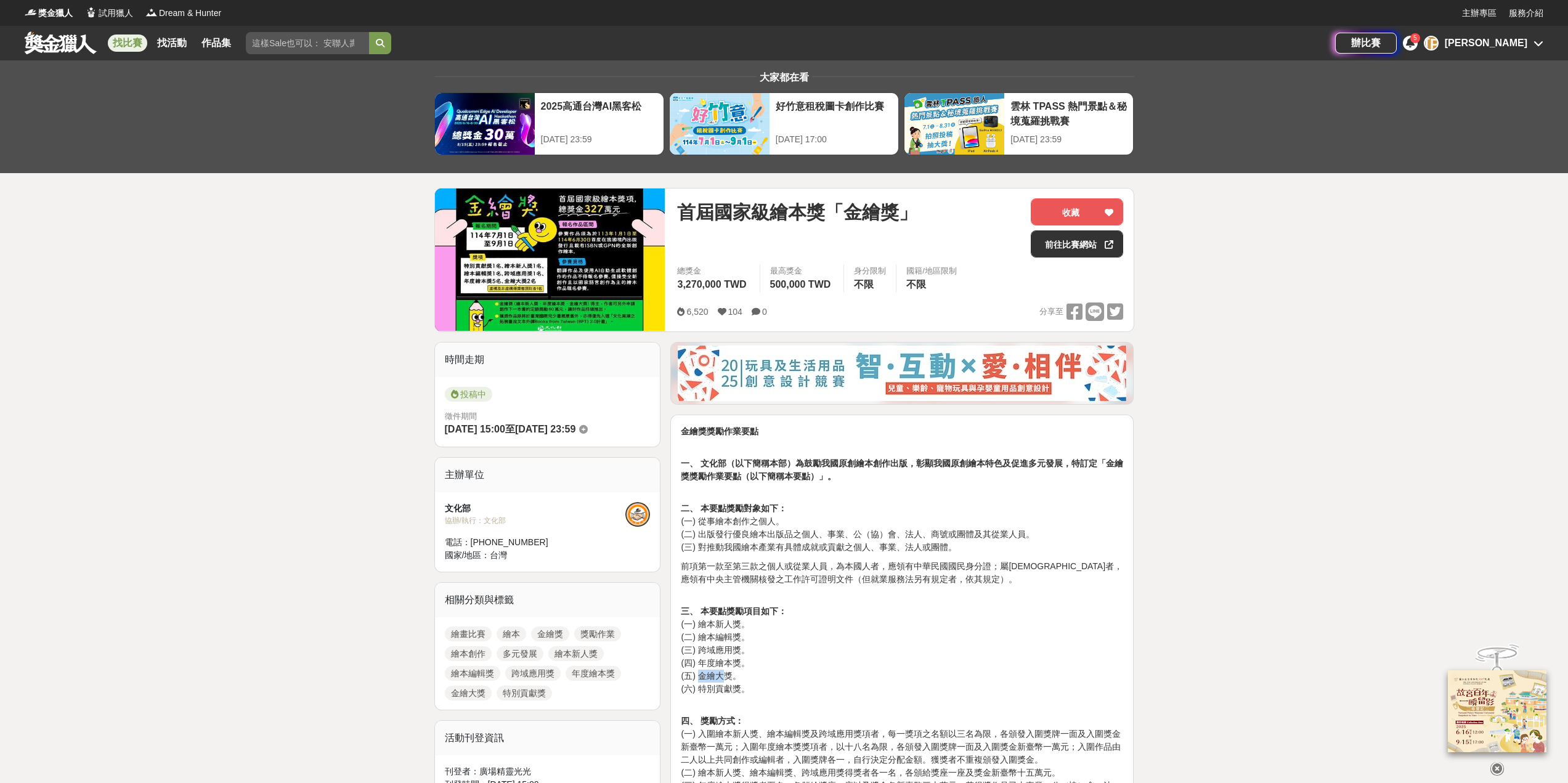
click at [735, 680] on p "三、 本要點獎勵項目如下： (一) 繪本新人獎。 (二) 繪本編輯獎。 (三) 跨域應用獎。 (四) 年度繪本獎。 (五) 金繪大獎。 (六) 特別貢獻獎。" at bounding box center [902, 643] width 443 height 103
click at [889, 644] on p "三、 本要點獎勵項目如下： (一) 繪本新人獎。 (二) 繪本編輯獎。 (三) 跨域應用獎。 (四) 年度繪本獎。 (五) 金繪大獎。 (六) 特別貢獻獎。" at bounding box center [902, 643] width 443 height 103
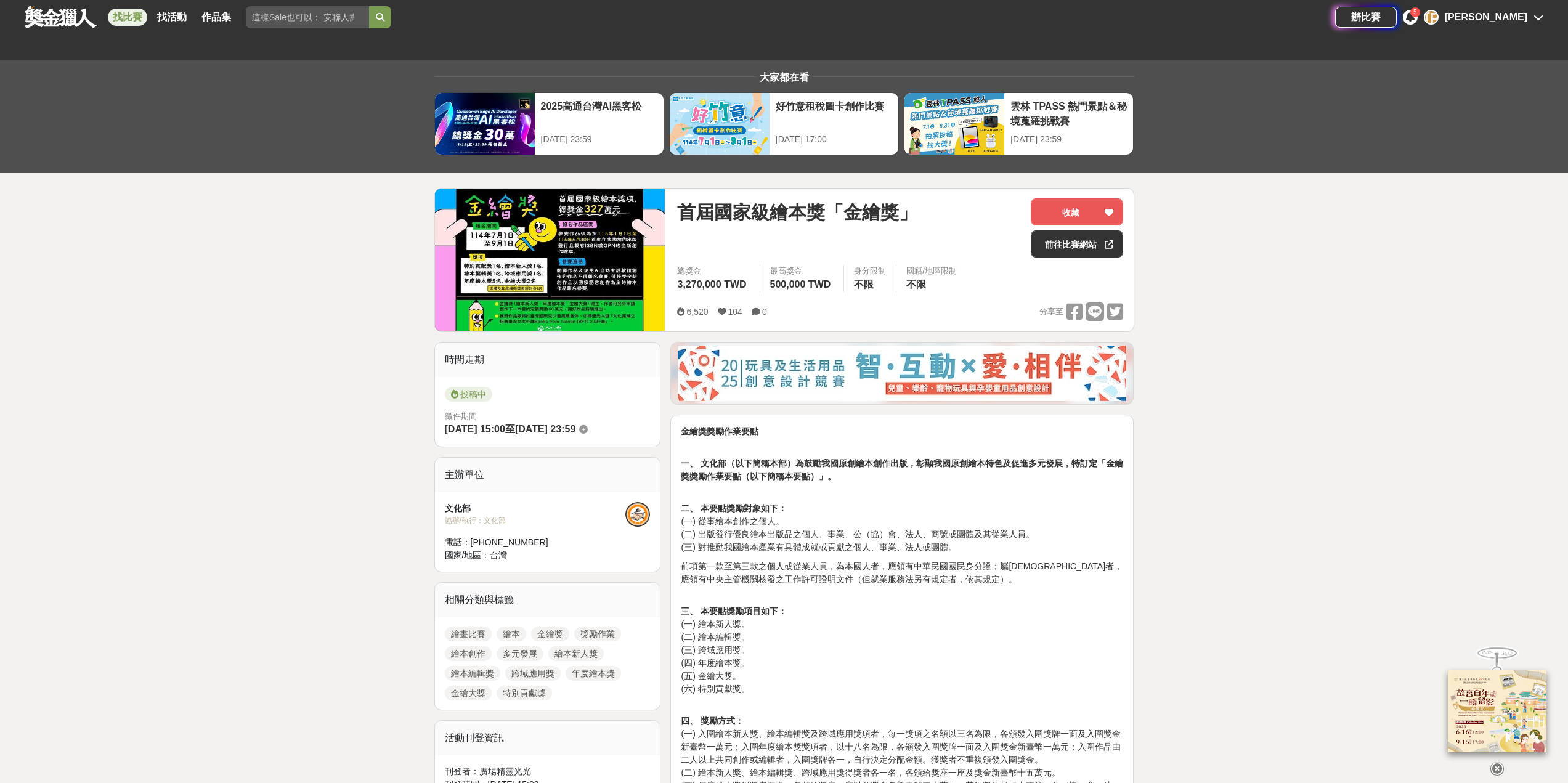
scroll to position [308, 0]
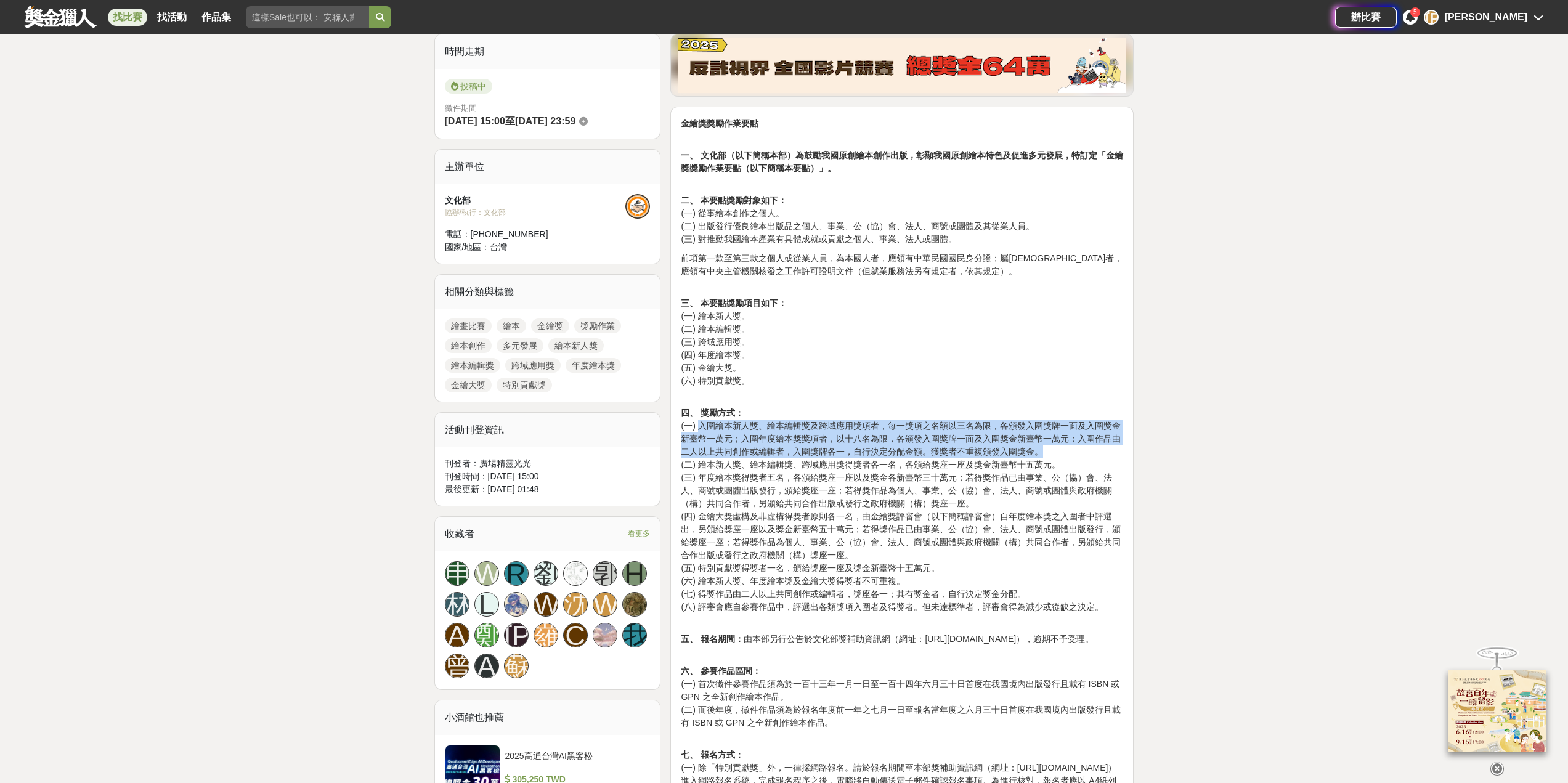
drag, startPoint x: 702, startPoint y: 429, endPoint x: 1045, endPoint y: 445, distance: 343.4
click at [1045, 445] on p "四、 獎勵方式： (一) 入圍繪本新人獎、繪本編輯獎及跨域應用獎項者，每一獎項之名額以三名為限，各頒發入圍獎牌一面及入圍獎金新臺幣一萬元；入圍年度繪本獎獎項者…" at bounding box center [902, 503] width 443 height 220
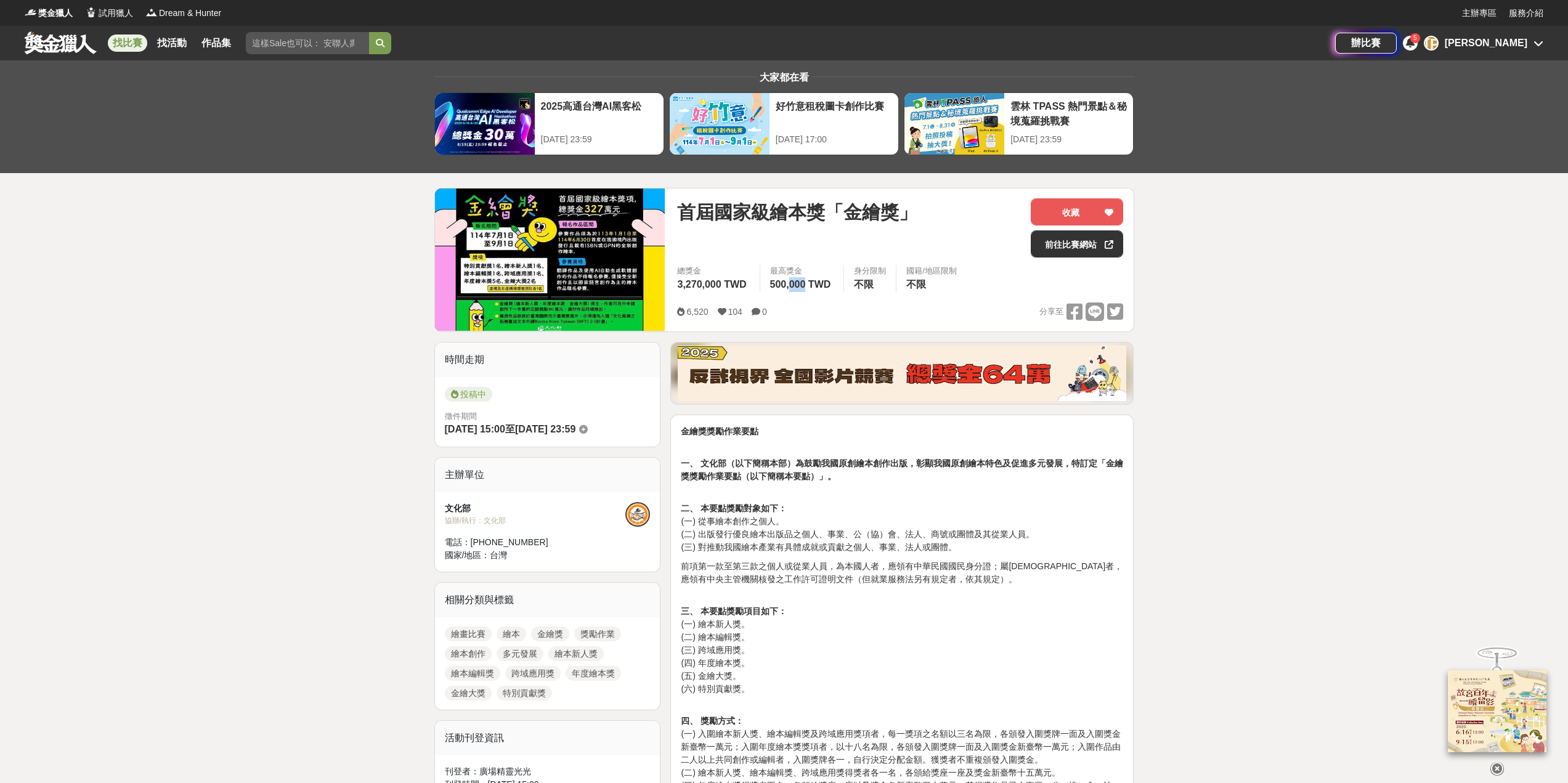
drag, startPoint x: 804, startPoint y: 288, endPoint x: 798, endPoint y: 302, distance: 15.2
click at [794, 289] on span "500,000 TWD" at bounding box center [800, 284] width 61 height 10
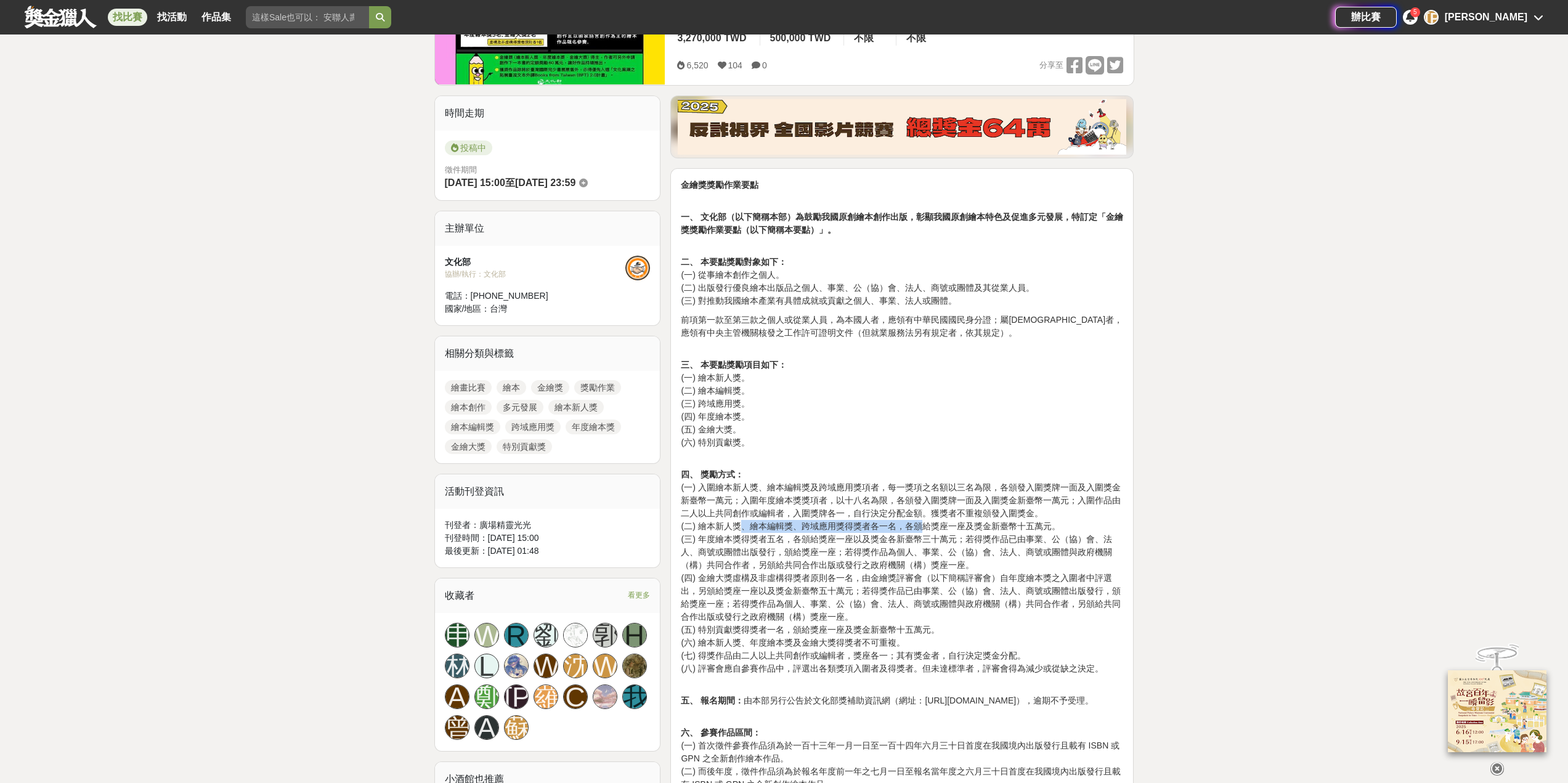
drag, startPoint x: 755, startPoint y: 526, endPoint x: 844, endPoint y: 536, distance: 89.6
click at [926, 524] on p "四、 獎勵方式： (一) 入圍繪本新人獎、繪本編輯獎及跨域應用獎項者，每一獎項之名額以三名為限，各頒發入圍獎牌一面及入圍獎金新臺幣一萬元；入圍年度繪本獎獎項者…" at bounding box center [902, 565] width 443 height 220
drag, startPoint x: 739, startPoint y: 540, endPoint x: 1006, endPoint y: 541, distance: 267.0
click at [1006, 541] on p "四、 獎勵方式： (一) 入圍繪本新人獎、繪本編輯獎及跨域應用獎項者，每一獎項之名額以三名為限，各頒發入圍獎牌一面及入圍獎金新臺幣一萬元；入圍年度繪本獎獎項者…" at bounding box center [902, 565] width 443 height 220
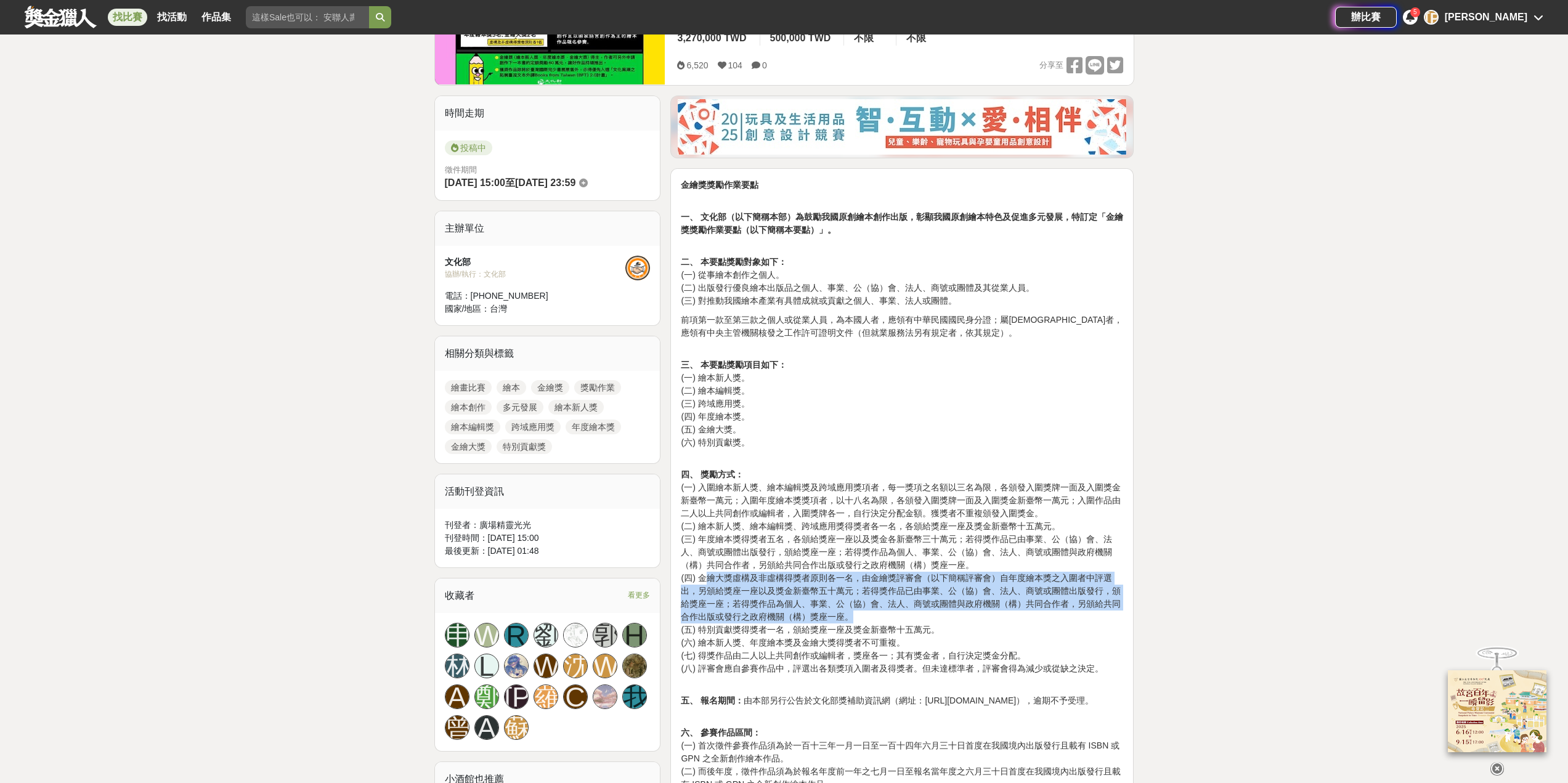
drag, startPoint x: 703, startPoint y: 583, endPoint x: 1022, endPoint y: 591, distance: 319.1
click at [945, 613] on p "四、 獎勵方式： (一) 入圍繪本新人獎、繪本編輯獎及跨域應用獎項者，每一獎項之名額以三名為限，各頒發入圍獎牌一面及入圍獎金新臺幣一萬元；入圍年度繪本獎獎項者…" at bounding box center [902, 565] width 443 height 220
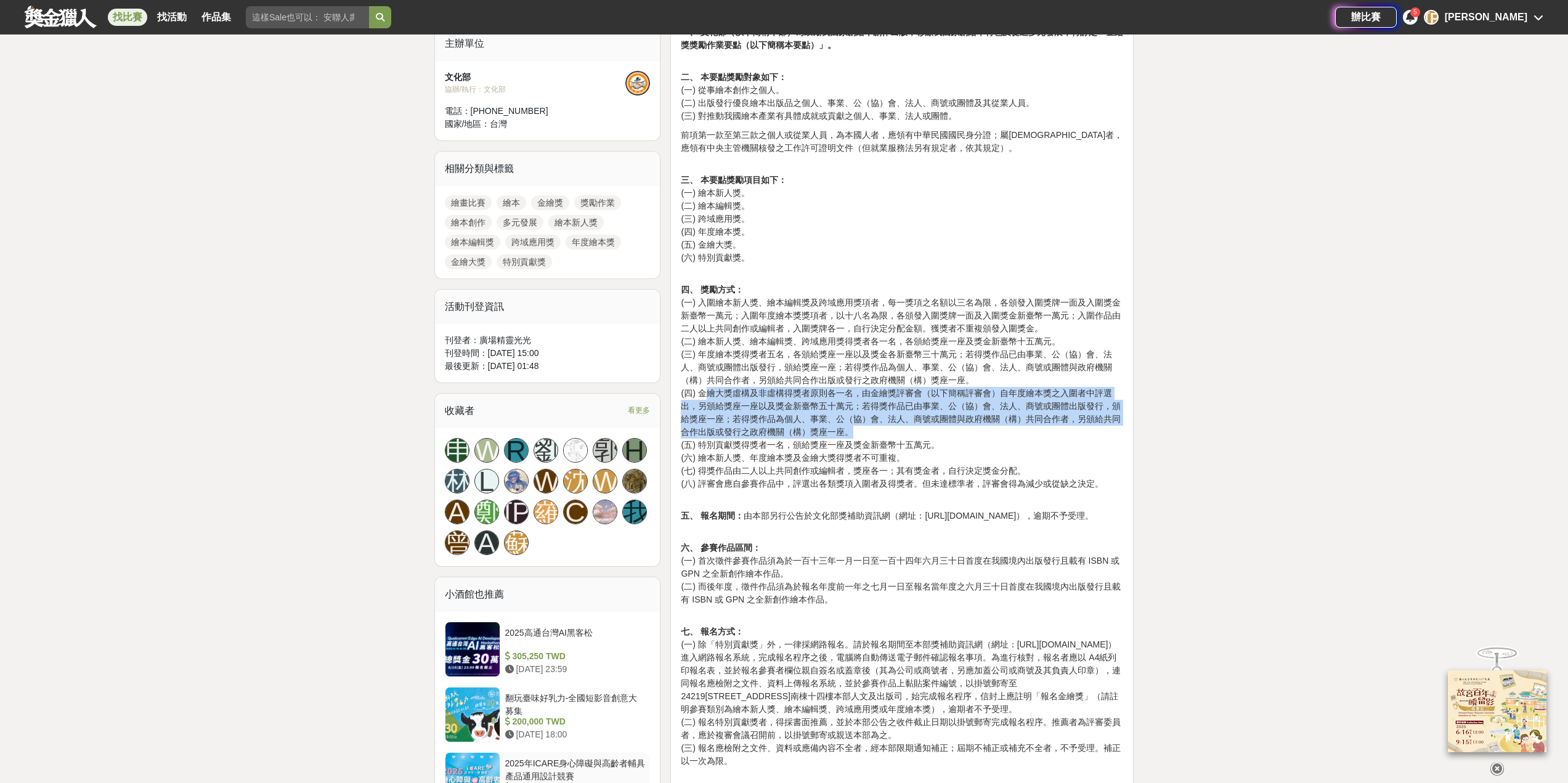
scroll to position [862, 0]
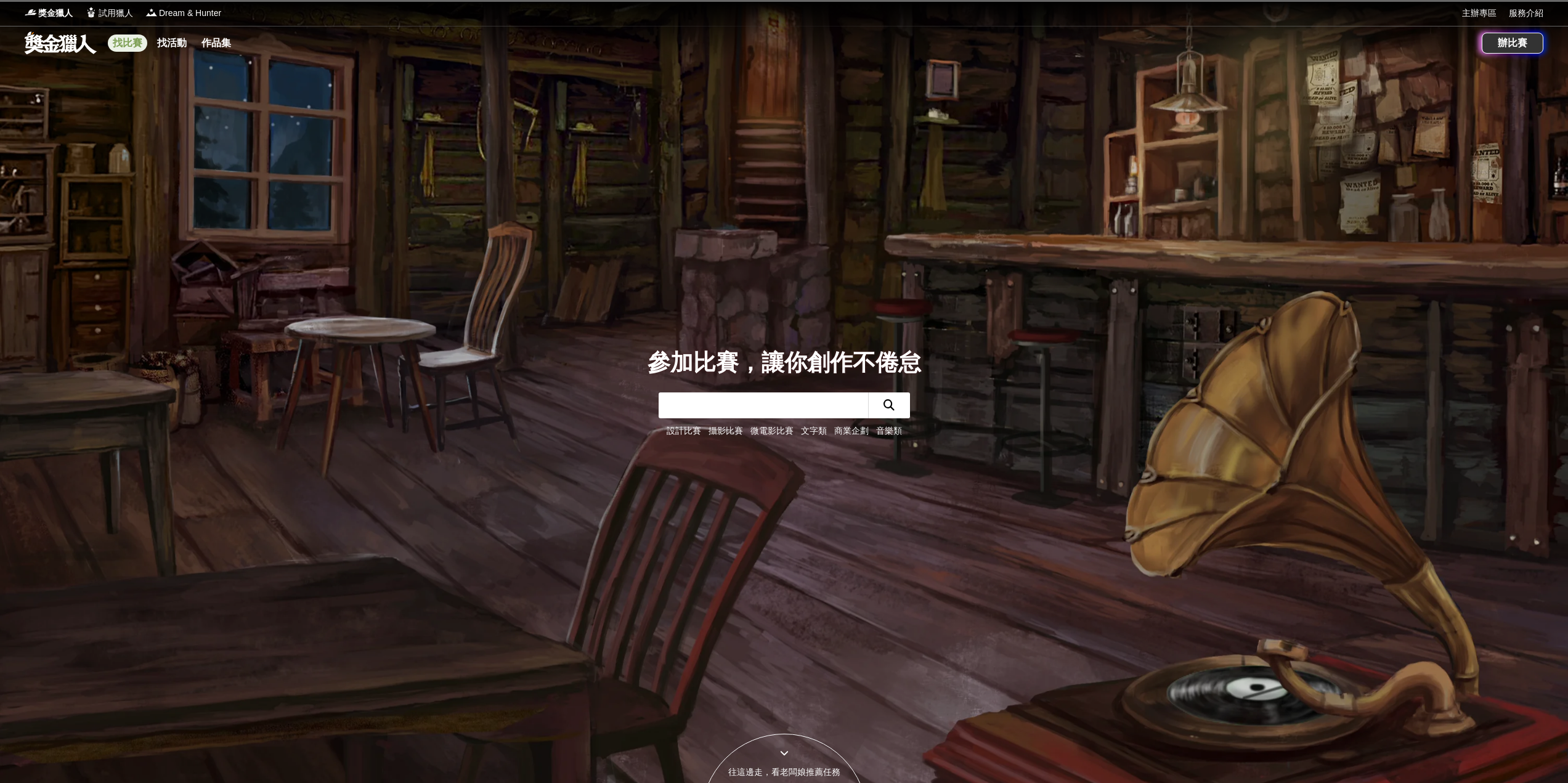
click at [115, 42] on link "找比賽" at bounding box center [128, 43] width 40 height 17
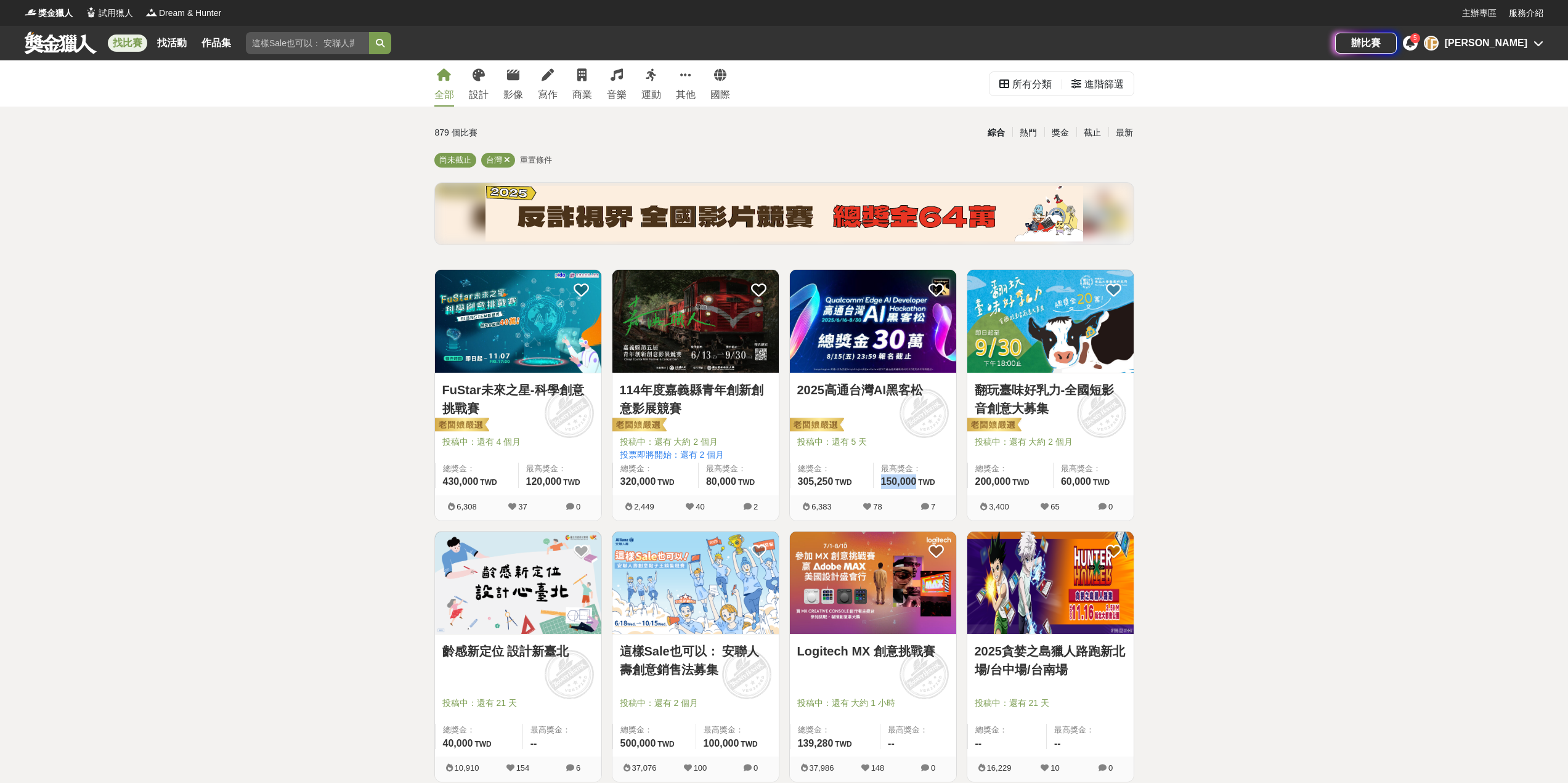
drag, startPoint x: 881, startPoint y: 485, endPoint x: 920, endPoint y: 483, distance: 39.1
click at [920, 483] on span "150,000 TWD" at bounding box center [908, 481] width 54 height 10
drag, startPoint x: 1059, startPoint y: 483, endPoint x: 1092, endPoint y: 481, distance: 33.1
click at [1092, 481] on div "最高獎金： 60,000 TWD" at bounding box center [1092, 475] width 80 height 26
drag, startPoint x: 706, startPoint y: 481, endPoint x: 734, endPoint y: 480, distance: 28.0
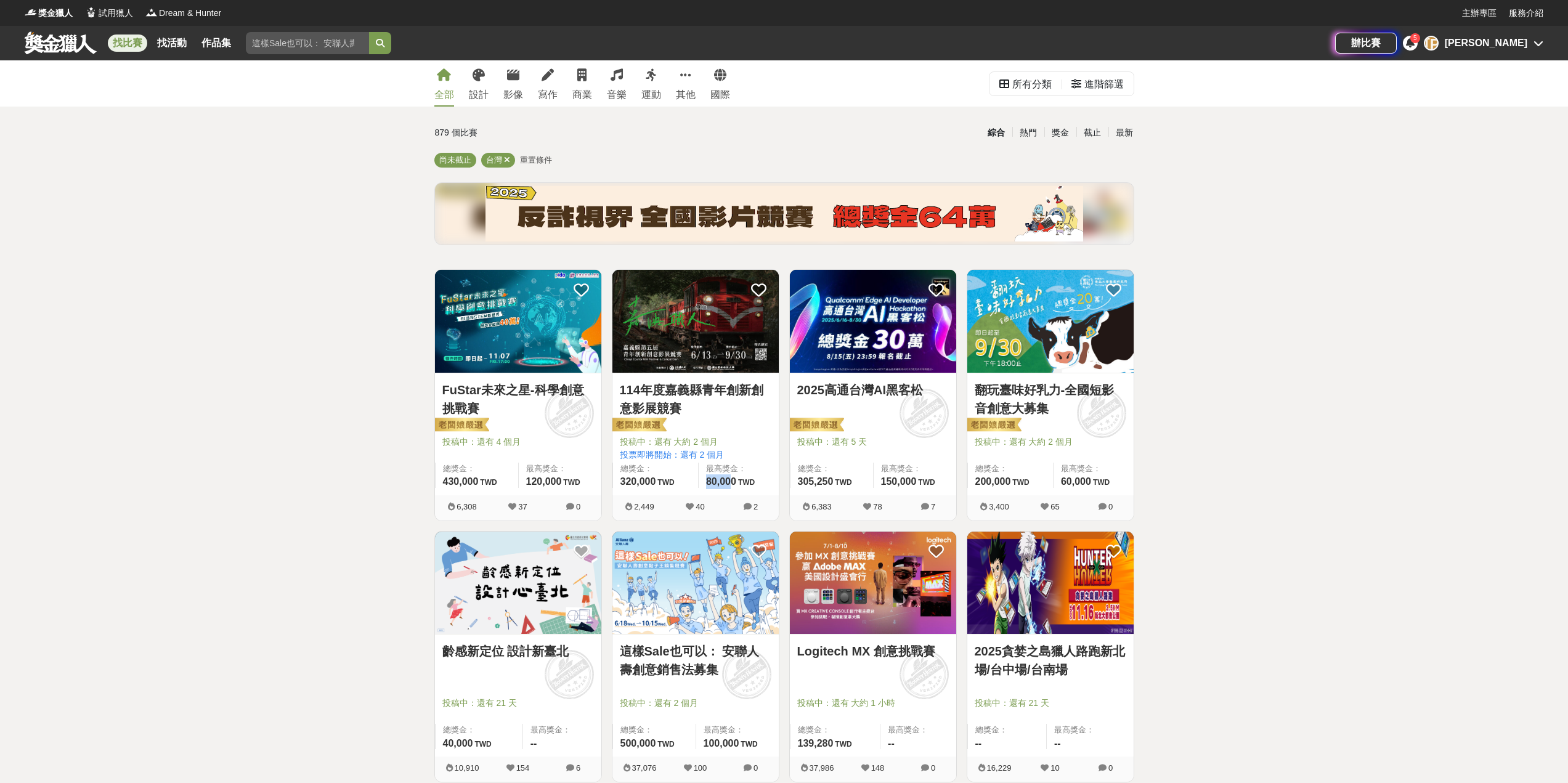
click at [735, 480] on div "最高獎金： 80,000 TWD" at bounding box center [738, 475] width 80 height 26
drag, startPoint x: 825, startPoint y: 443, endPoint x: 947, endPoint y: 438, distance: 122.1
click at [926, 439] on div "2025高通台灣AI黑客松 投稿中：還有 5 天 總獎金： 305,250 305,250 TWD 最高獎金： 150,000 TWD" at bounding box center [873, 434] width 166 height 122
drag, startPoint x: 1014, startPoint y: 441, endPoint x: 1178, endPoint y: 444, distance: 164.0
click at [1106, 443] on span "投稿中：還有 大約 2 個月" at bounding box center [1051, 443] width 151 height 13
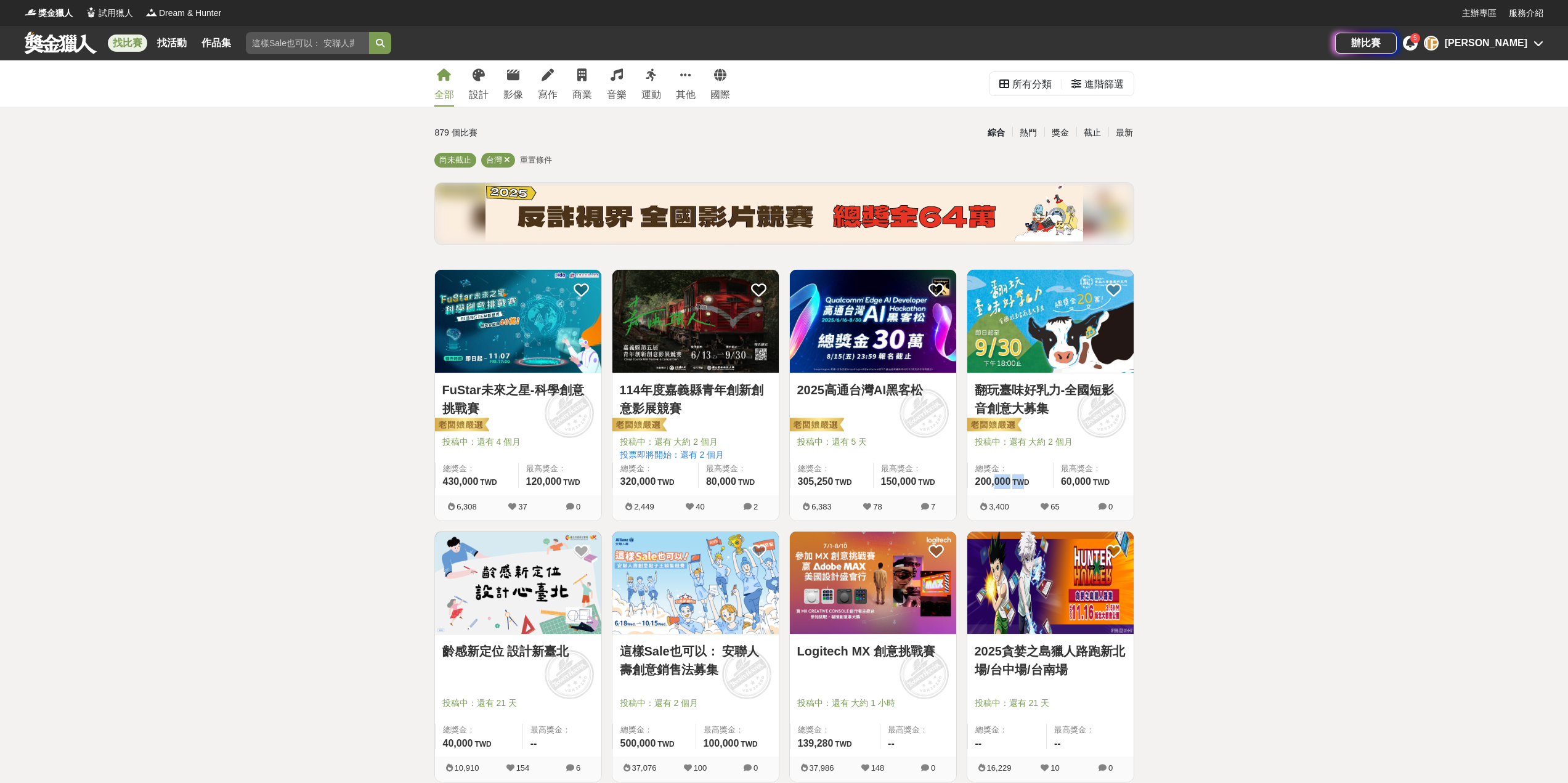
drag, startPoint x: 1024, startPoint y: 481, endPoint x: 843, endPoint y: 478, distance: 181.0
drag, startPoint x: 1259, startPoint y: 506, endPoint x: 1223, endPoint y: 506, distance: 36.0
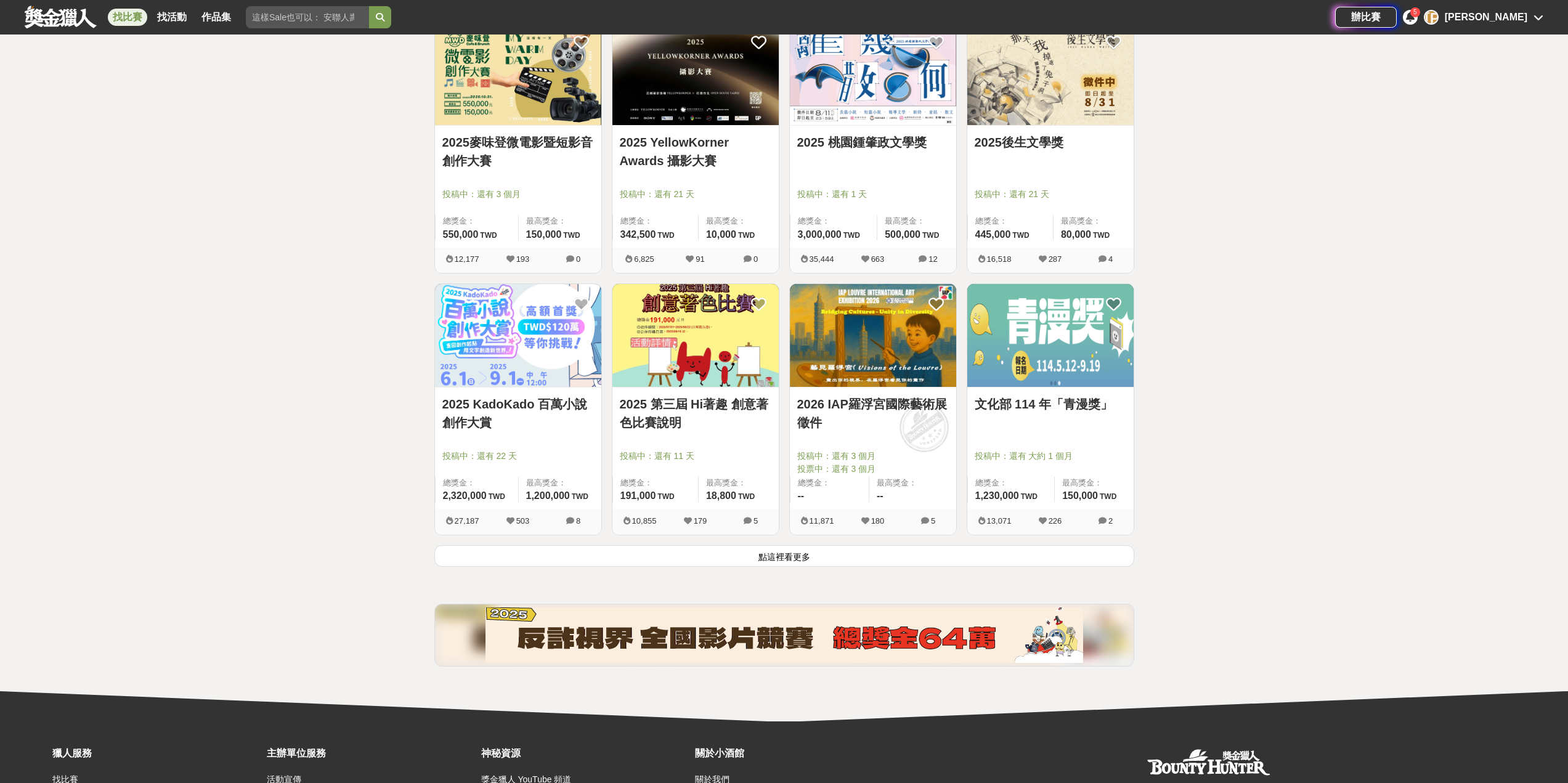
scroll to position [1355, 0]
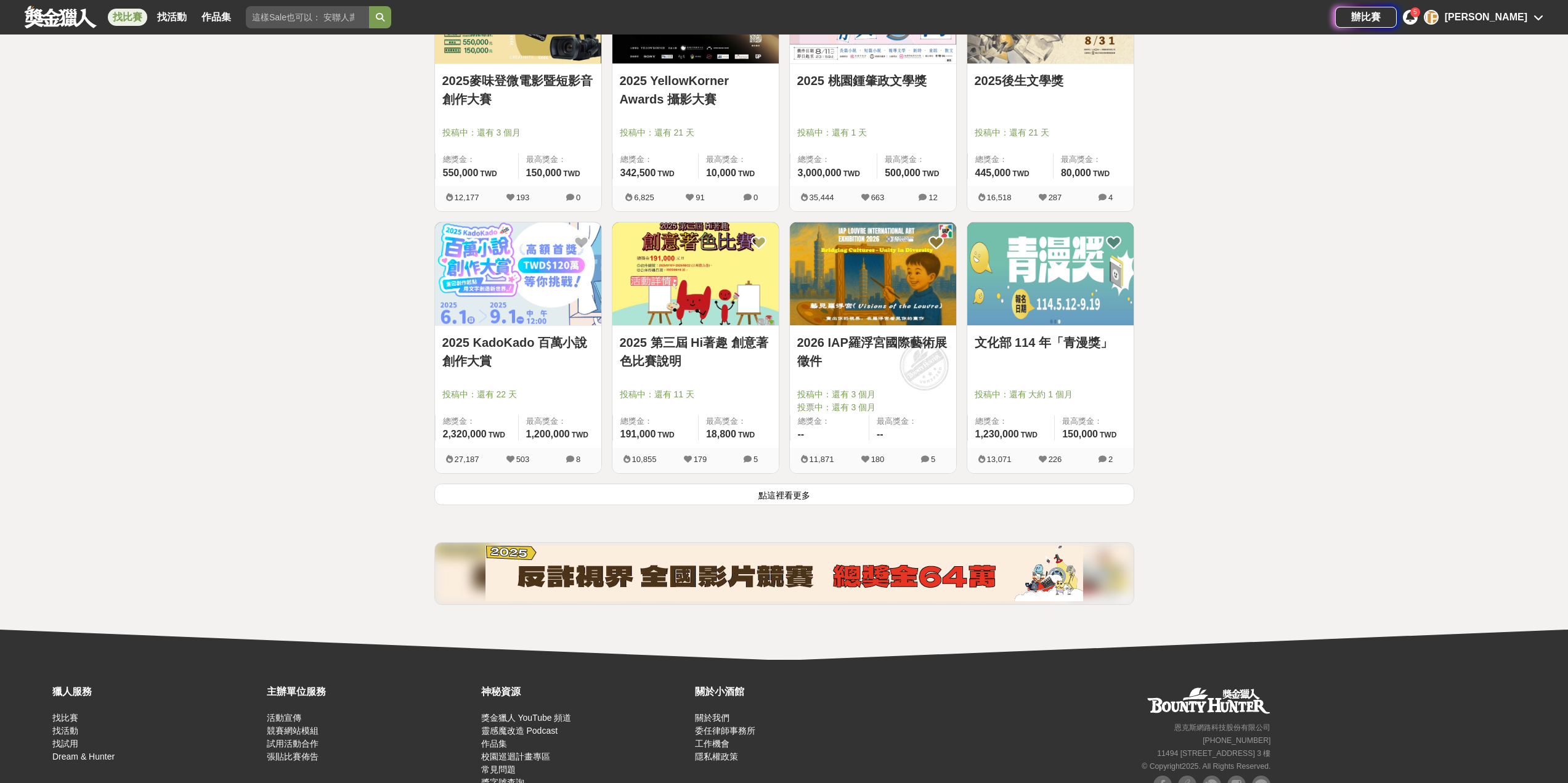
click at [821, 495] on button "點這裡看更多" at bounding box center [784, 494] width 700 height 22
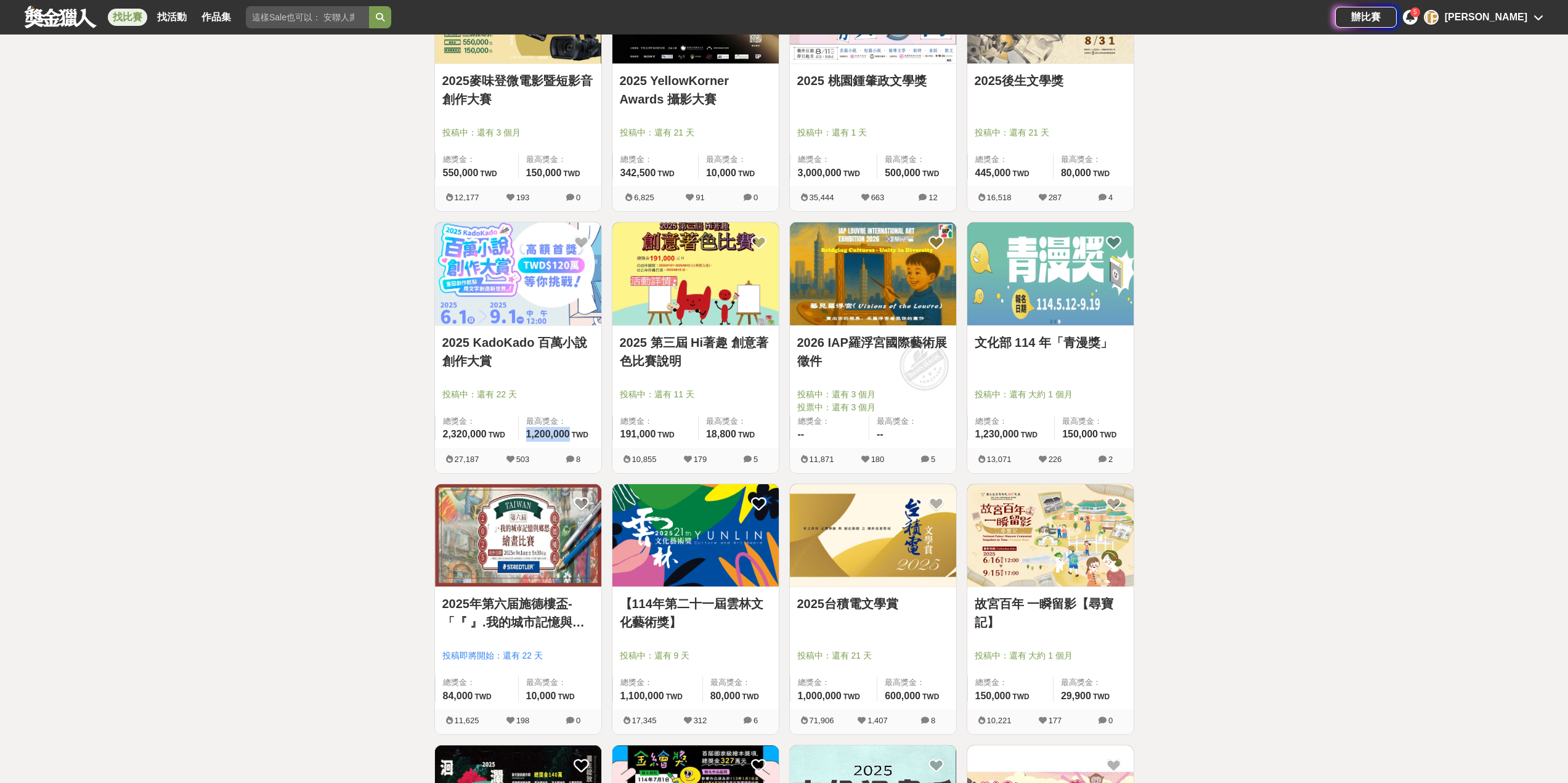
drag, startPoint x: 572, startPoint y: 437, endPoint x: 523, endPoint y: 438, distance: 49.0
click at [523, 438] on div "最高獎金： 1,200,000 TWD" at bounding box center [560, 427] width 83 height 26
drag, startPoint x: 501, startPoint y: 396, endPoint x: 488, endPoint y: 397, distance: 13.0
click at [488, 397] on span "投稿中：還有 22 天" at bounding box center [518, 394] width 151 height 13
drag, startPoint x: 479, startPoint y: 441, endPoint x: 426, endPoint y: 441, distance: 53.0
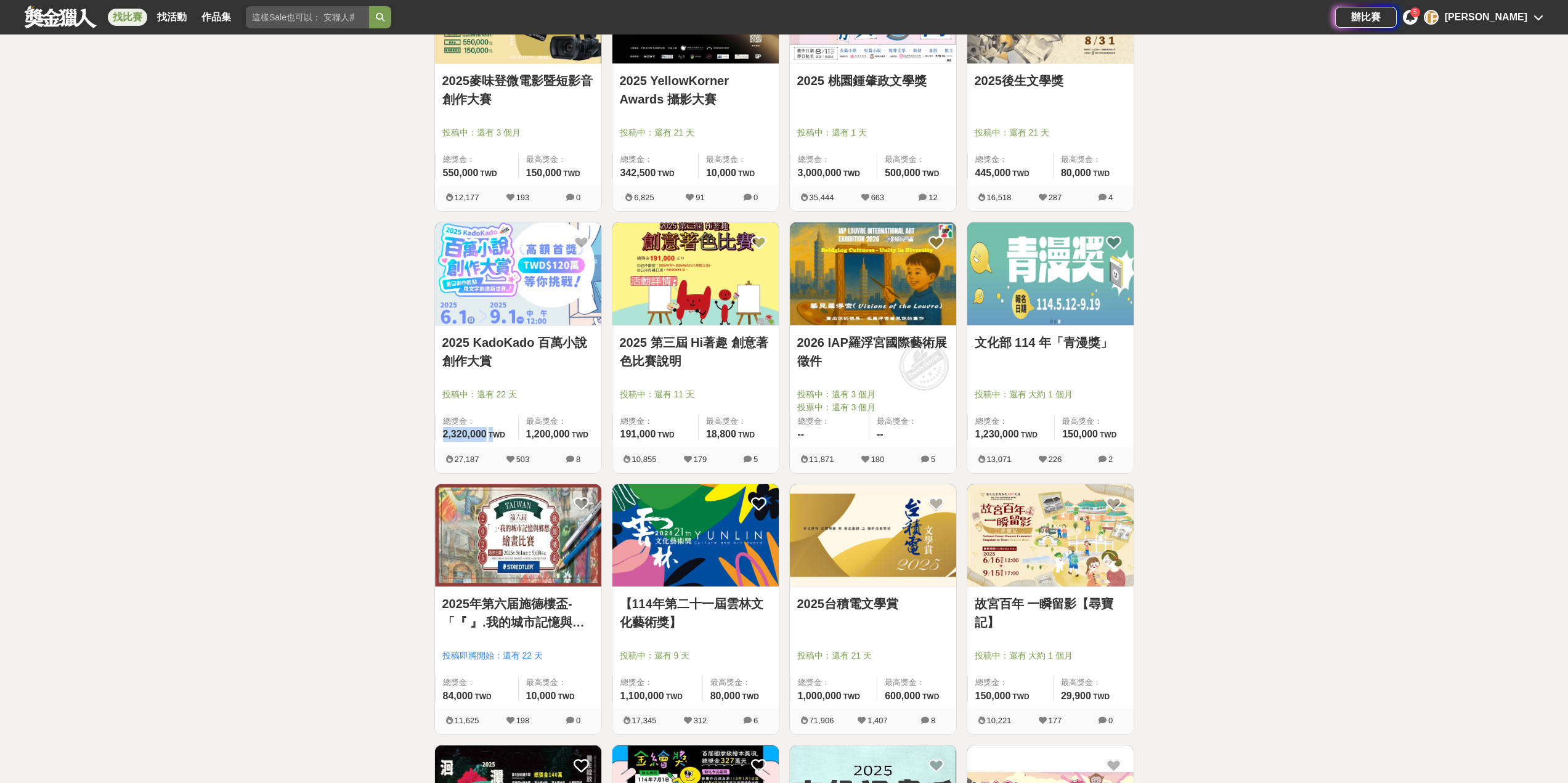
click at [426, 441] on div "879 個比賽 綜合 熱門 獎金 截止 最新 尚未截止 台灣 重置條件 FuStar未來之星-科學創意挑戰賽 投稿中：還有 4 個月 總獎金： 430,000…" at bounding box center [784, 475] width 720 height 3419
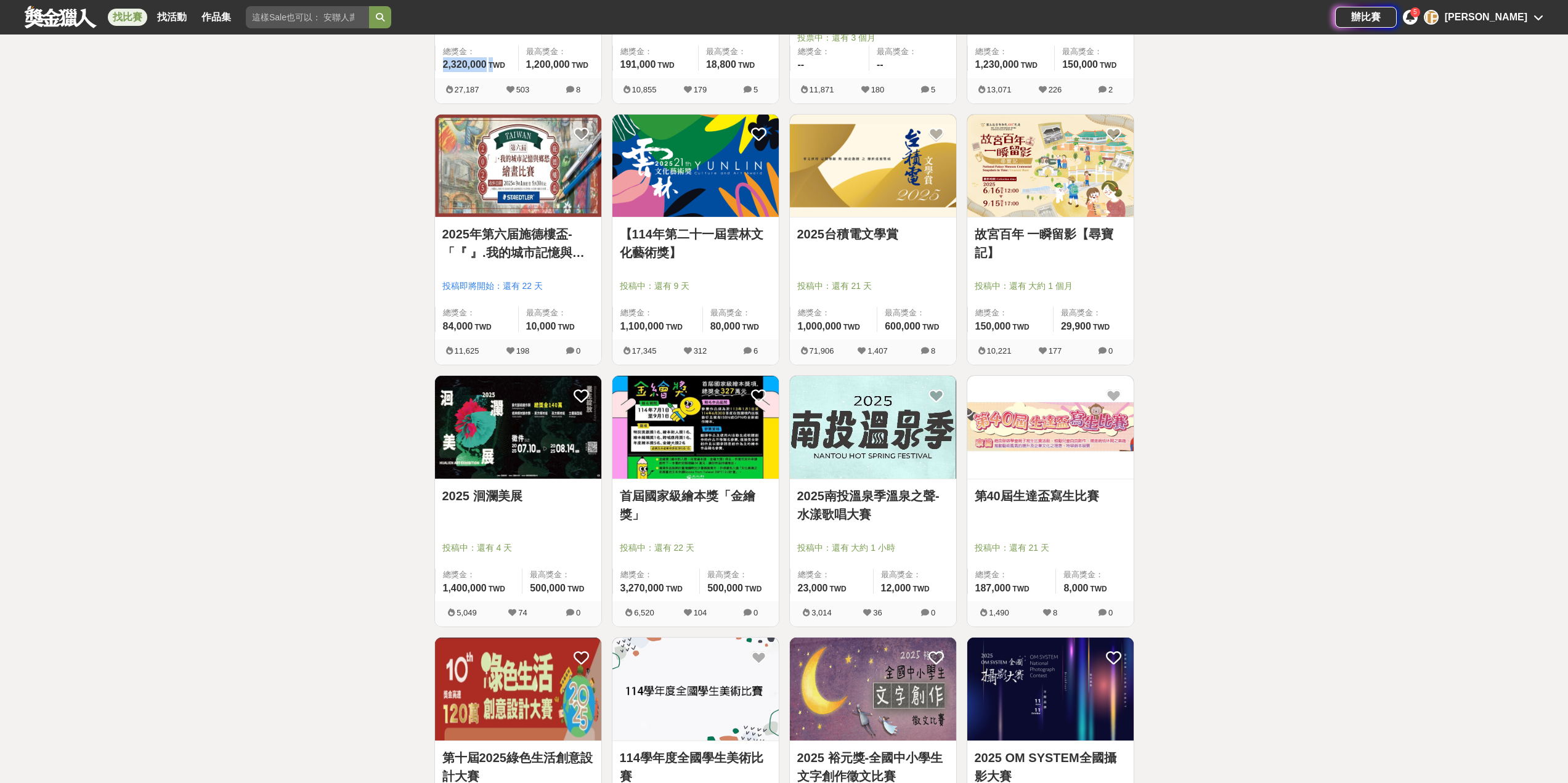
scroll to position [1418, 0]
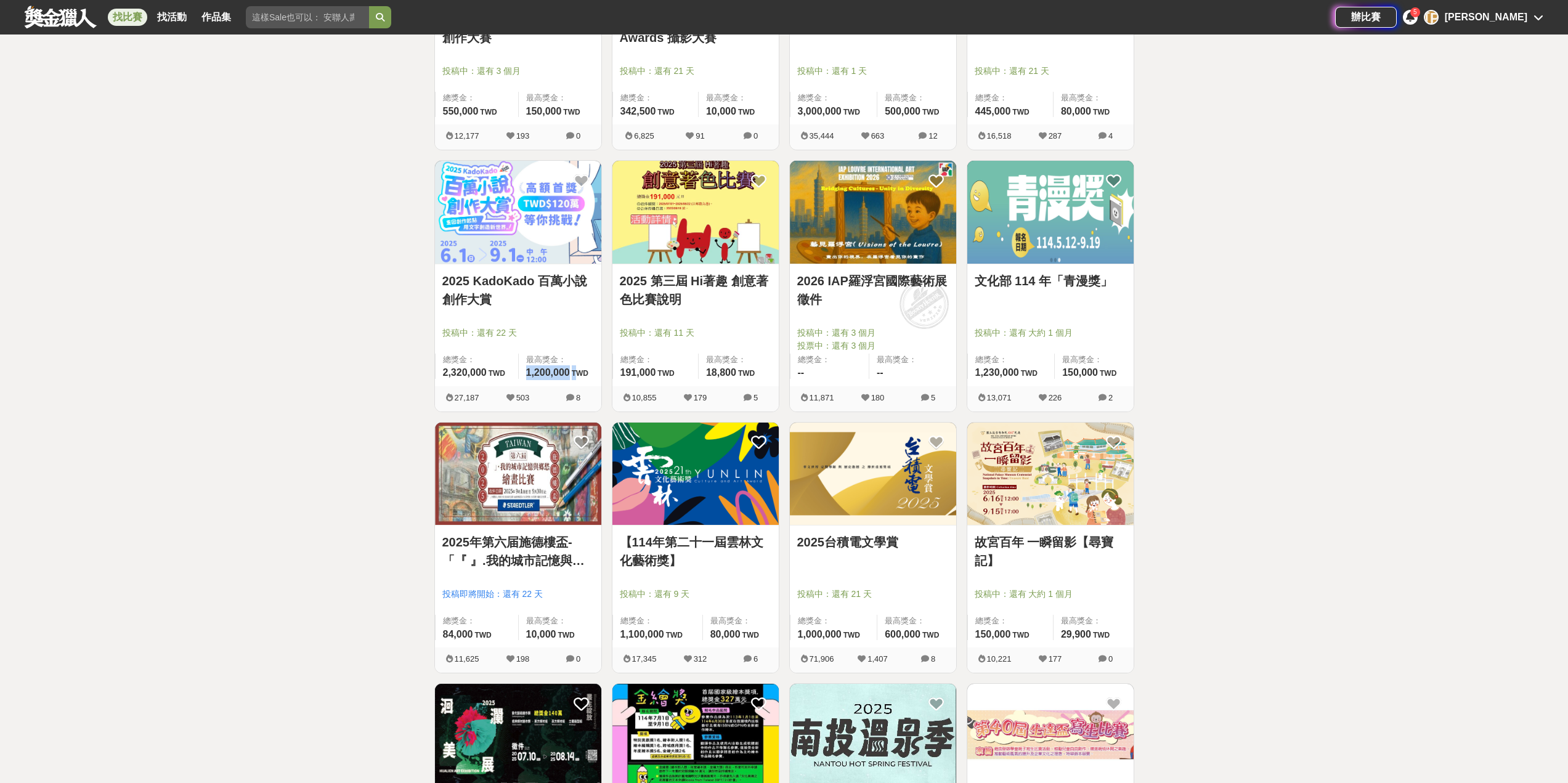
drag, startPoint x: 525, startPoint y: 376, endPoint x: 577, endPoint y: 377, distance: 52.0
click at [577, 377] on div "最高獎金： 1,200,000 TWD" at bounding box center [560, 366] width 83 height 26
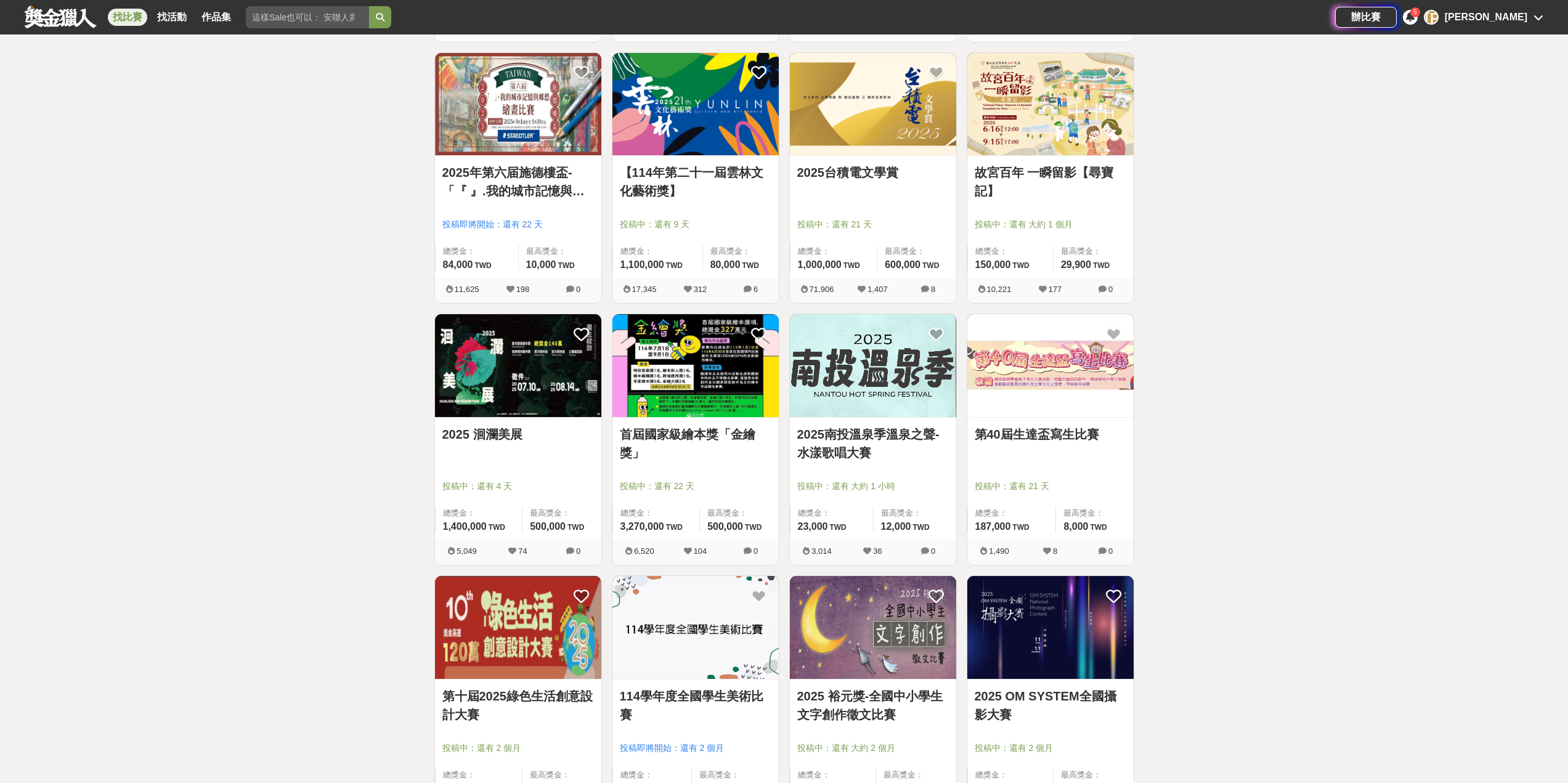
scroll to position [1910, 0]
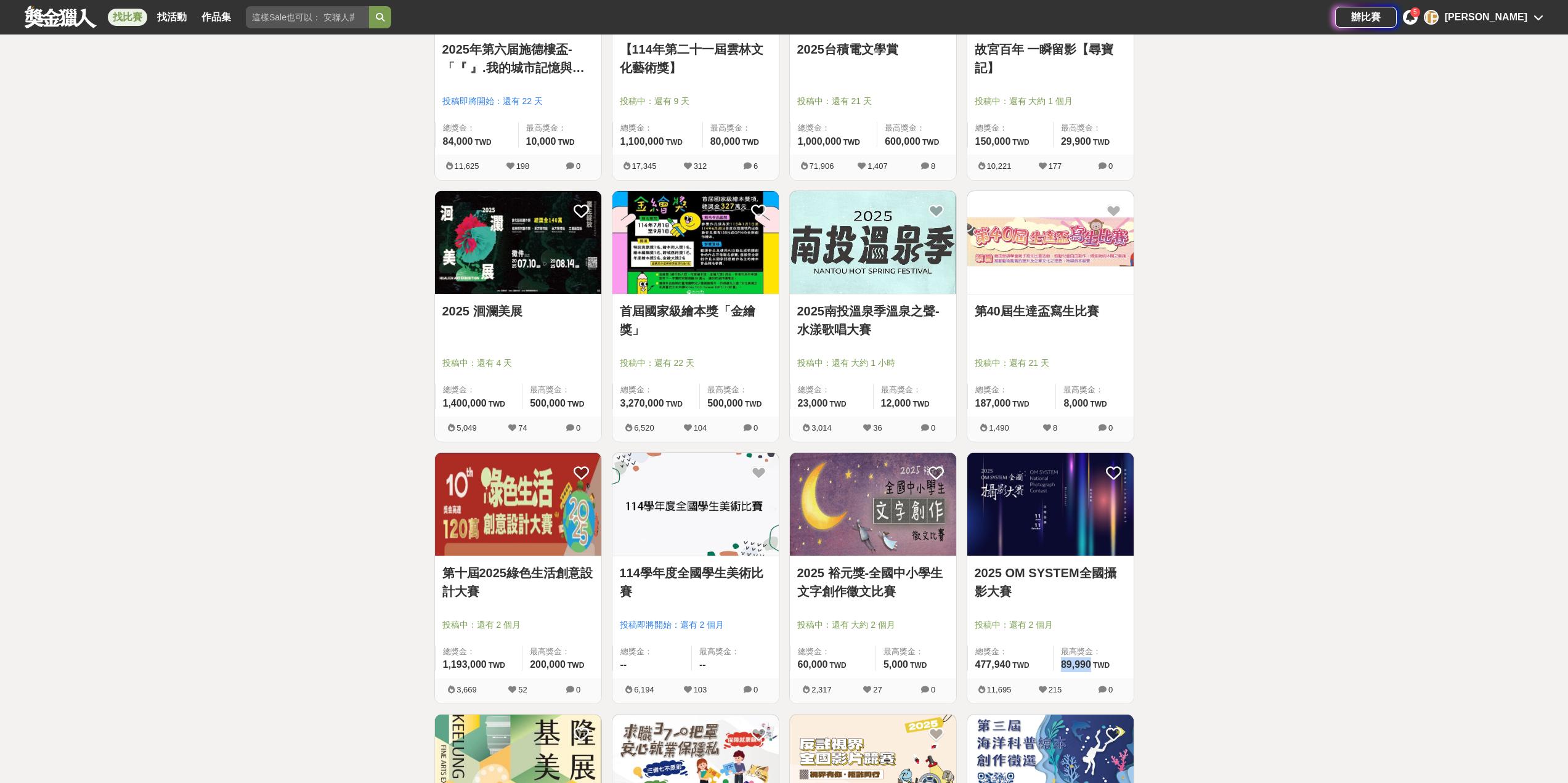
drag, startPoint x: 1092, startPoint y: 666, endPoint x: 1067, endPoint y: 661, distance: 25.5
click at [1056, 669] on div "最高獎金： 89,990 TWD" at bounding box center [1092, 658] width 80 height 26
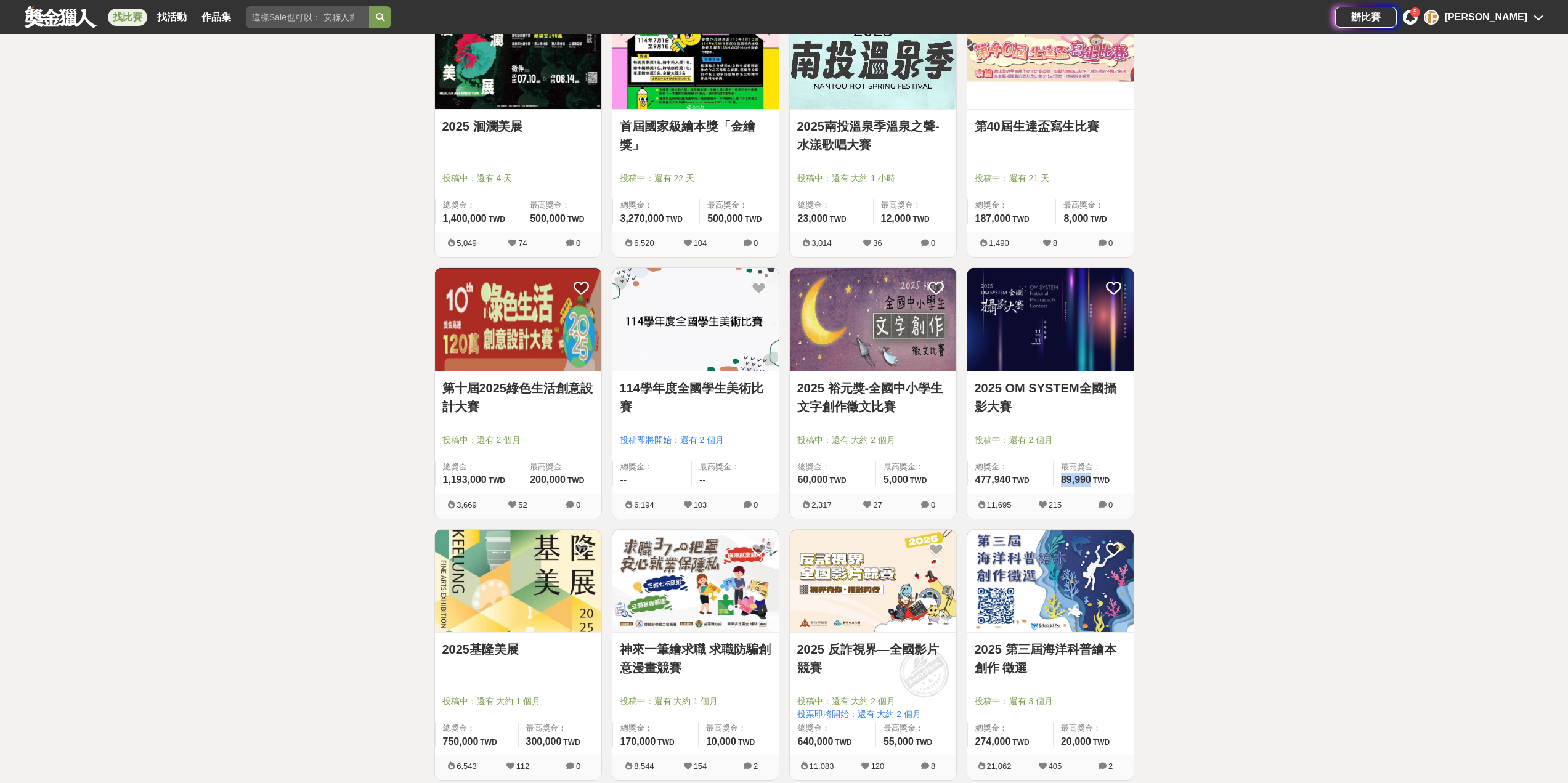
click at [514, 601] on img at bounding box center [518, 581] width 166 height 103
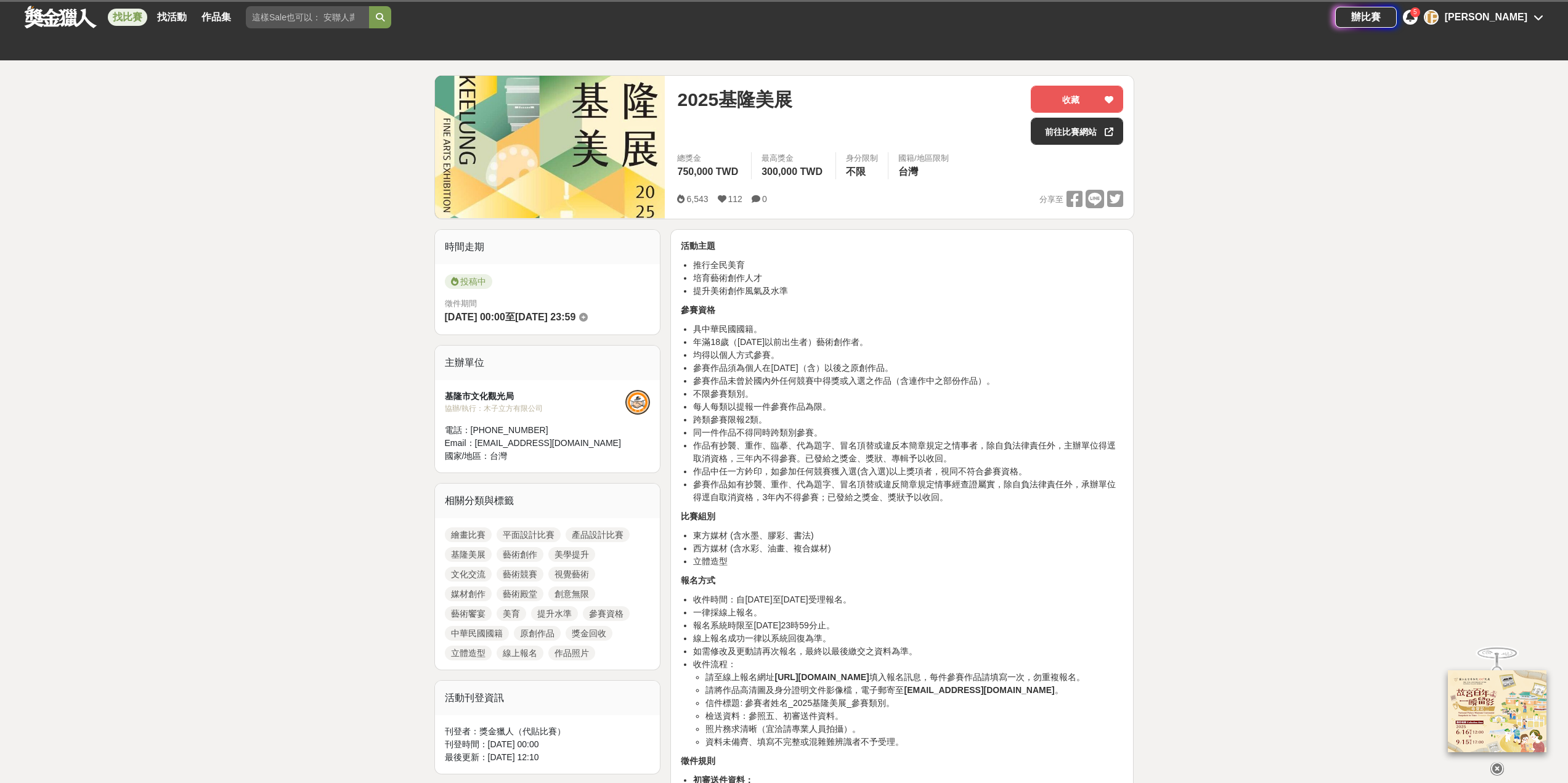
scroll to position [184, 0]
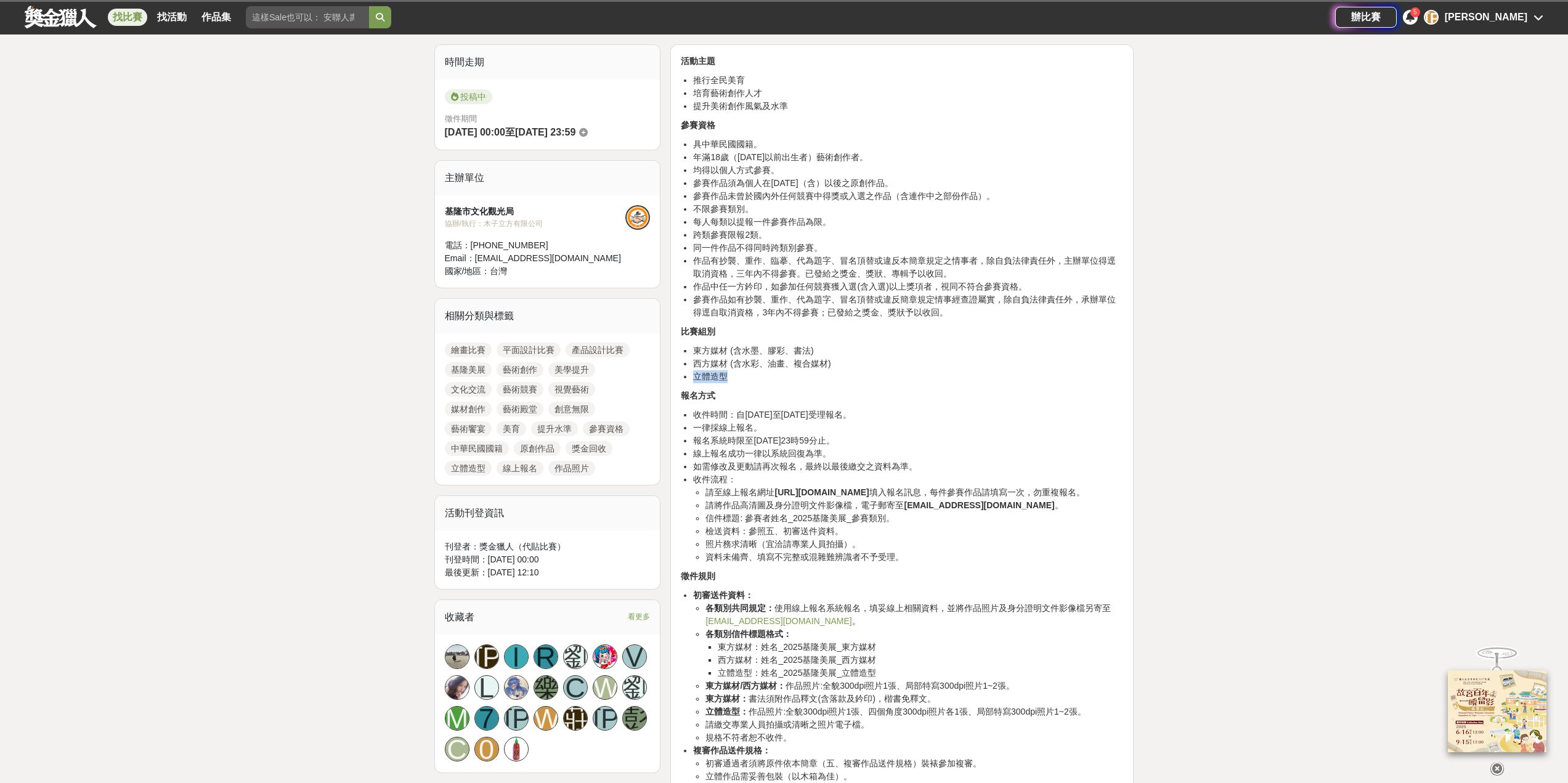
drag, startPoint x: 696, startPoint y: 377, endPoint x: 739, endPoint y: 375, distance: 43.0
click at [733, 375] on li "立體造型" at bounding box center [908, 377] width 430 height 13
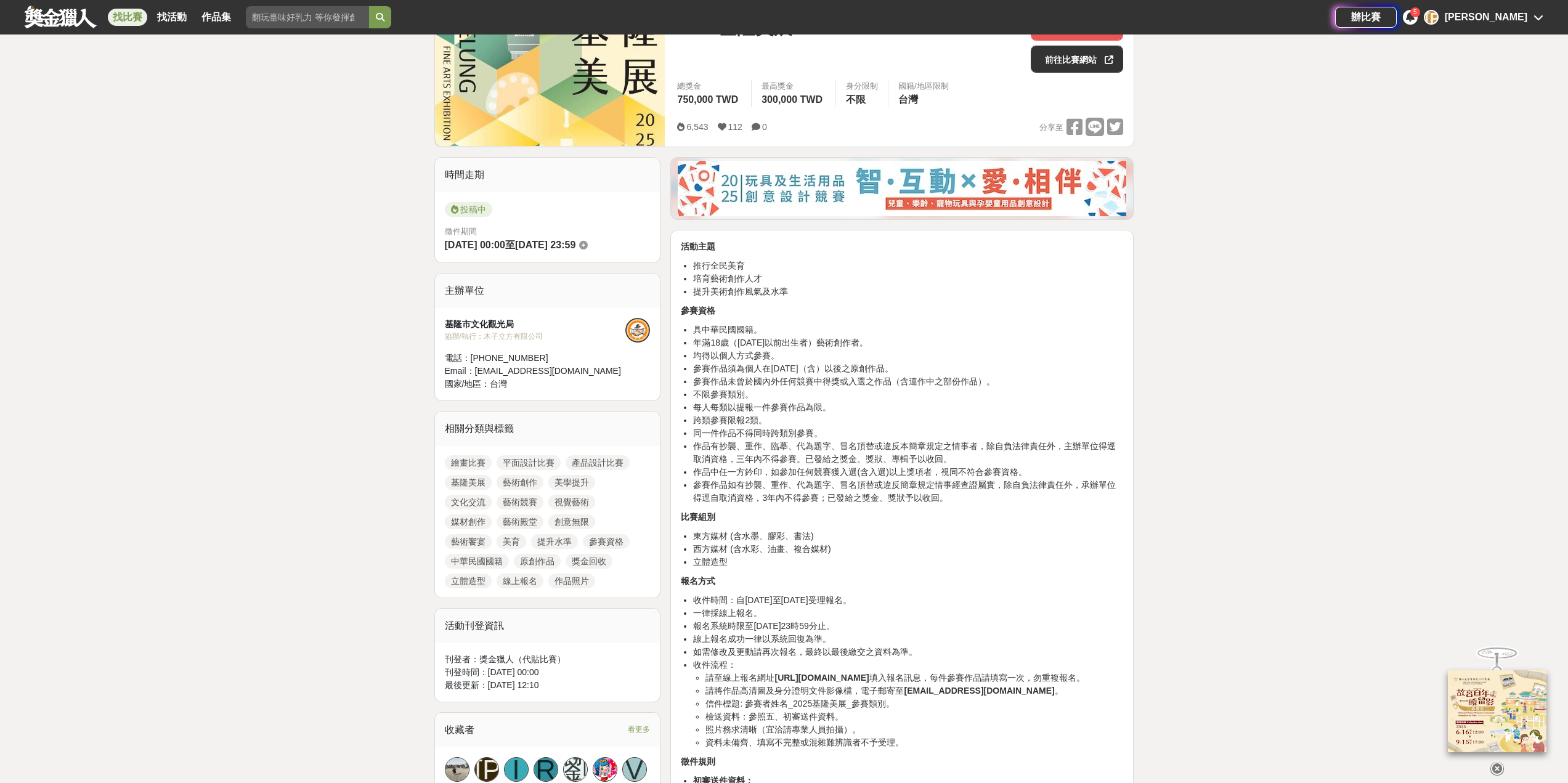
click at [978, 596] on li "收件時間：自[DATE]至[DATE]受理報名。" at bounding box center [908, 600] width 430 height 13
drag, startPoint x: 710, startPoint y: 565, endPoint x: 635, endPoint y: 566, distance: 75.0
drag, startPoint x: 693, startPoint y: 270, endPoint x: 732, endPoint y: 278, distance: 39.8
click at [737, 266] on li "推行全民美育" at bounding box center [908, 266] width 430 height 13
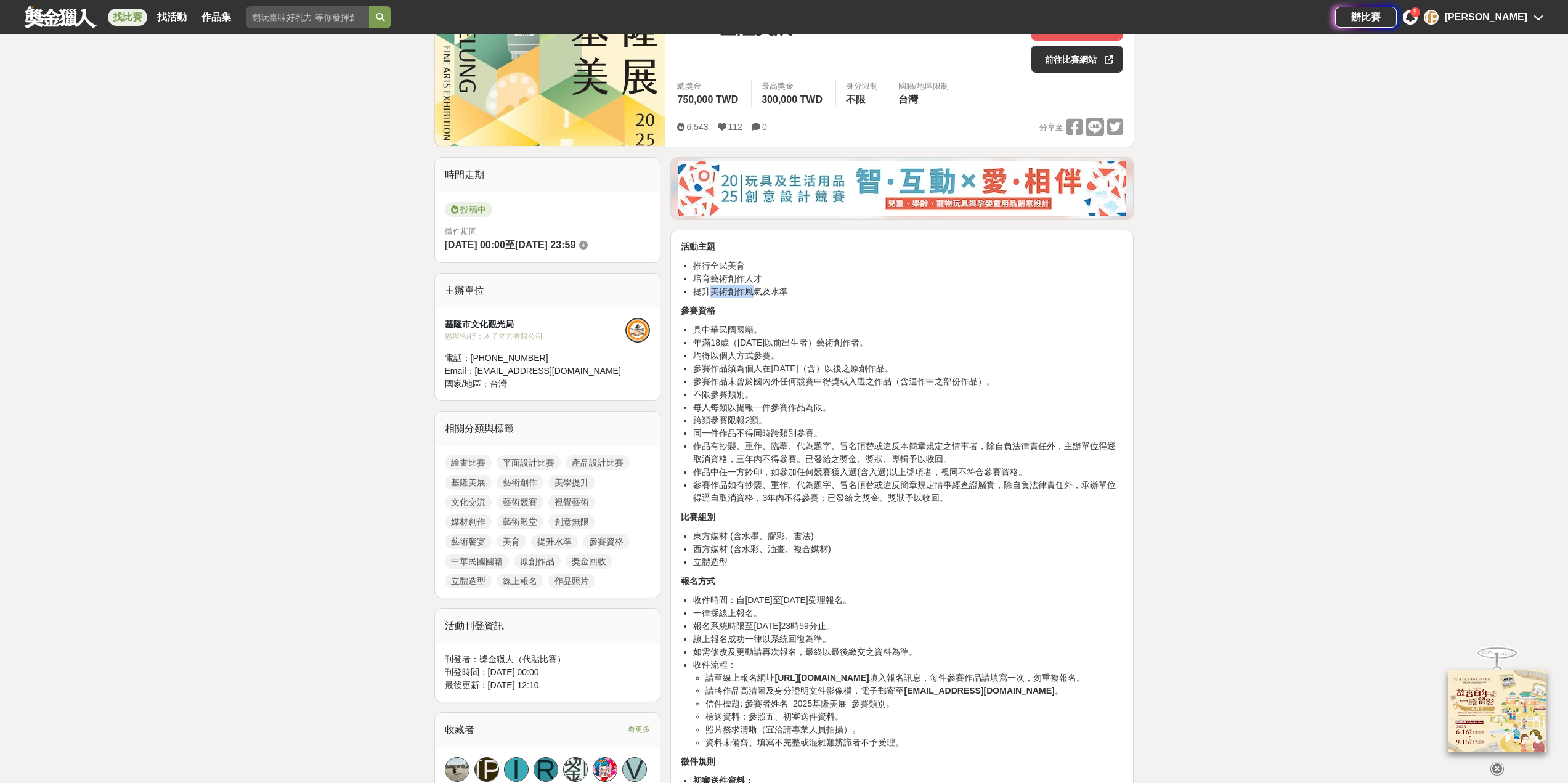
drag, startPoint x: 712, startPoint y: 287, endPoint x: 761, endPoint y: 293, distance: 49.4
click at [758, 289] on li "提升美術創作風氣及水準" at bounding box center [908, 292] width 430 height 13
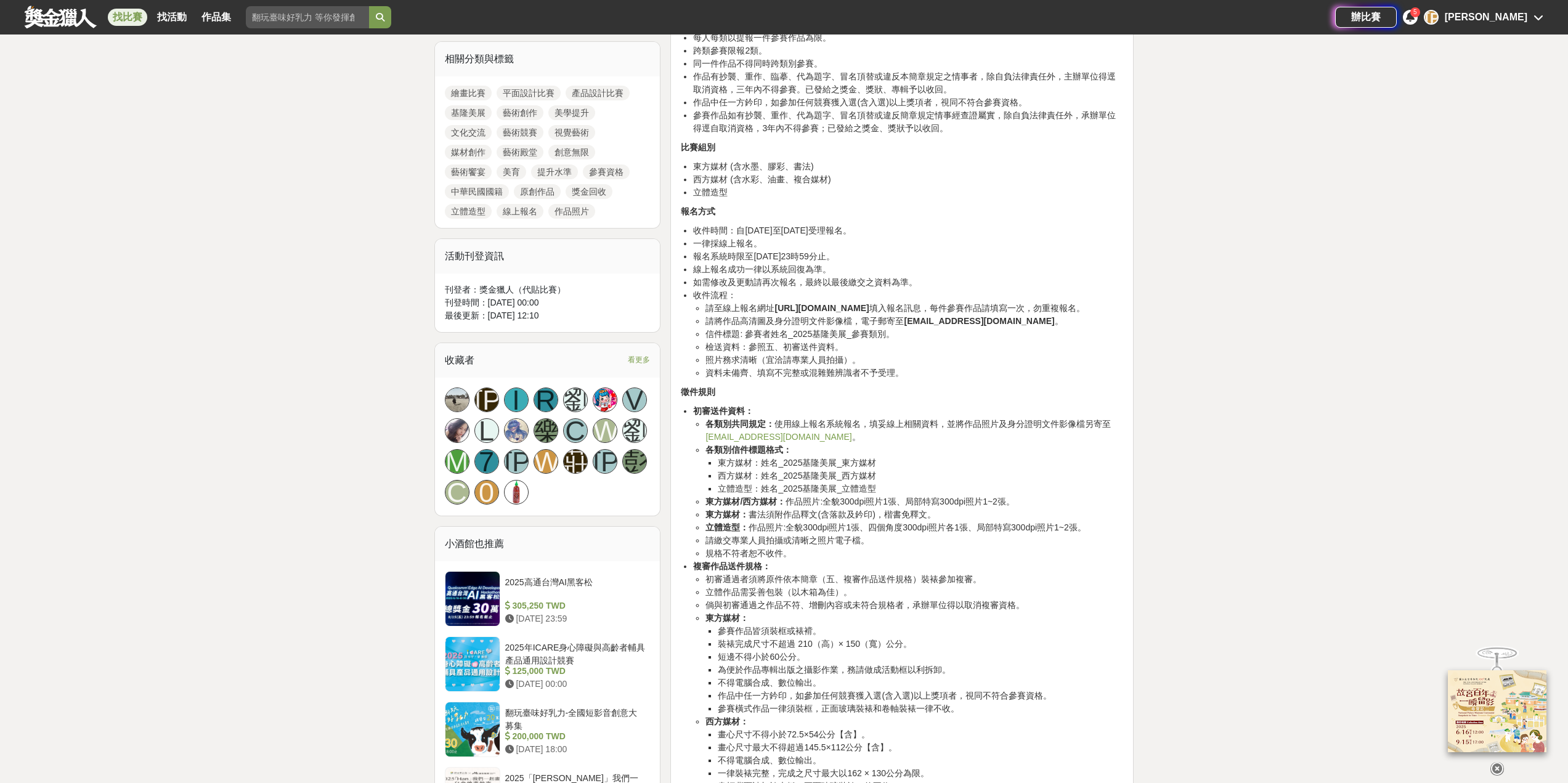
scroll to position [740, 0]
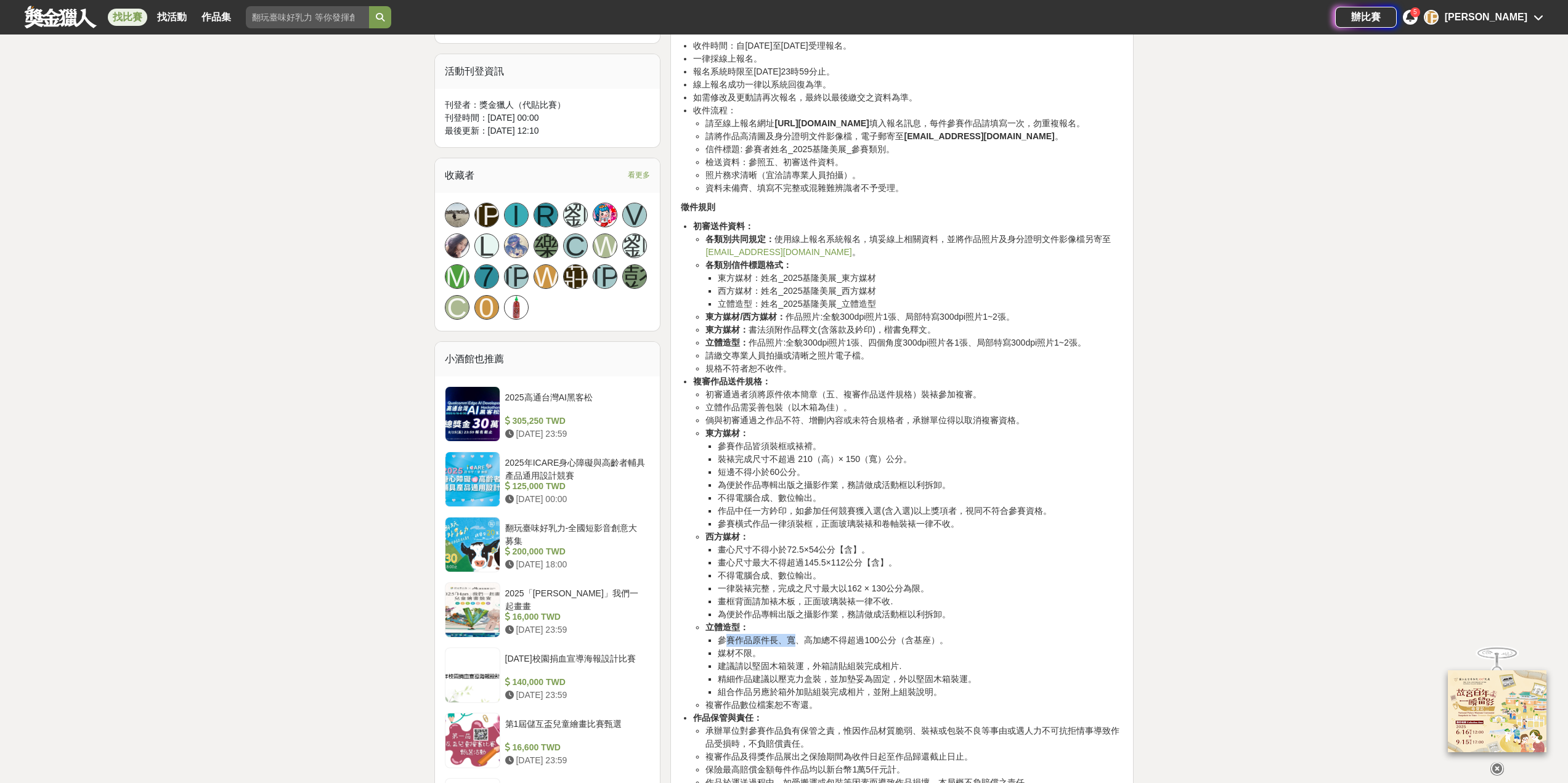
drag, startPoint x: 723, startPoint y: 653, endPoint x: 797, endPoint y: 656, distance: 74.1
click at [797, 647] on li "參賽作品原件長、寬、高加總不得超過100公分（含基座）。" at bounding box center [920, 640] width 406 height 13
drag, startPoint x: 728, startPoint y: 670, endPoint x: 761, endPoint y: 663, distance: 33.7
click at [761, 660] on li "媒材不限。" at bounding box center [920, 653] width 406 height 13
drag, startPoint x: 717, startPoint y: 680, endPoint x: 830, endPoint y: 674, distance: 113.2
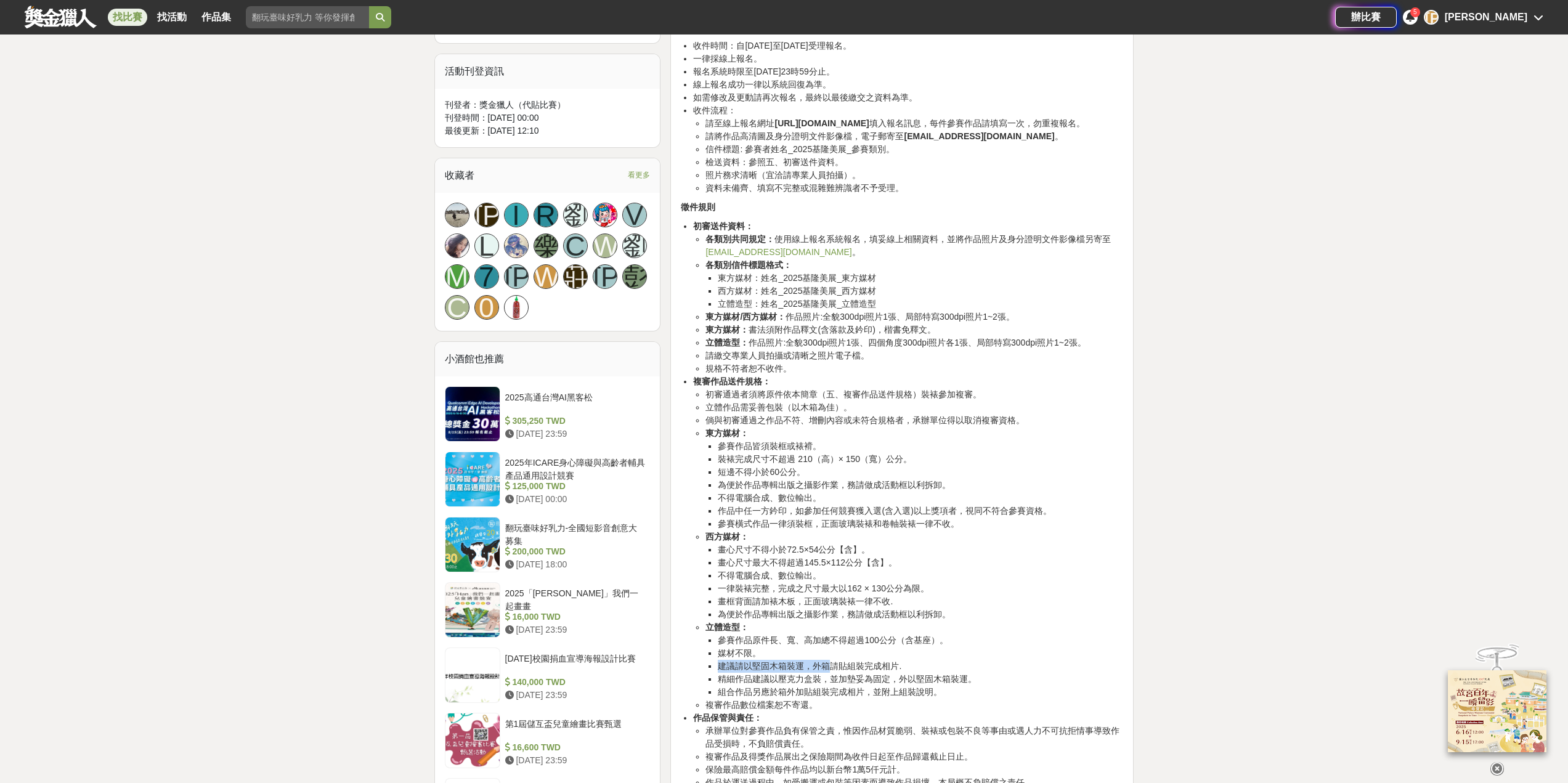
click at [830, 674] on ul "參賽作品原件長、寬、高加總不得超過100公分（含基座）。 媒材不限。 建議請以堅固木箱裝運，外箱請貼組裝完成相片. 精細作品建議以壓克力盒裝，並加墊妥為固定，…" at bounding box center [915, 666] width 418 height 64
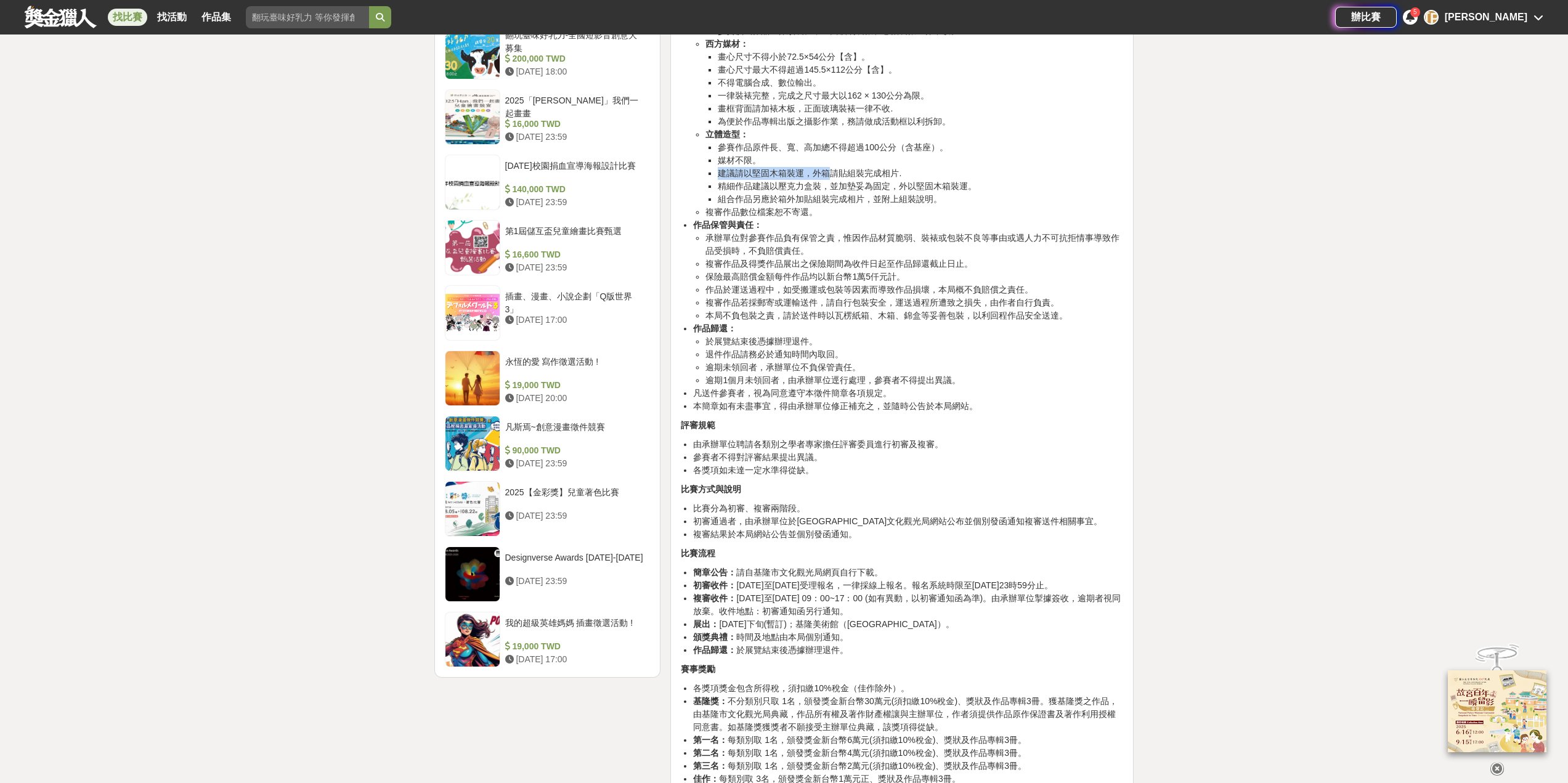
scroll to position [1355, 0]
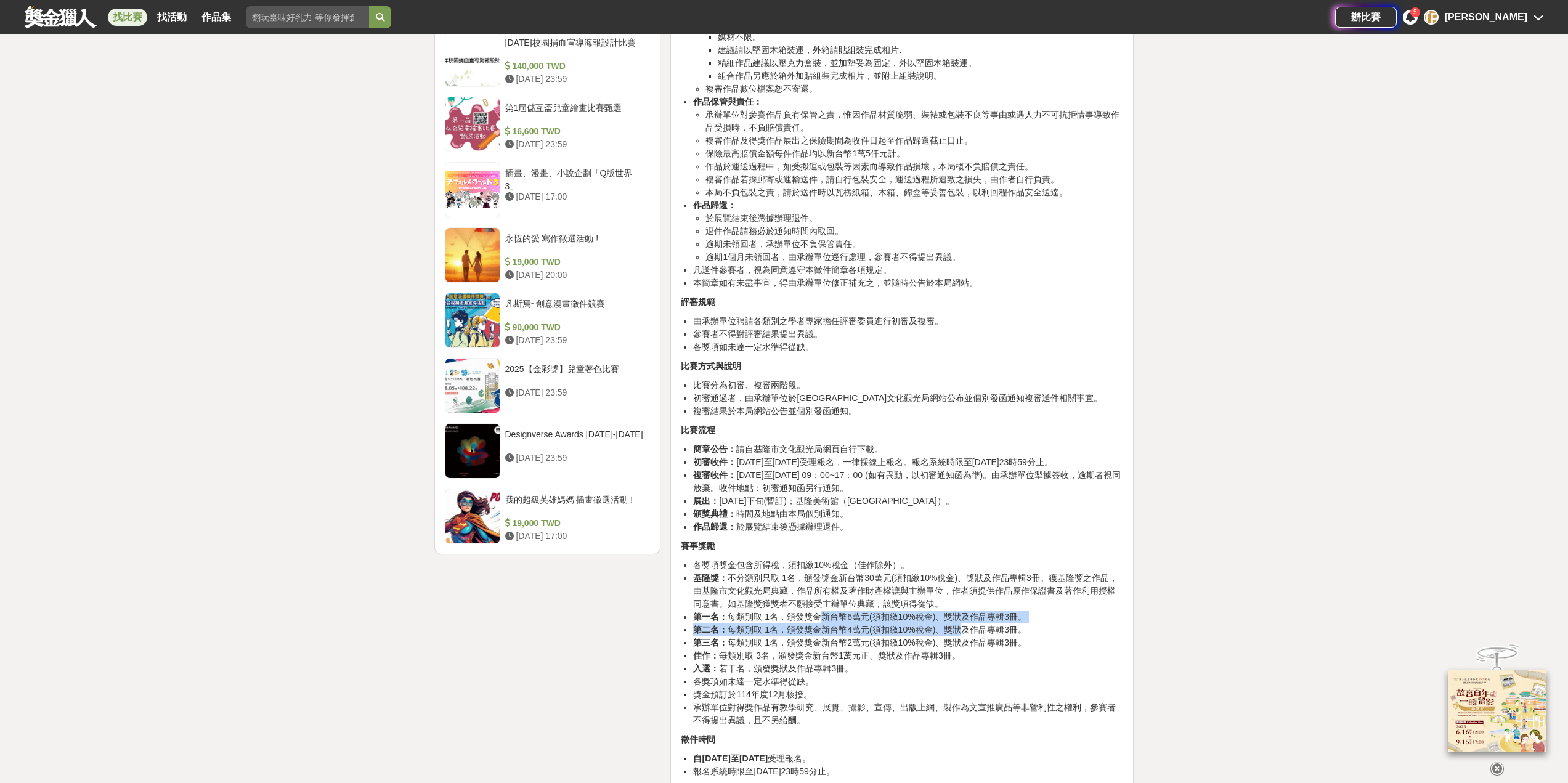
drag, startPoint x: 814, startPoint y: 646, endPoint x: 954, endPoint y: 650, distance: 140.1
click at [954, 650] on ul "各獎項獎金包含所得稅，須扣繳10%稅金（佳作除外）。 基隆獎： 不分類別只取 1名，頒發獎金新台幣30萬元(須扣繳10%稅金)、獎狀及作品專輯3冊。獲基隆獎之…" at bounding box center [902, 643] width 443 height 168
drag, startPoint x: 704, startPoint y: 601, endPoint x: 739, endPoint y: 619, distance: 39.4
click at [735, 605] on li "基隆獎： 不分類別只取 1名，頒發獎金新台幣30萬元(須扣繳10%稅金)、獎狀及作品專輯3冊。獲基隆獎之作品，由基隆市文化觀光局典藏，作品所有權及著作財產權讓…" at bounding box center [908, 591] width 430 height 39
drag, startPoint x: 857, startPoint y: 602, endPoint x: 897, endPoint y: 635, distance: 51.9
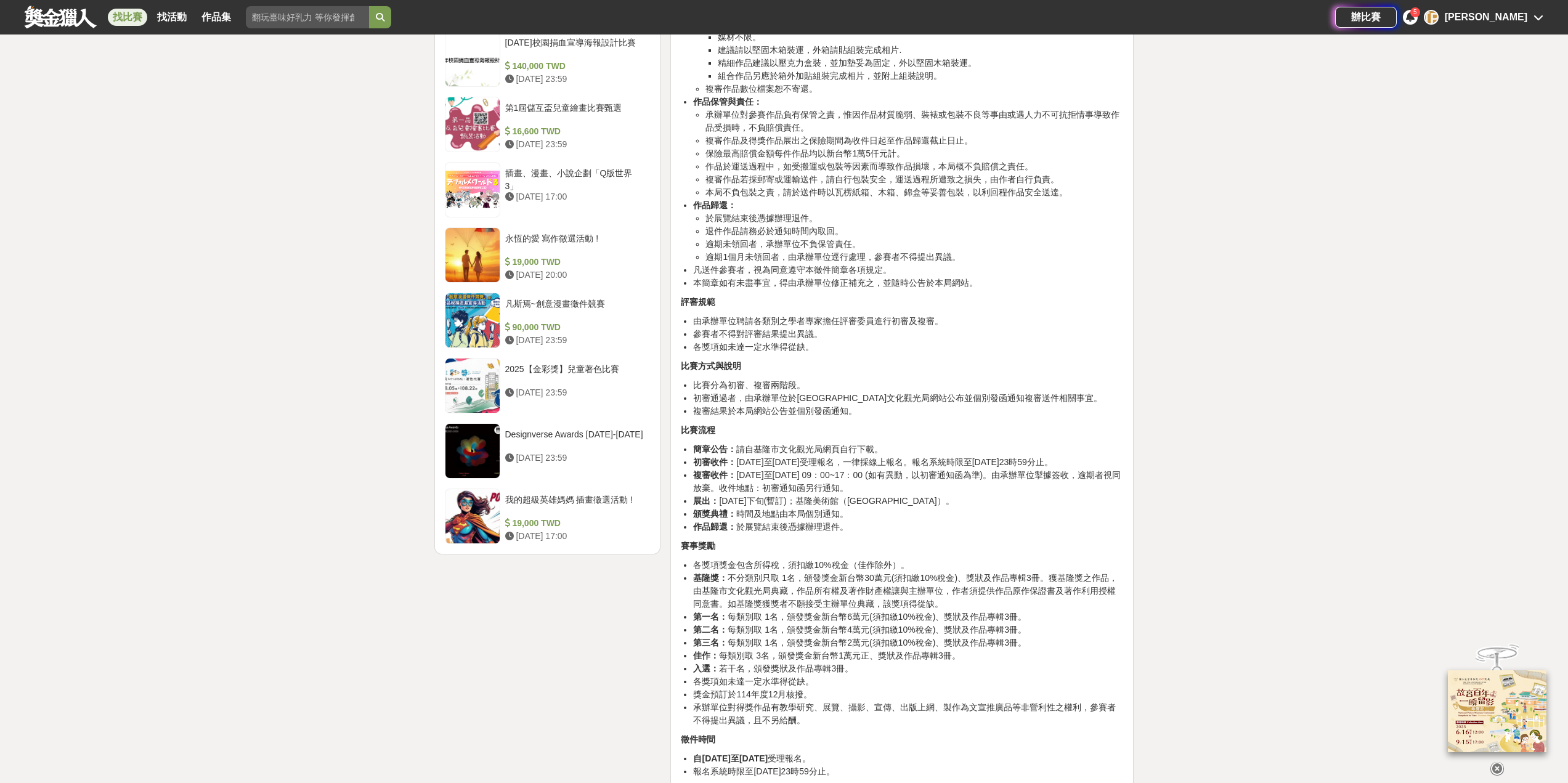
click at [895, 605] on li "基隆獎： 不分類別只取 1名，頒發獎金新台幣30萬元(須扣繳10%稅金)、獎狀及作品專輯3冊。獲基隆獎之作品，由基隆市文化觀光局典藏，作品所有權及著作財產權讓…" at bounding box center [908, 591] width 430 height 39
drag, startPoint x: 795, startPoint y: 669, endPoint x: 853, endPoint y: 674, distance: 58.2
click at [861, 650] on li "第三名： 每類別取 1名，頒發獎金新台幣2萬元(須扣繳10%稅金)、獎狀及作品專輯3冊。" at bounding box center [908, 643] width 430 height 13
drag, startPoint x: 786, startPoint y: 690, endPoint x: 859, endPoint y: 688, distance: 73.0
click at [859, 688] on ul "各獎項獎金包含所得稅，須扣繳10%稅金（佳作除外）。 基隆獎： 不分類別只取 1名，頒發獎金新台幣30萬元(須扣繳10%稅金)、獎狀及作品專輯3冊。獲基隆獎之…" at bounding box center [902, 643] width 443 height 168
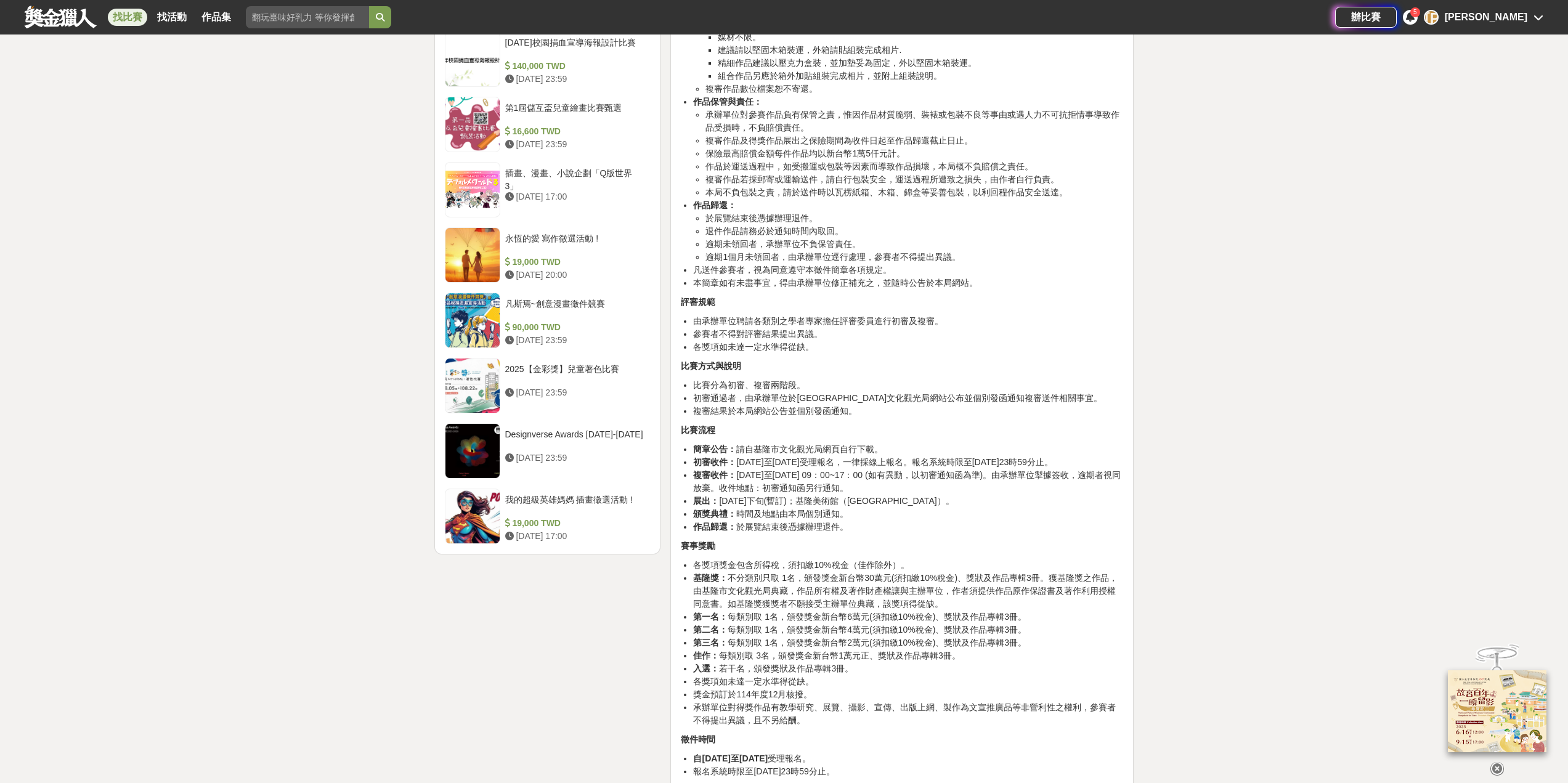
click at [977, 688] on li "各獎項如未達一定水準得從缺。" at bounding box center [908, 682] width 430 height 13
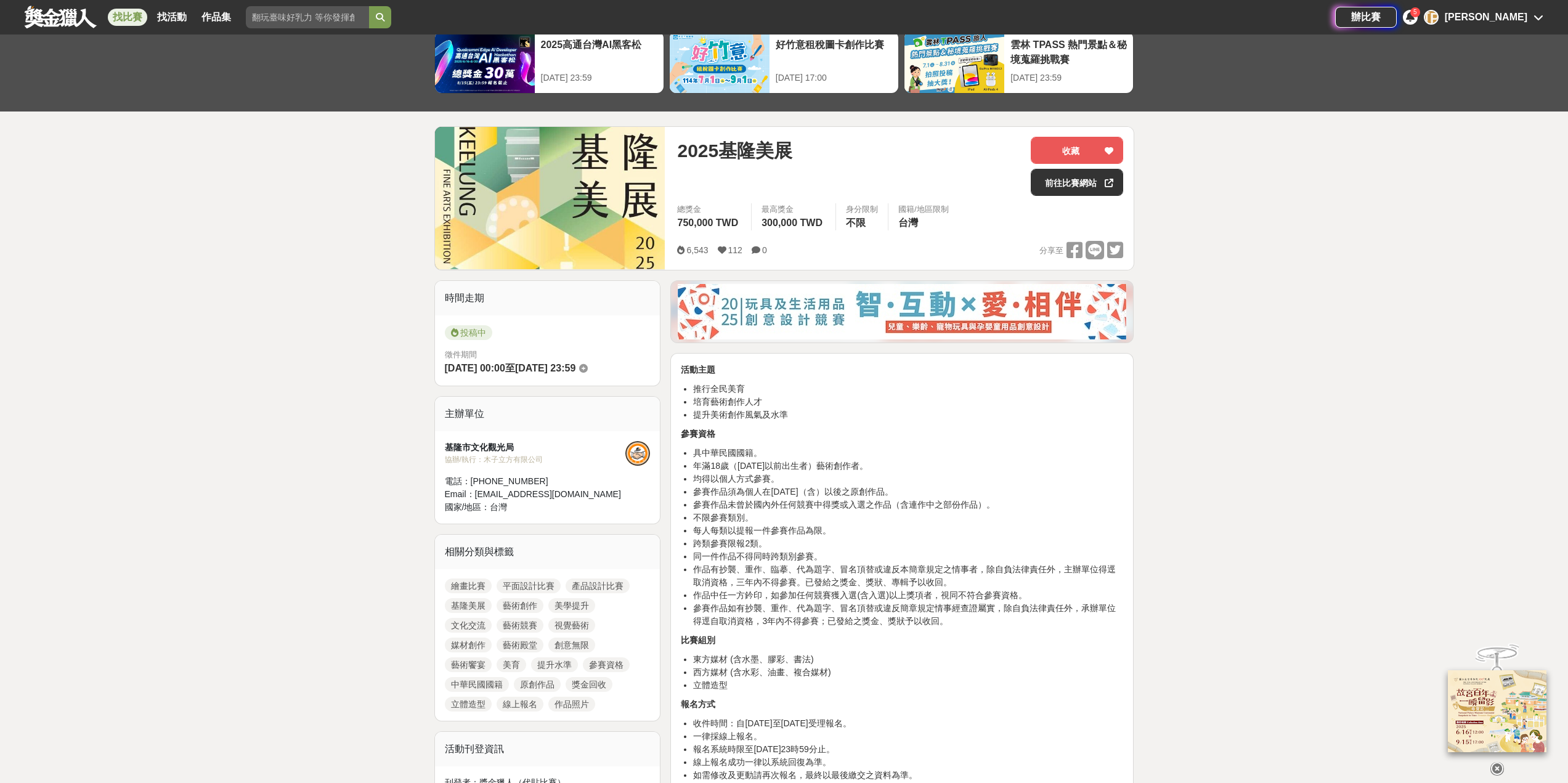
scroll to position [0, 0]
